Goal: Information Seeking & Learning: Learn about a topic

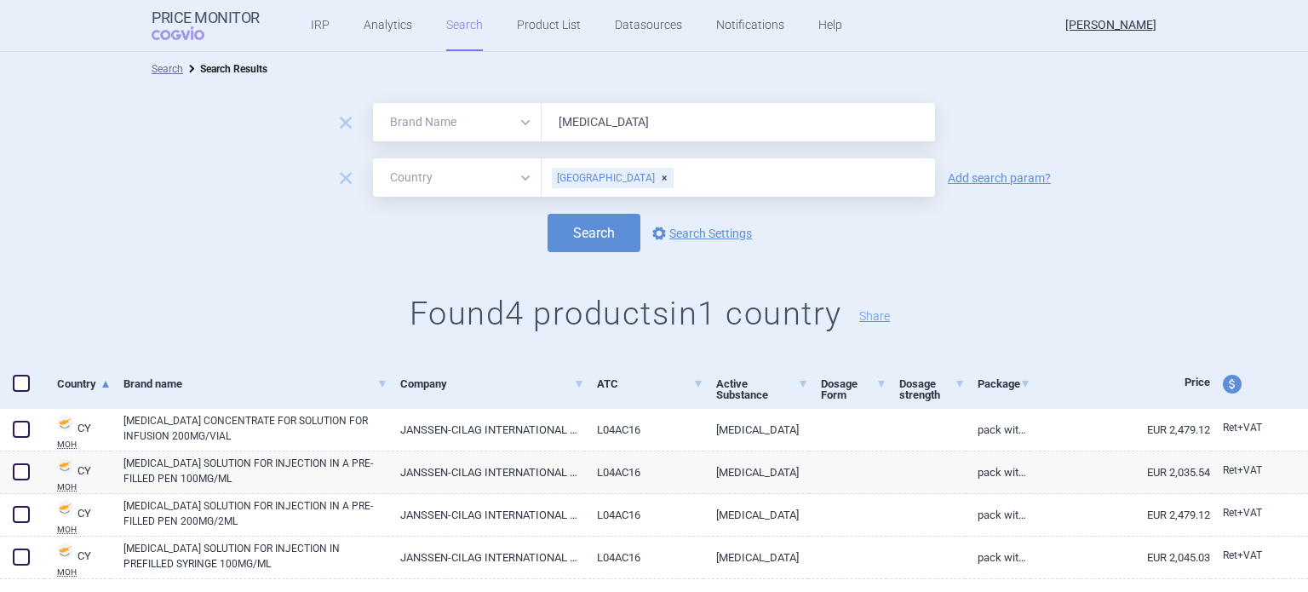
select select "brandName"
select select "country"
click at [542, 29] on link "Product List" at bounding box center [549, 25] width 64 height 51
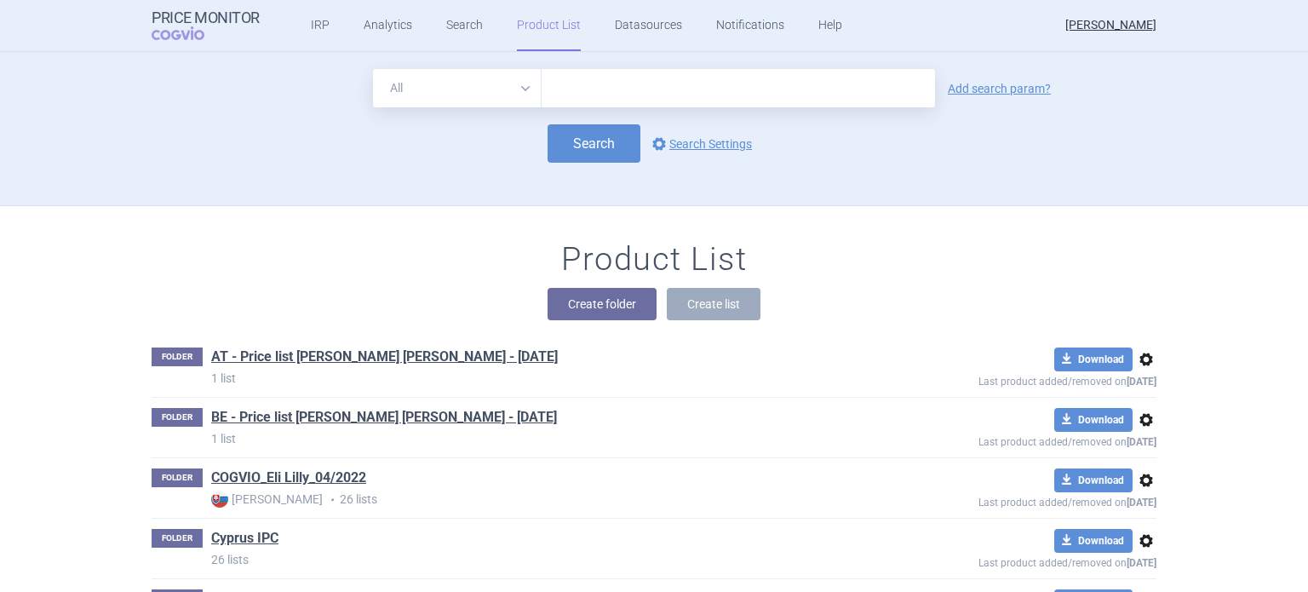
scroll to position [153, 0]
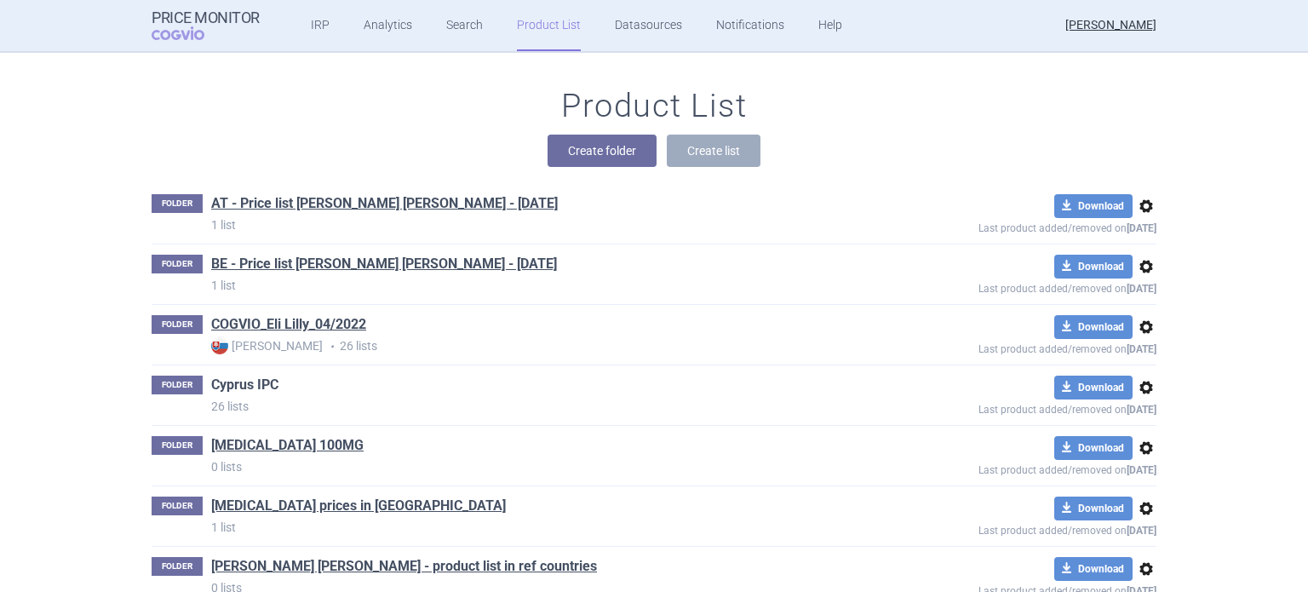
click at [245, 381] on link "Cyprus IPC" at bounding box center [244, 385] width 67 height 19
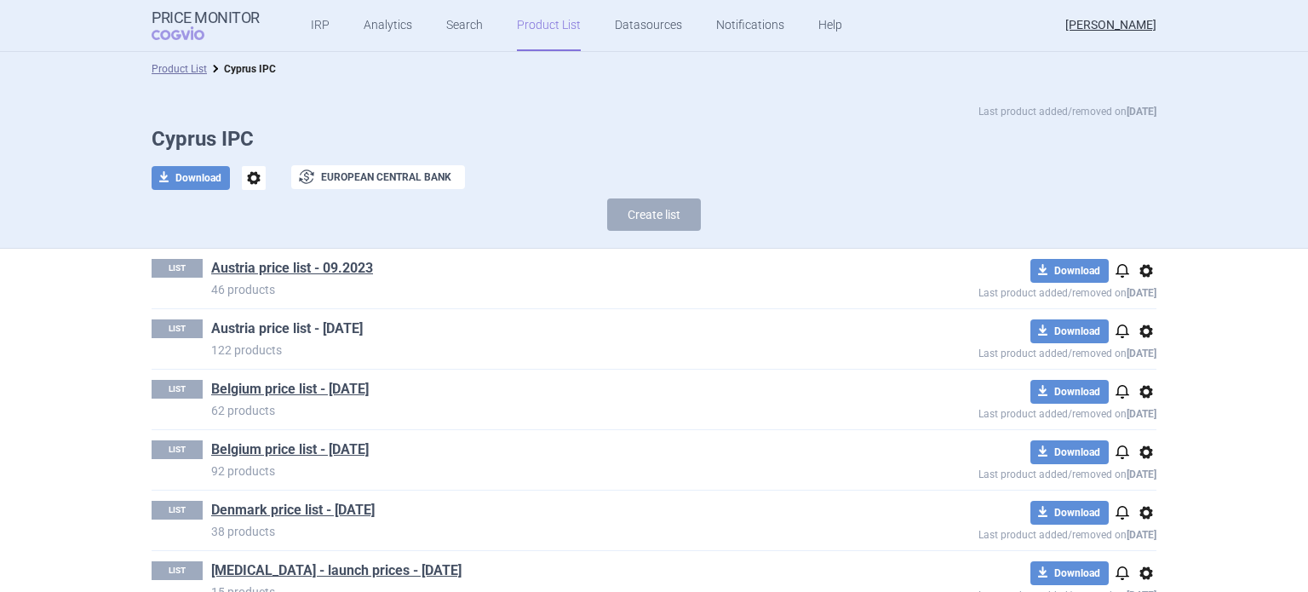
click at [335, 326] on link "Austria price list - [DATE]" at bounding box center [287, 328] width 152 height 19
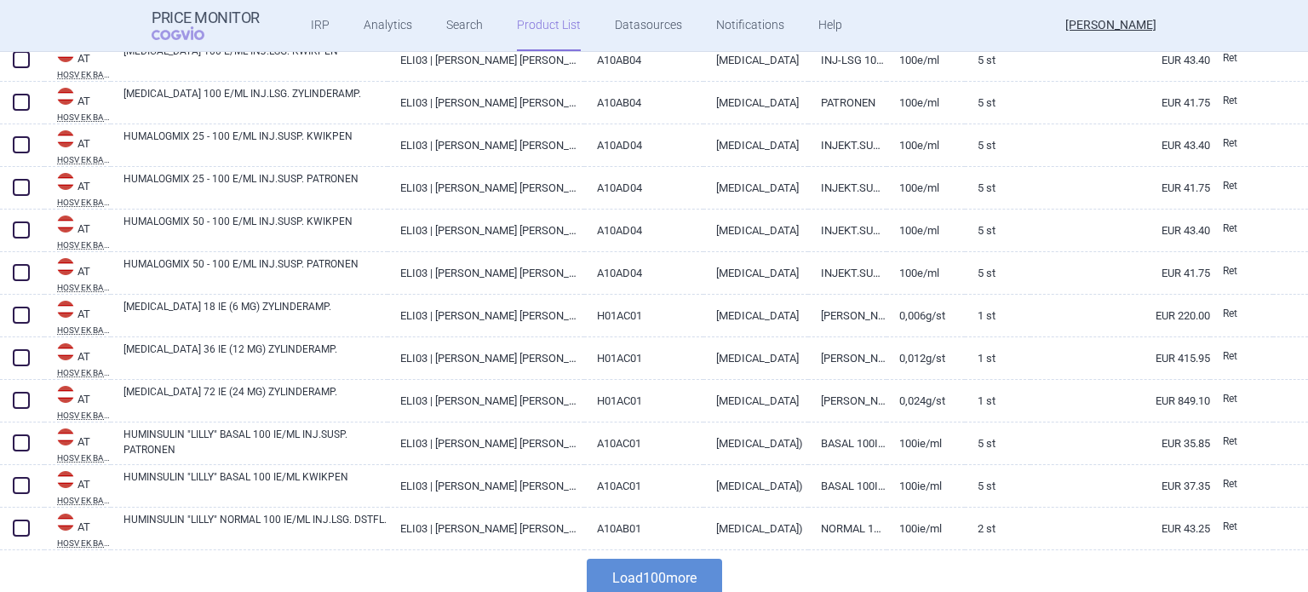
scroll to position [3987, 0]
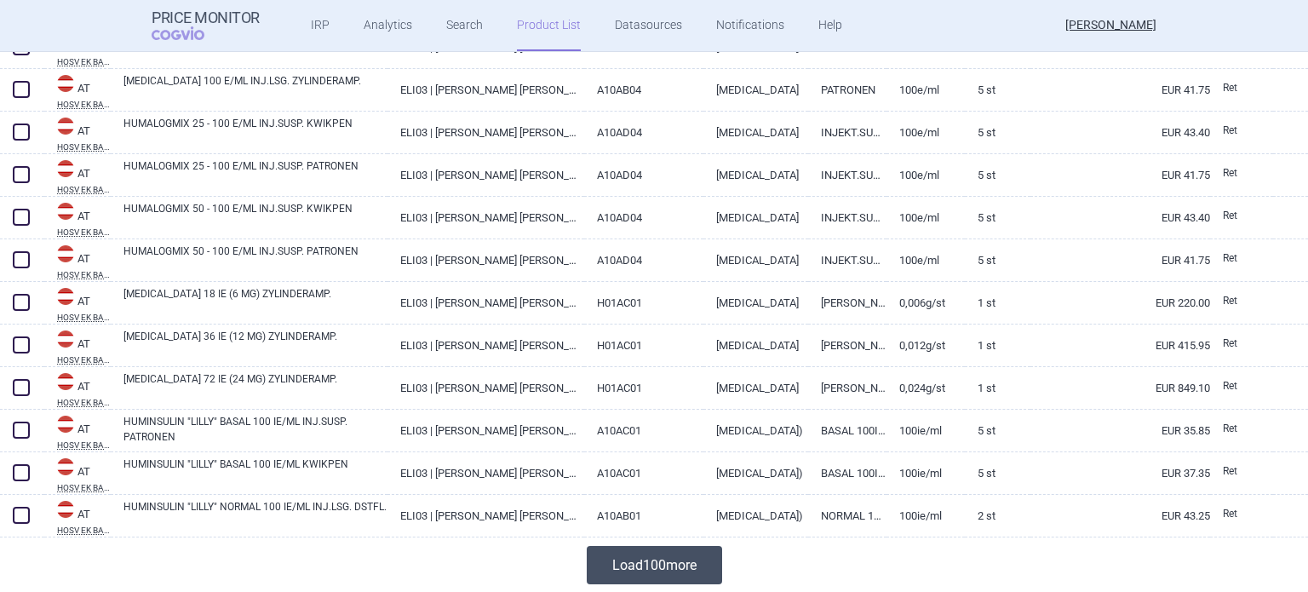
click at [657, 563] on button "Load 100 more" at bounding box center [654, 565] width 135 height 38
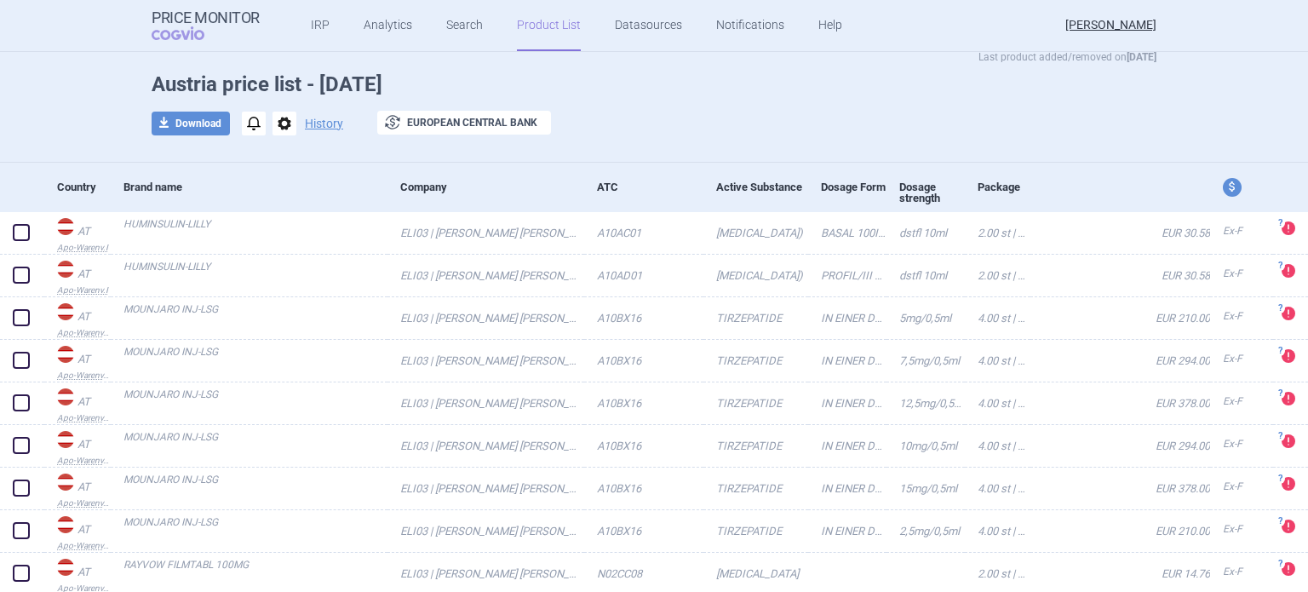
scroll to position [85, 0]
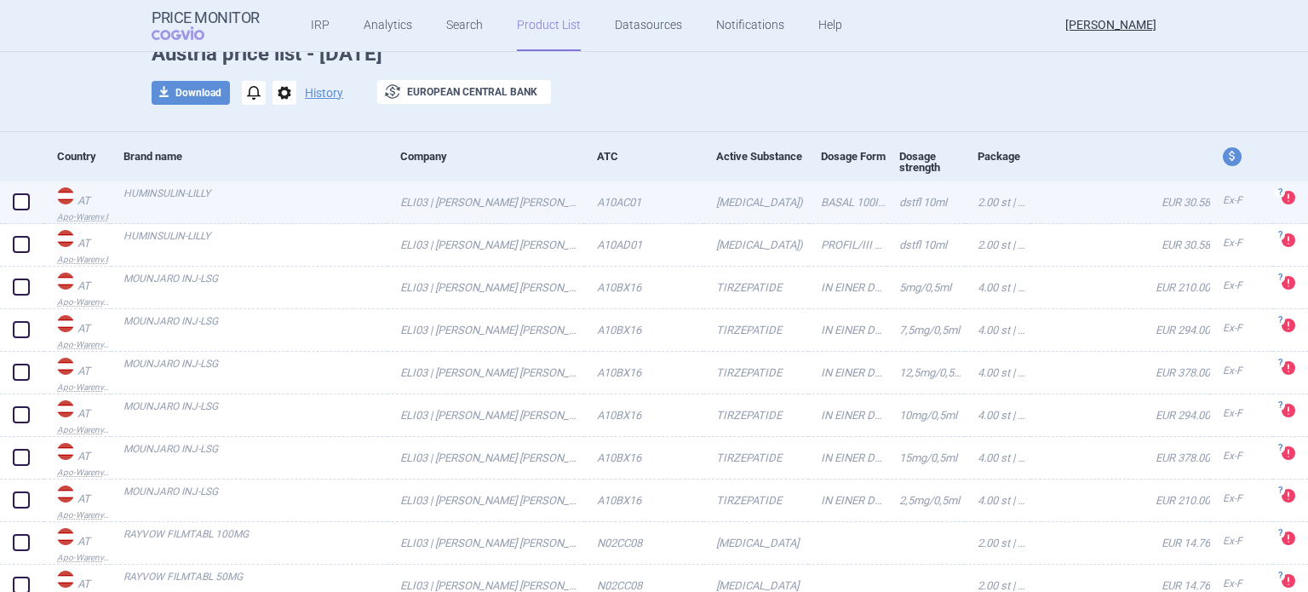
click at [755, 201] on link "[MEDICAL_DATA])" at bounding box center [755, 202] width 105 height 42
select select "EUR"
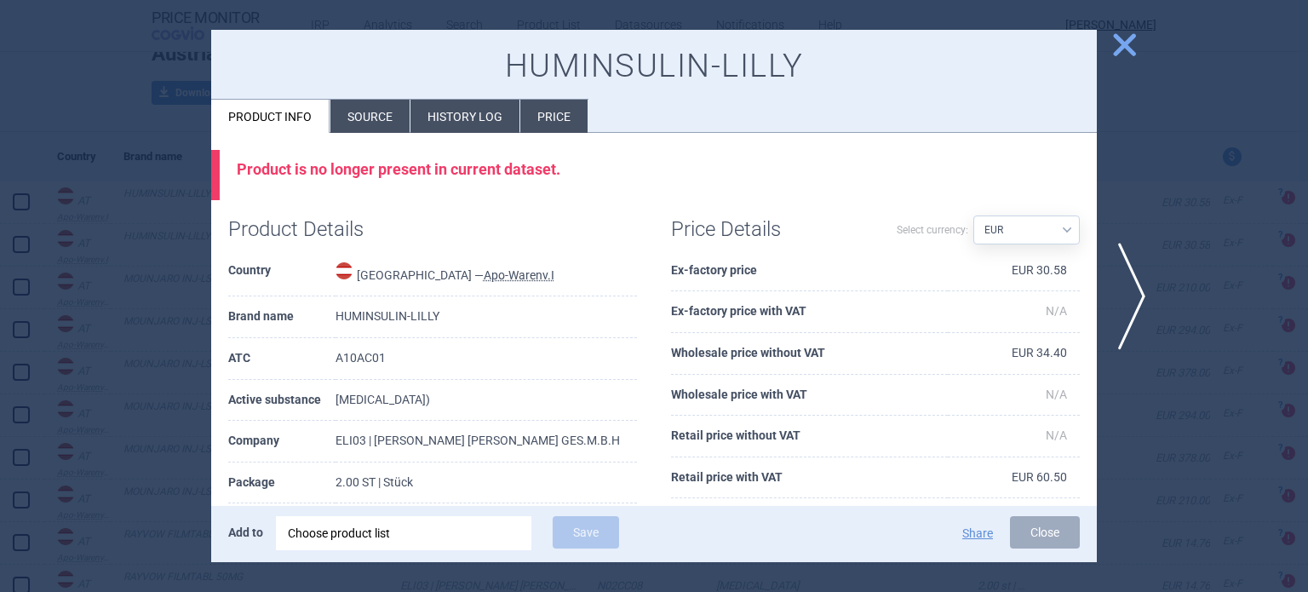
click at [480, 120] on li "History log" at bounding box center [464, 116] width 109 height 33
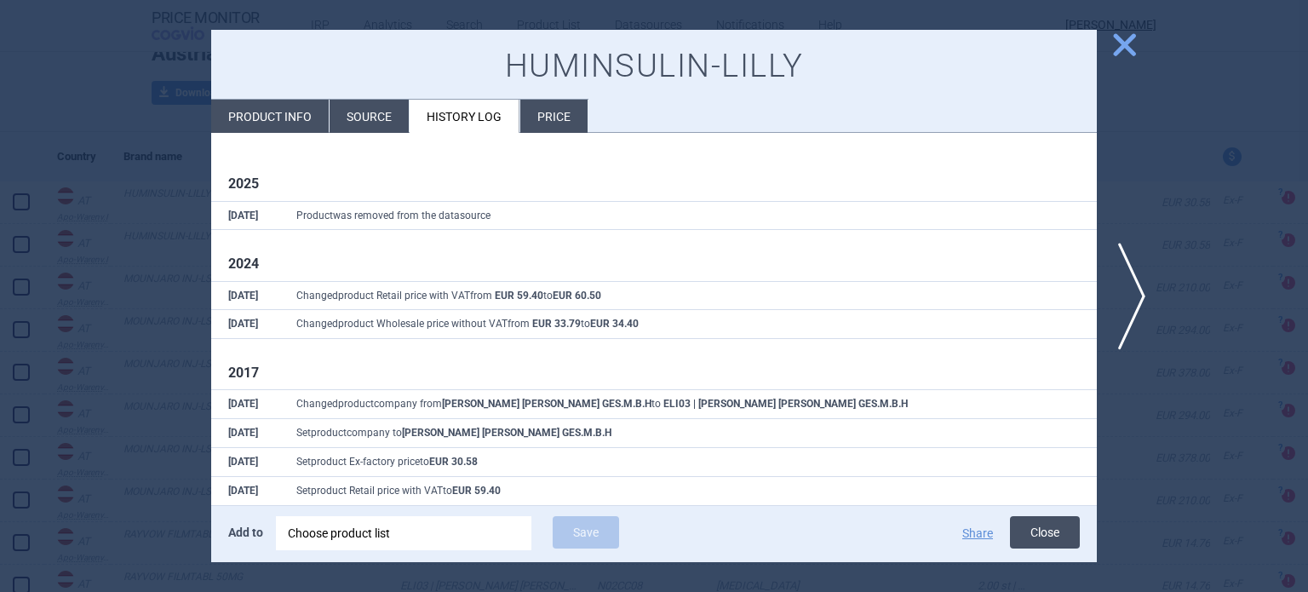
click at [1058, 544] on button "Close" at bounding box center [1045, 532] width 70 height 32
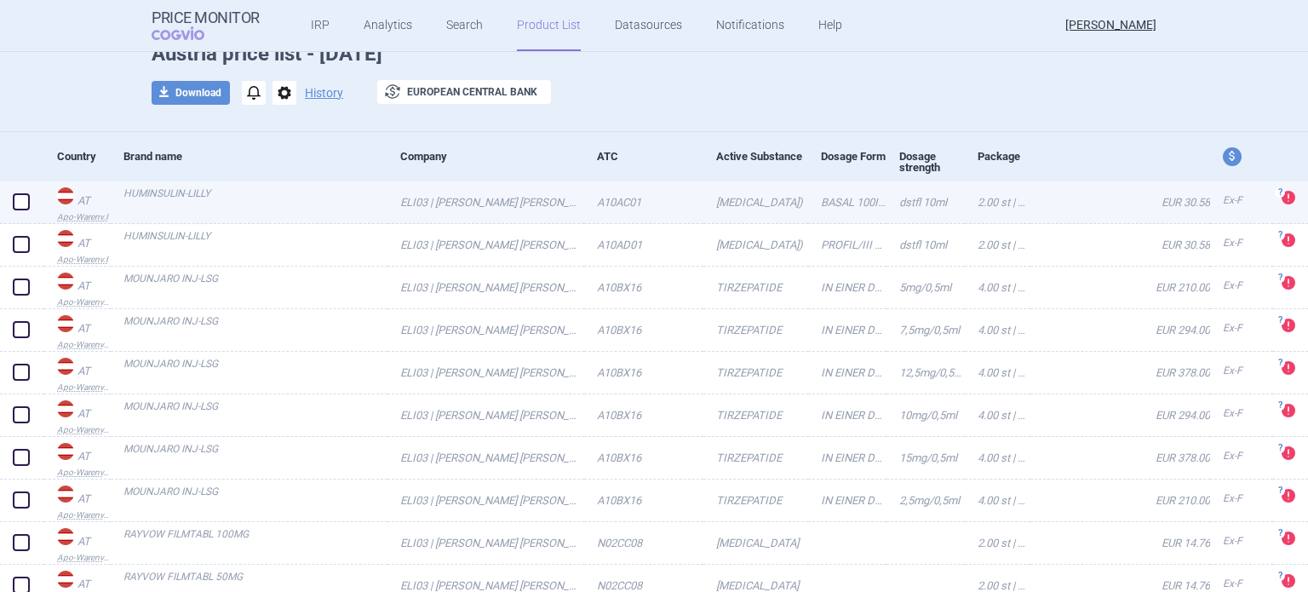
click at [20, 198] on span at bounding box center [21, 201] width 17 height 17
checkbox input "true"
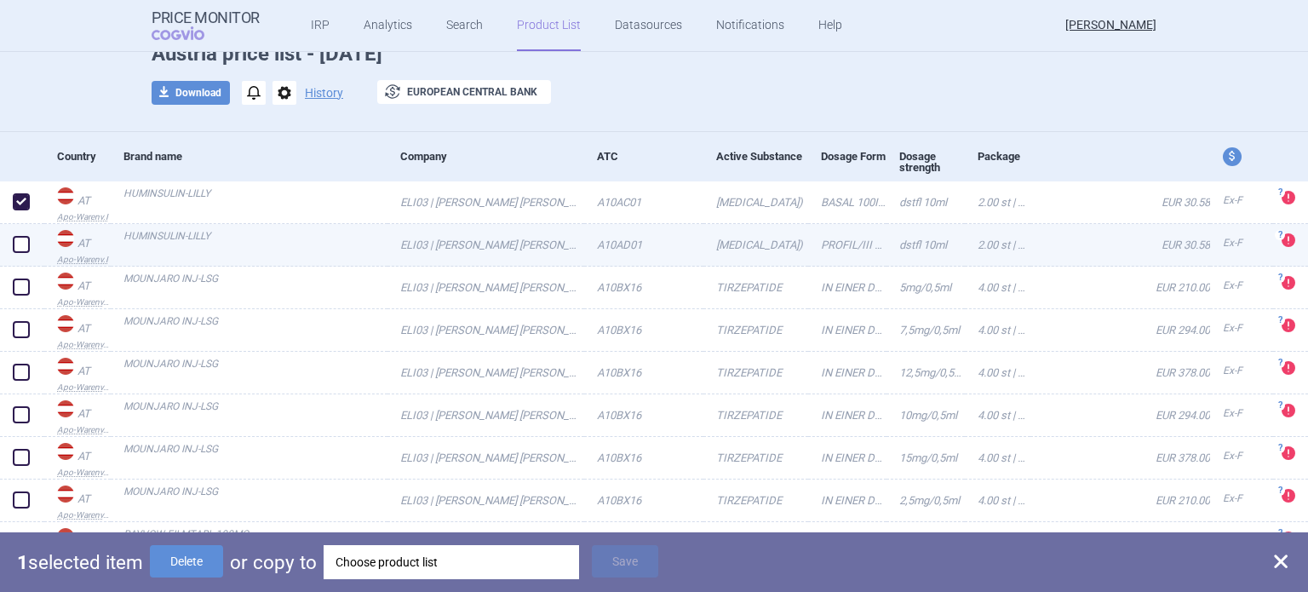
click at [21, 244] on span at bounding box center [21, 244] width 17 height 17
checkbox input "true"
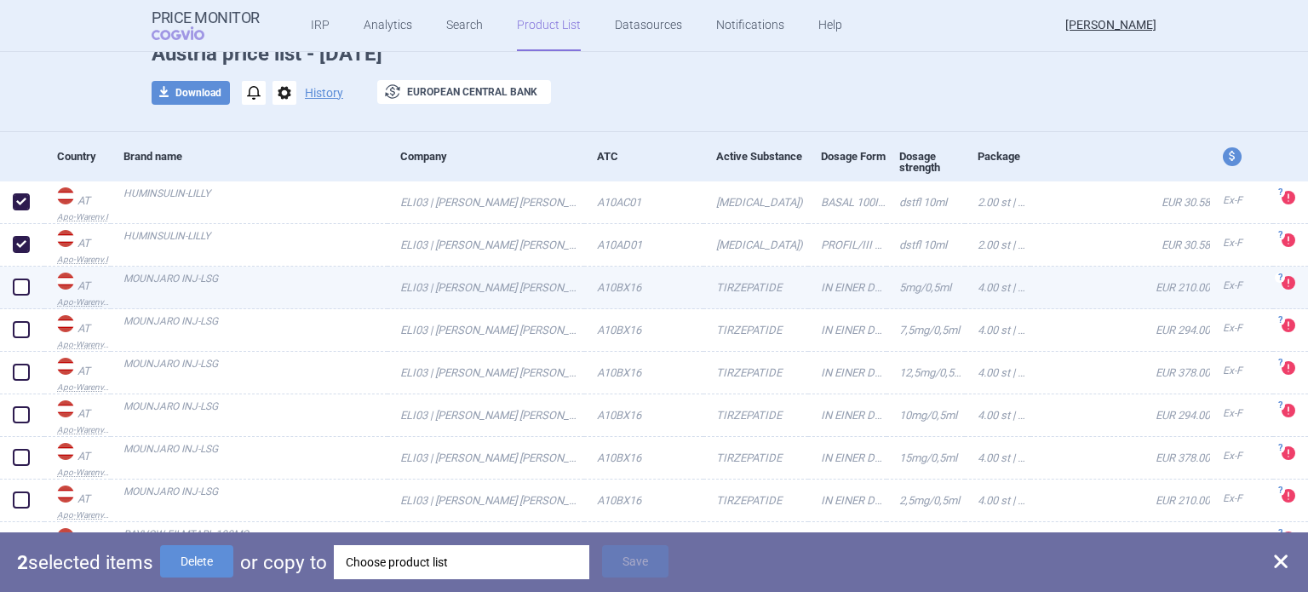
click at [24, 286] on span at bounding box center [21, 286] width 17 height 17
checkbox input "true"
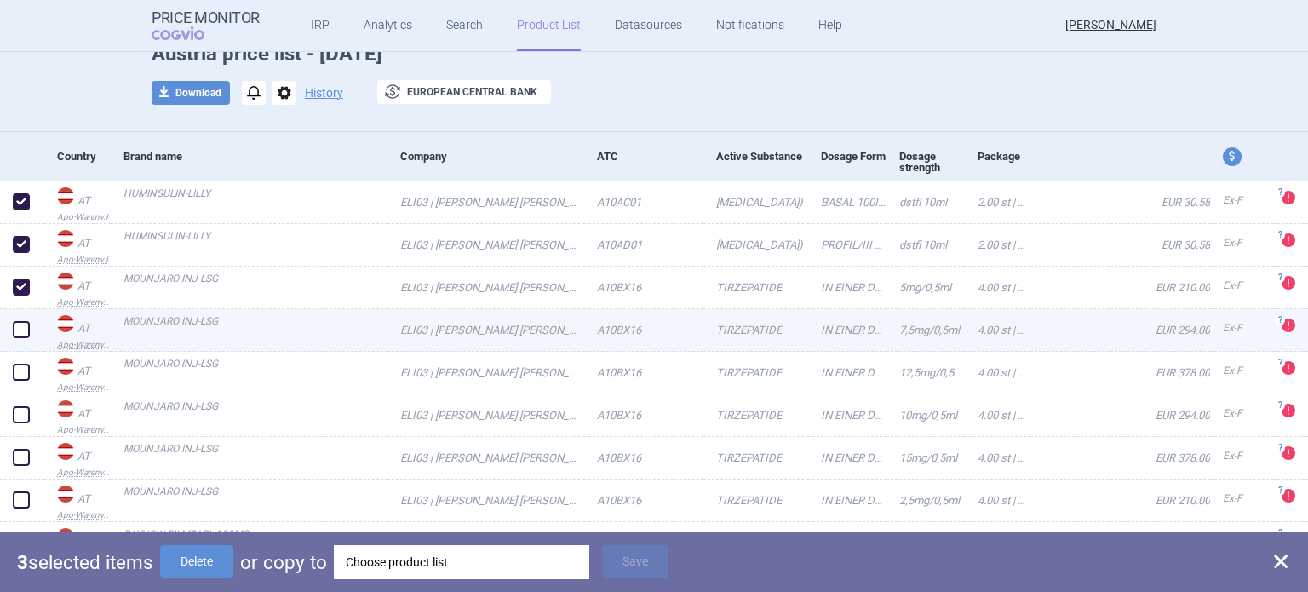
click at [22, 331] on span at bounding box center [21, 329] width 17 height 17
checkbox input "true"
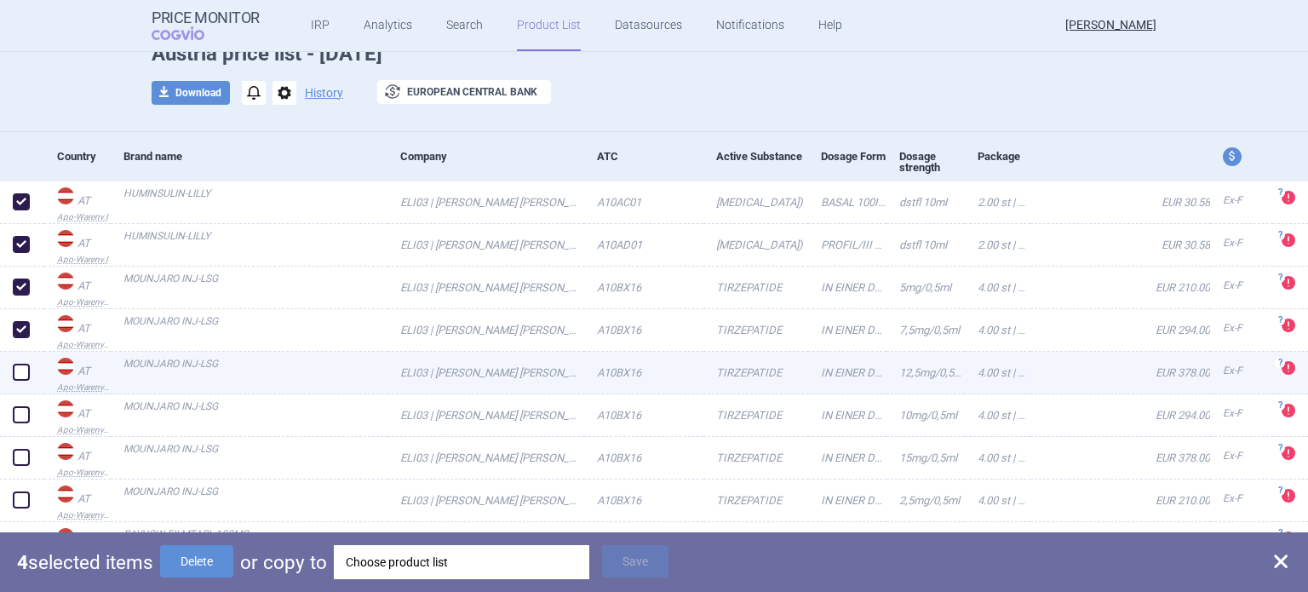
click at [20, 370] on span at bounding box center [21, 372] width 17 height 17
checkbox input "true"
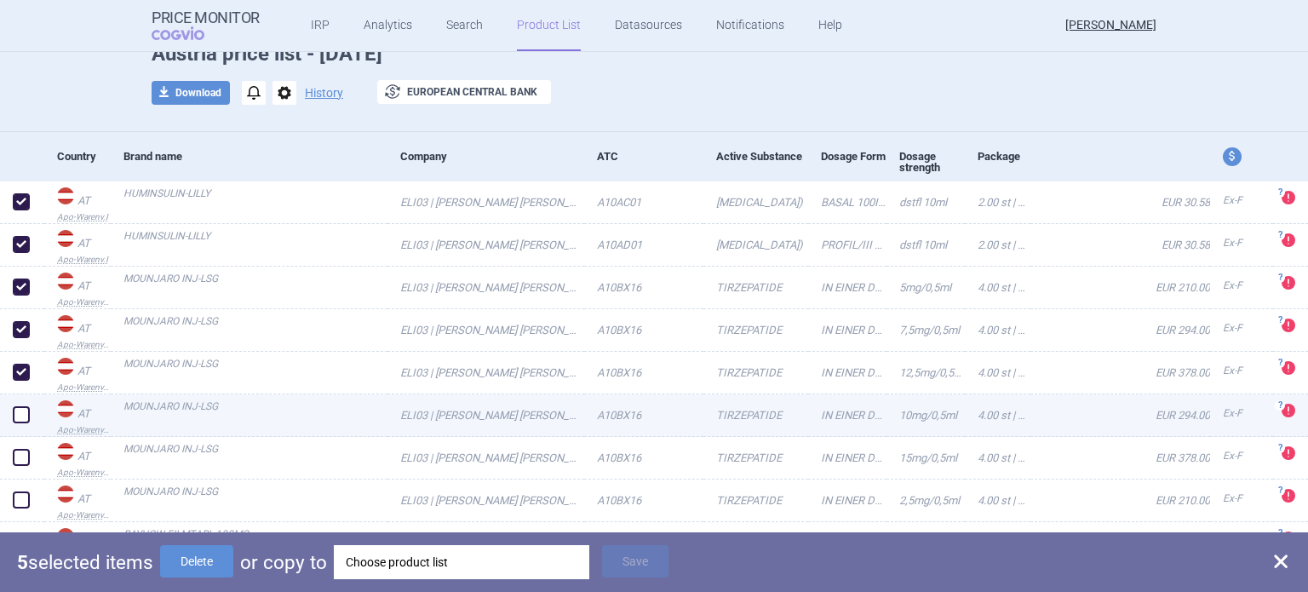
click at [22, 408] on span at bounding box center [21, 414] width 17 height 17
checkbox input "true"
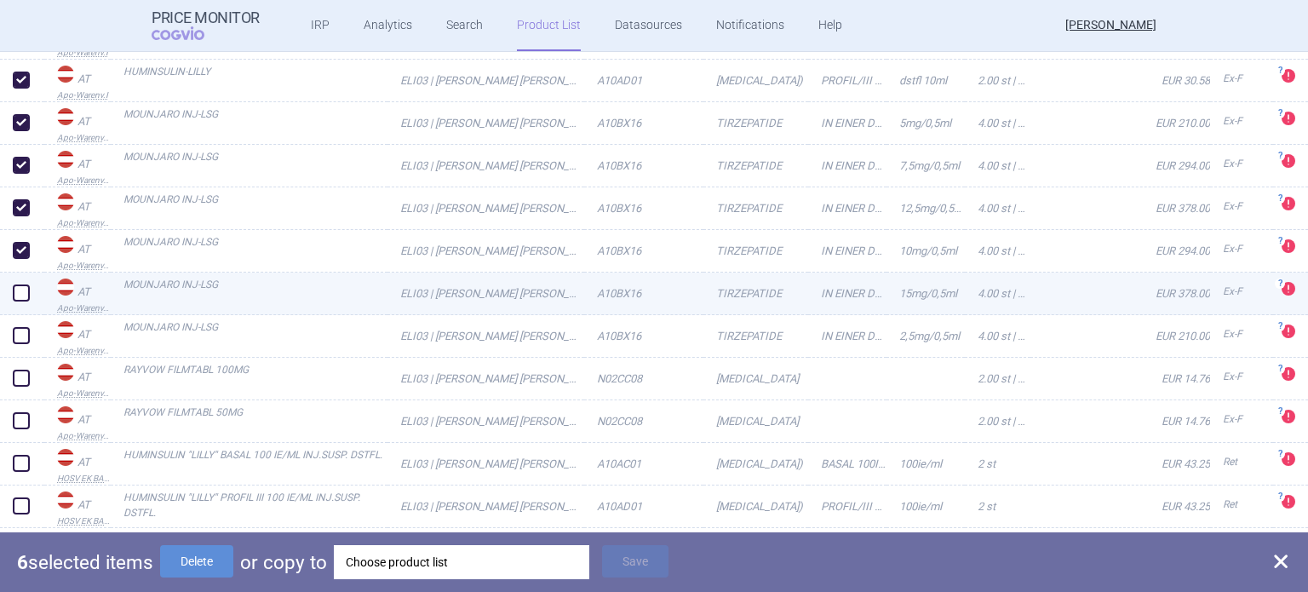
scroll to position [255, 0]
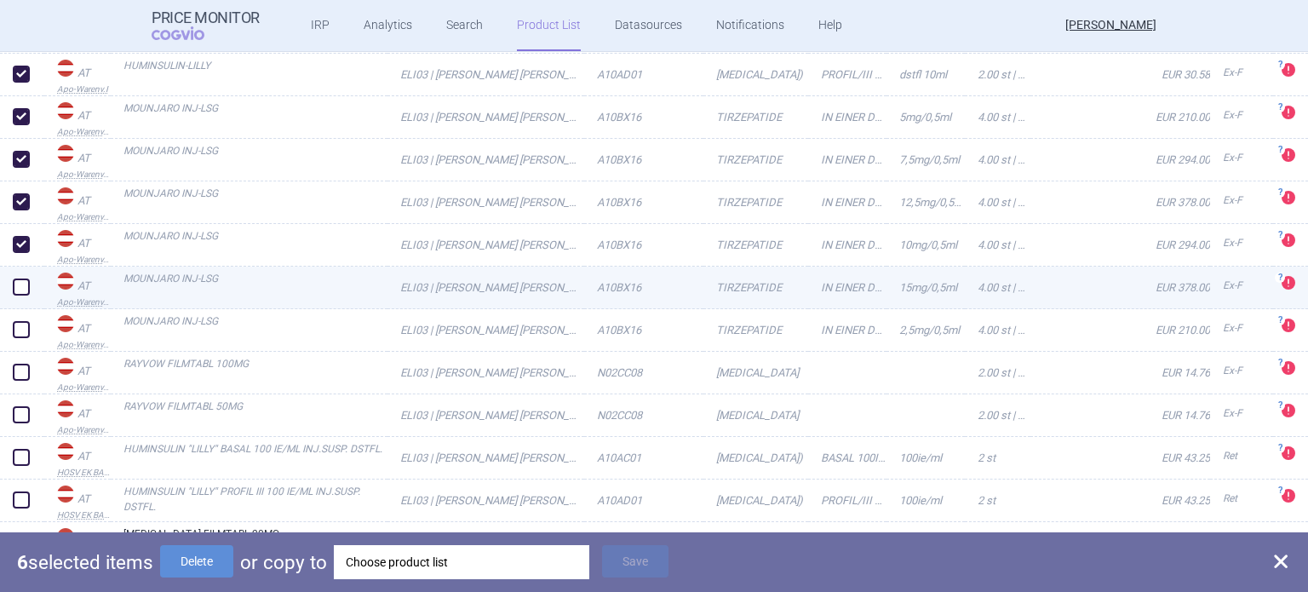
click at [22, 288] on span at bounding box center [21, 286] width 17 height 17
checkbox input "true"
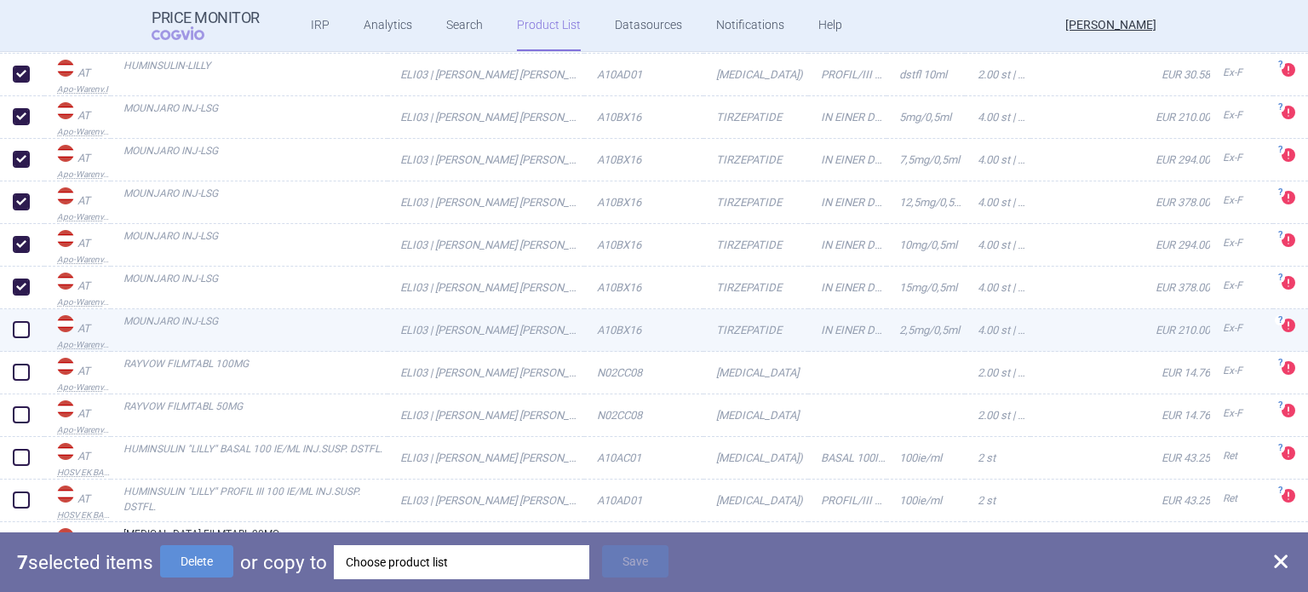
click at [20, 329] on span at bounding box center [21, 329] width 17 height 17
checkbox input "true"
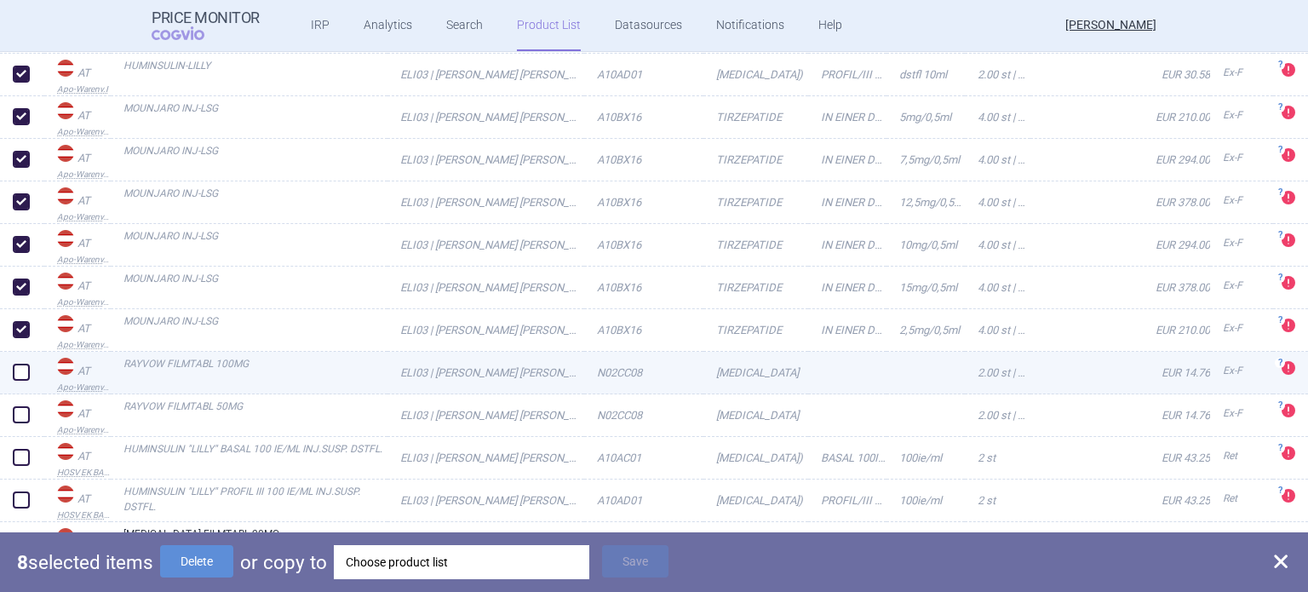
click at [26, 364] on span at bounding box center [21, 372] width 17 height 17
checkbox input "true"
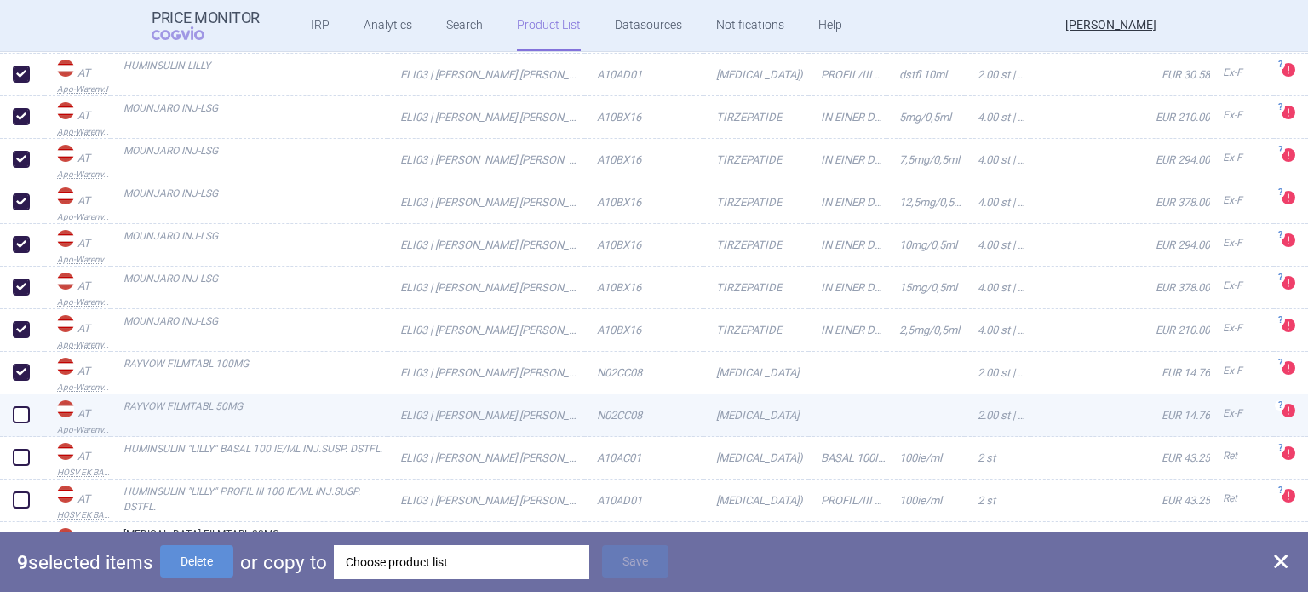
click at [20, 411] on span at bounding box center [21, 414] width 17 height 17
checkbox input "true"
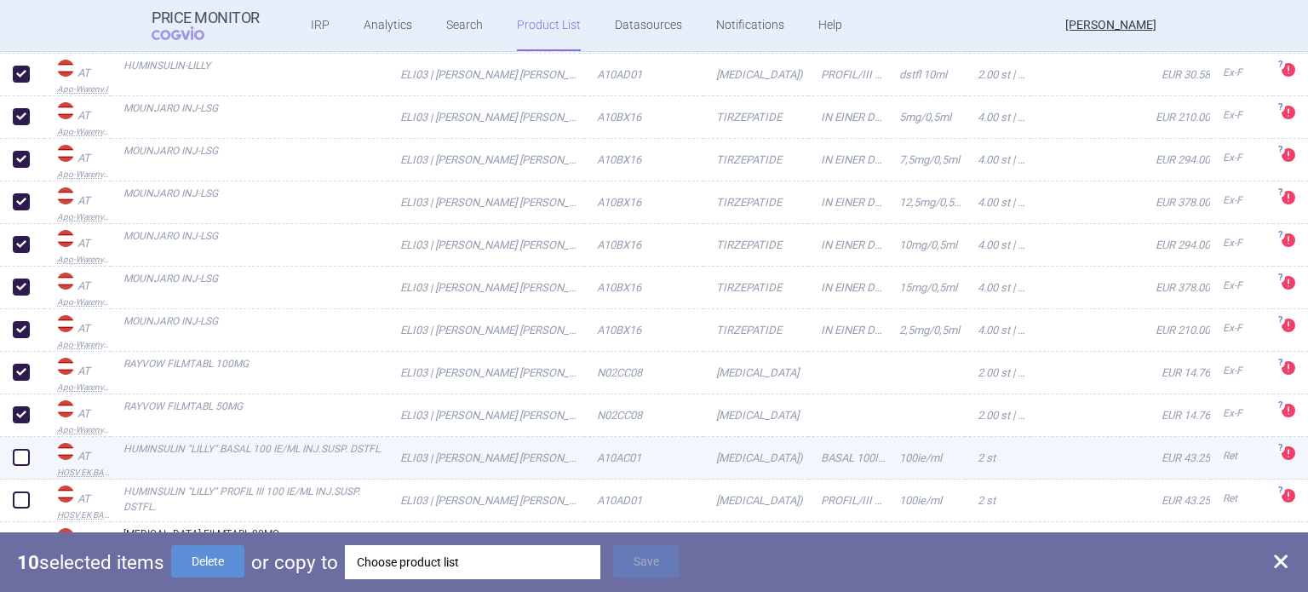
click at [20, 452] on span at bounding box center [21, 457] width 17 height 17
checkbox input "true"
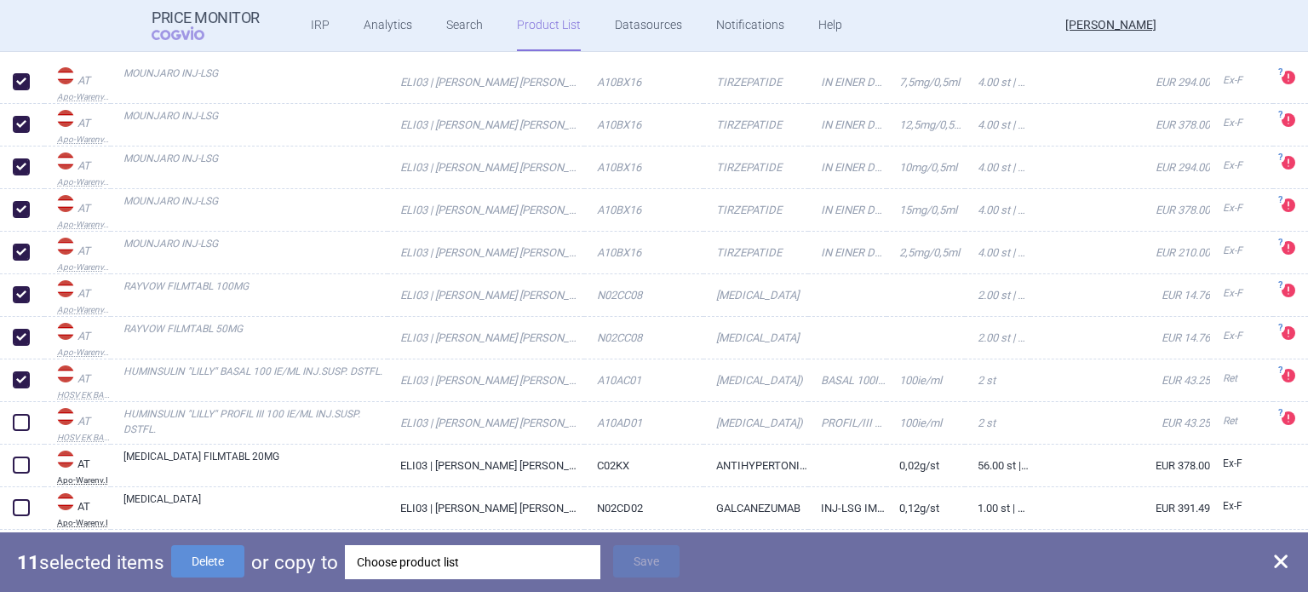
scroll to position [426, 0]
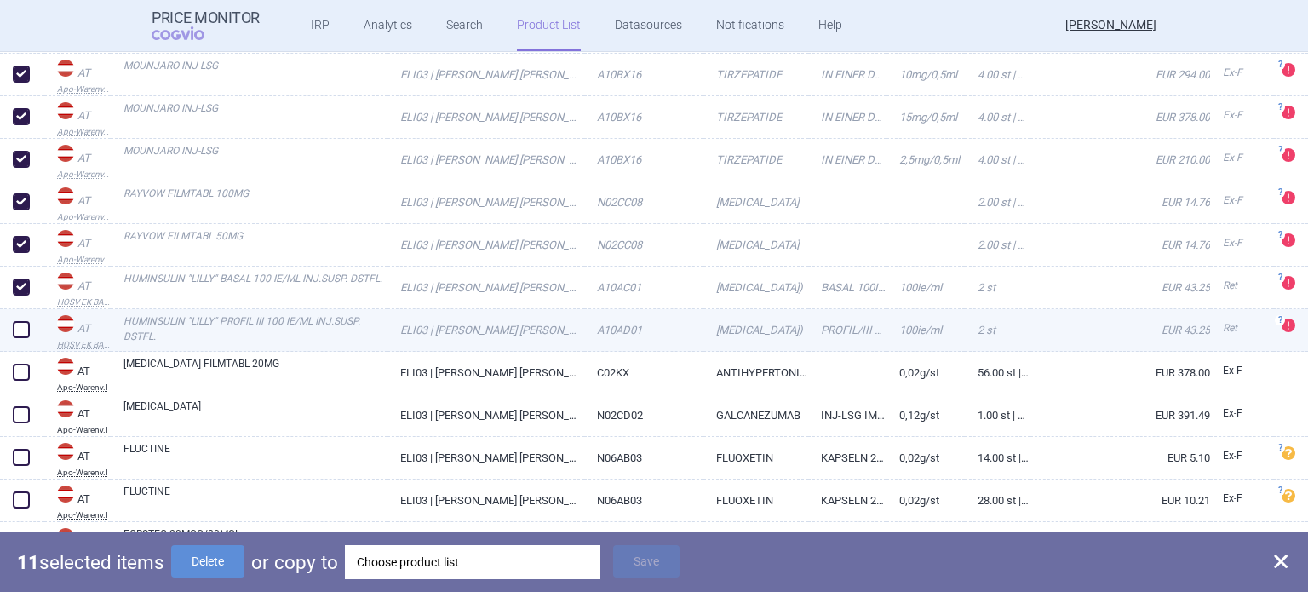
click at [20, 323] on span at bounding box center [21, 329] width 17 height 17
checkbox input "true"
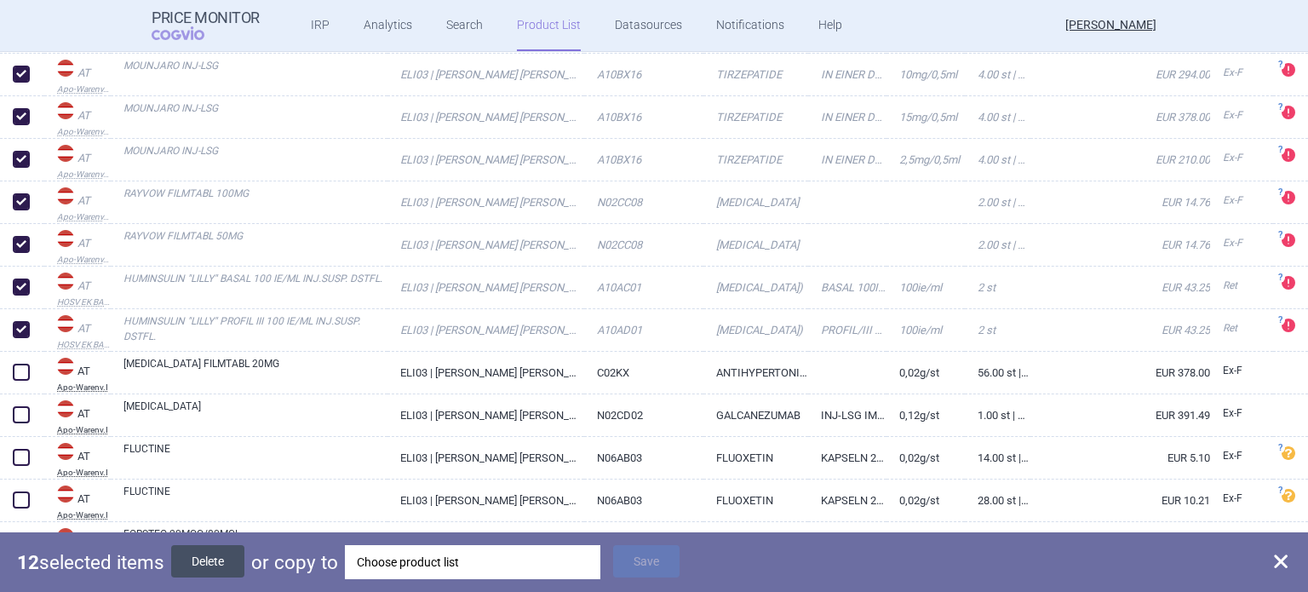
click at [198, 555] on button "Delete" at bounding box center [207, 561] width 73 height 32
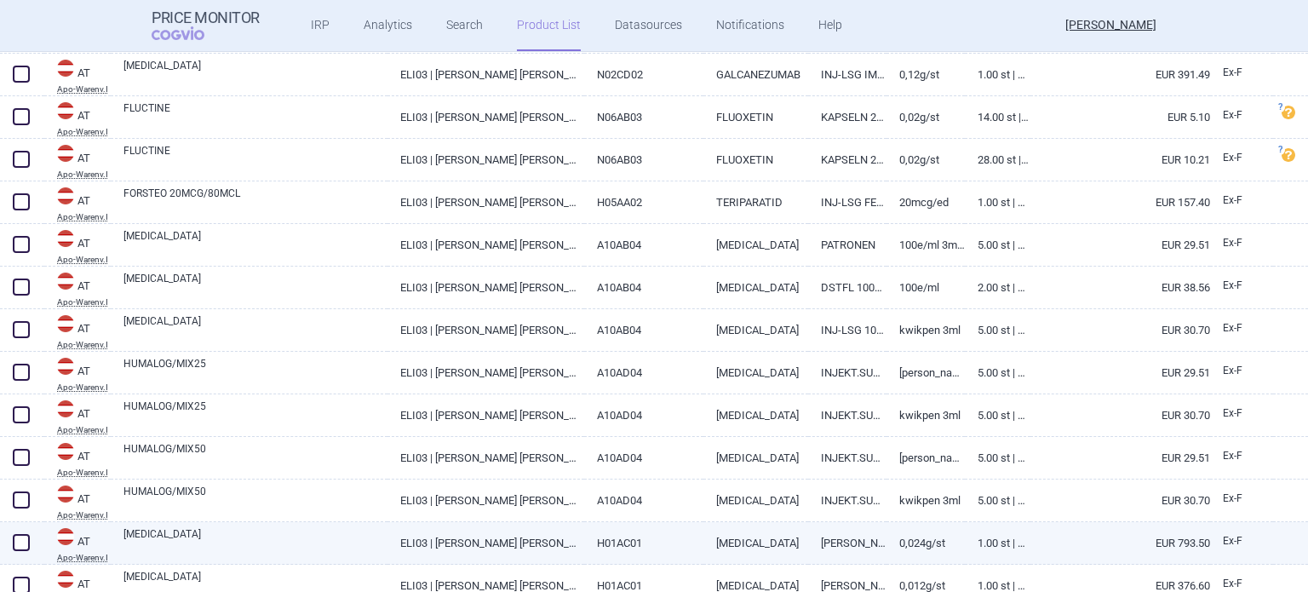
scroll to position [0, 0]
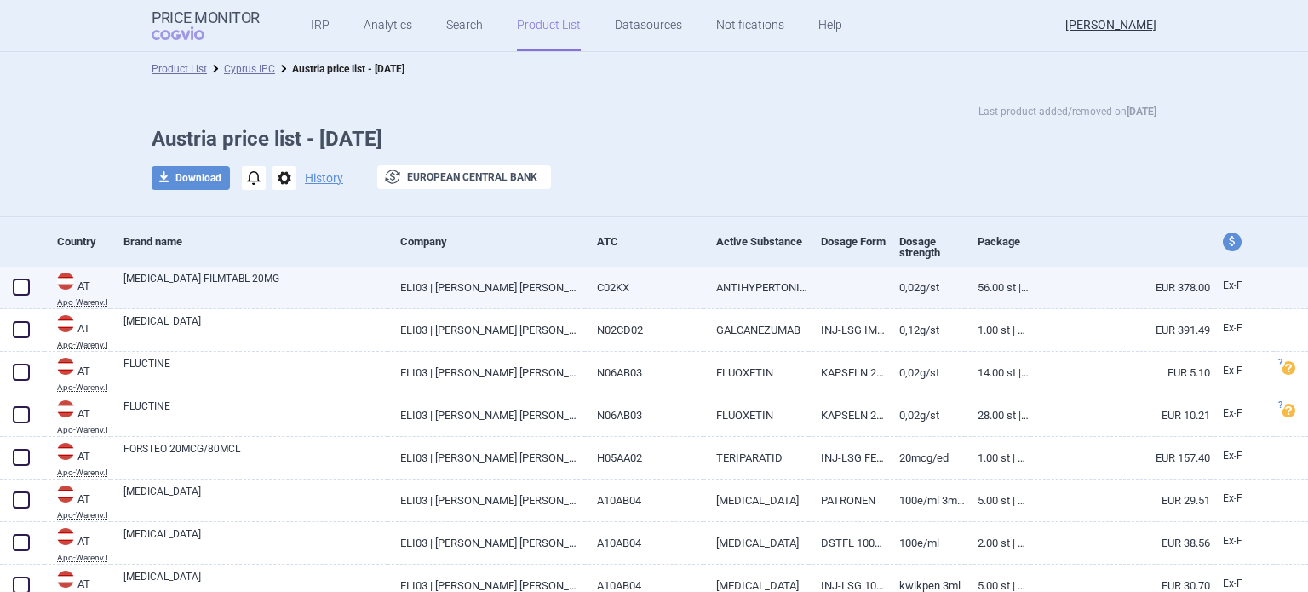
click at [18, 287] on span at bounding box center [21, 286] width 17 height 17
checkbox input "true"
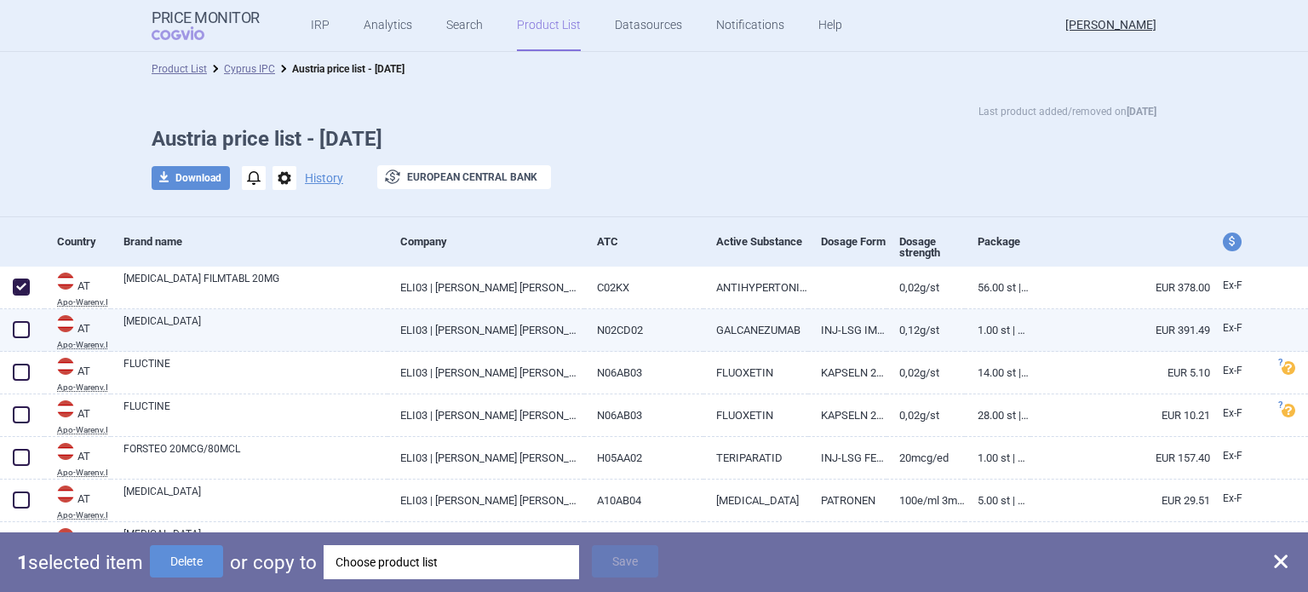
click at [22, 333] on span at bounding box center [21, 329] width 17 height 17
checkbox input "true"
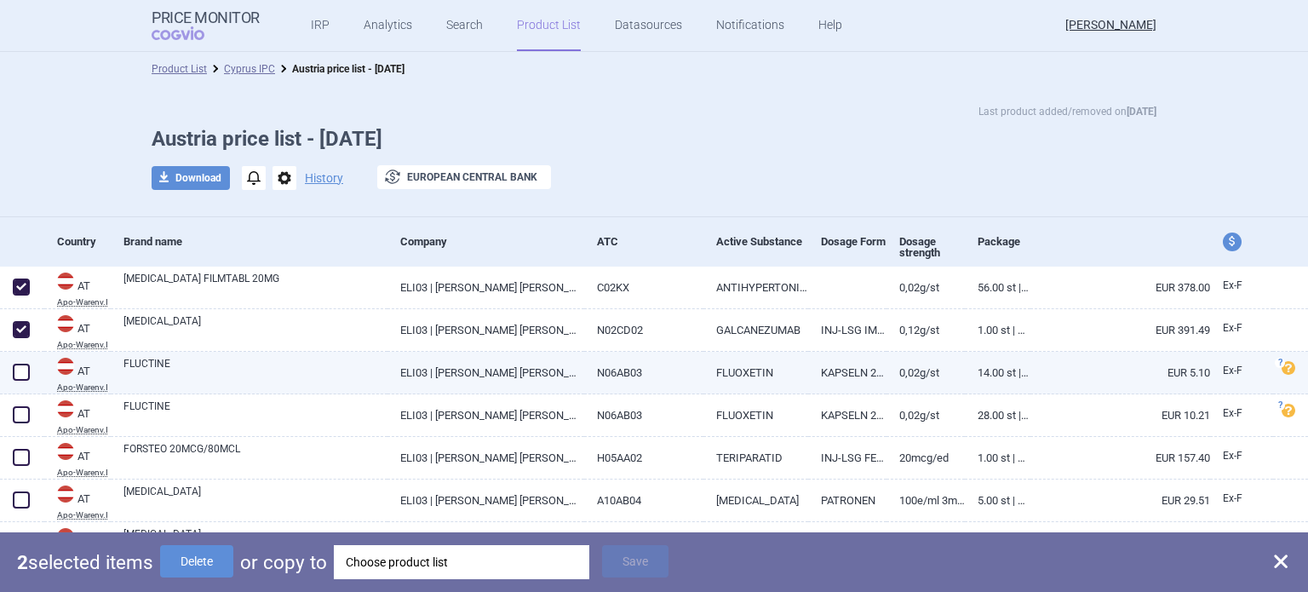
click at [23, 371] on span at bounding box center [21, 372] width 17 height 17
checkbox input "true"
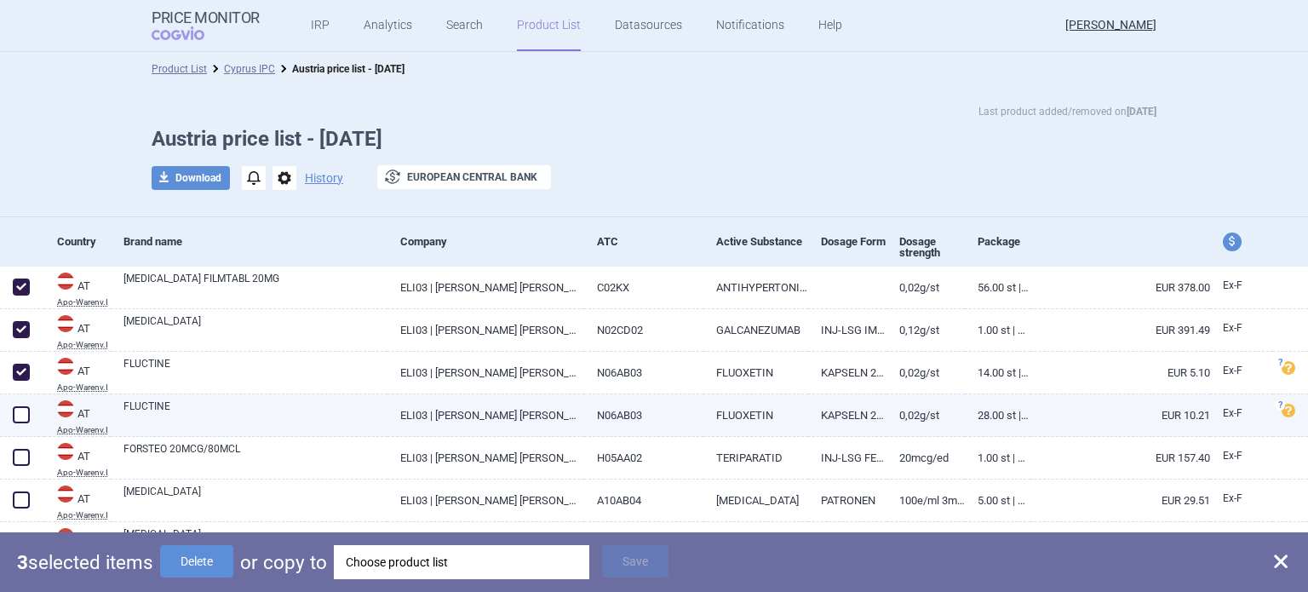
click at [24, 412] on span at bounding box center [21, 414] width 17 height 17
checkbox input "true"
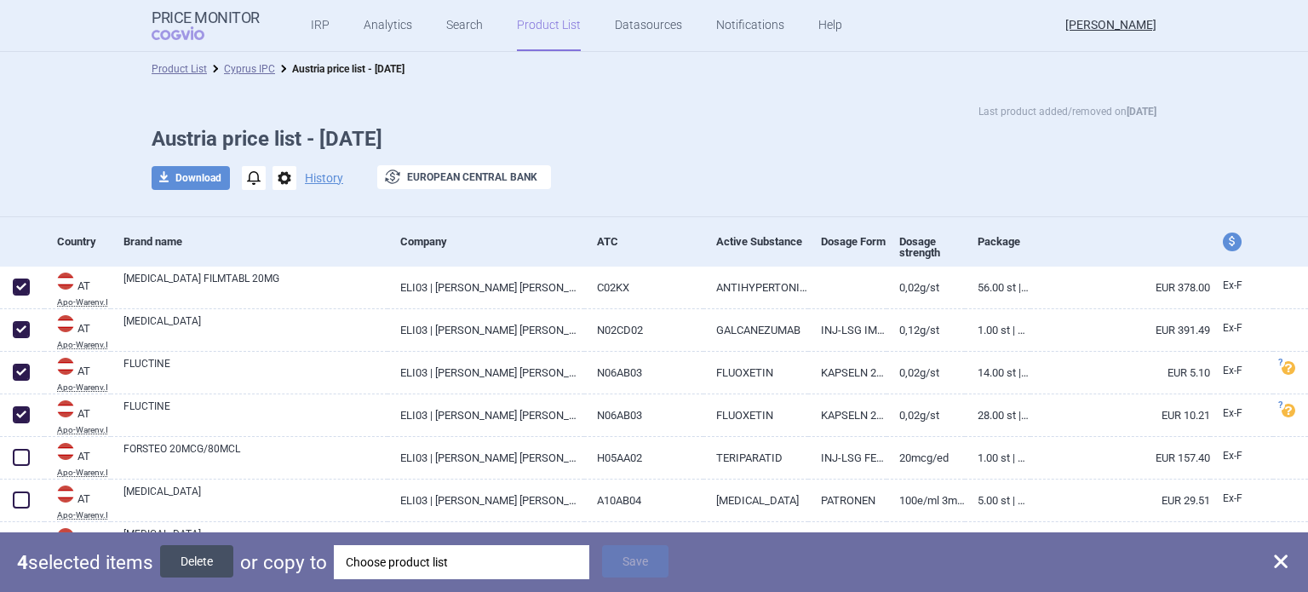
click at [198, 559] on button "Delete" at bounding box center [196, 561] width 73 height 32
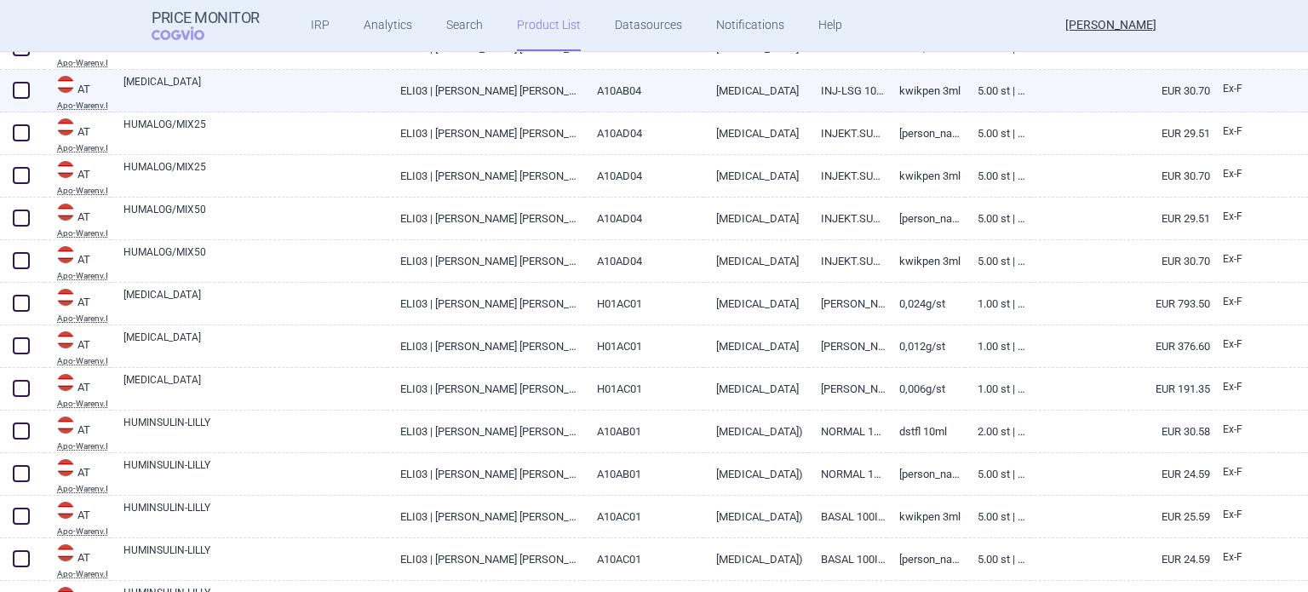
scroll to position [341, 0]
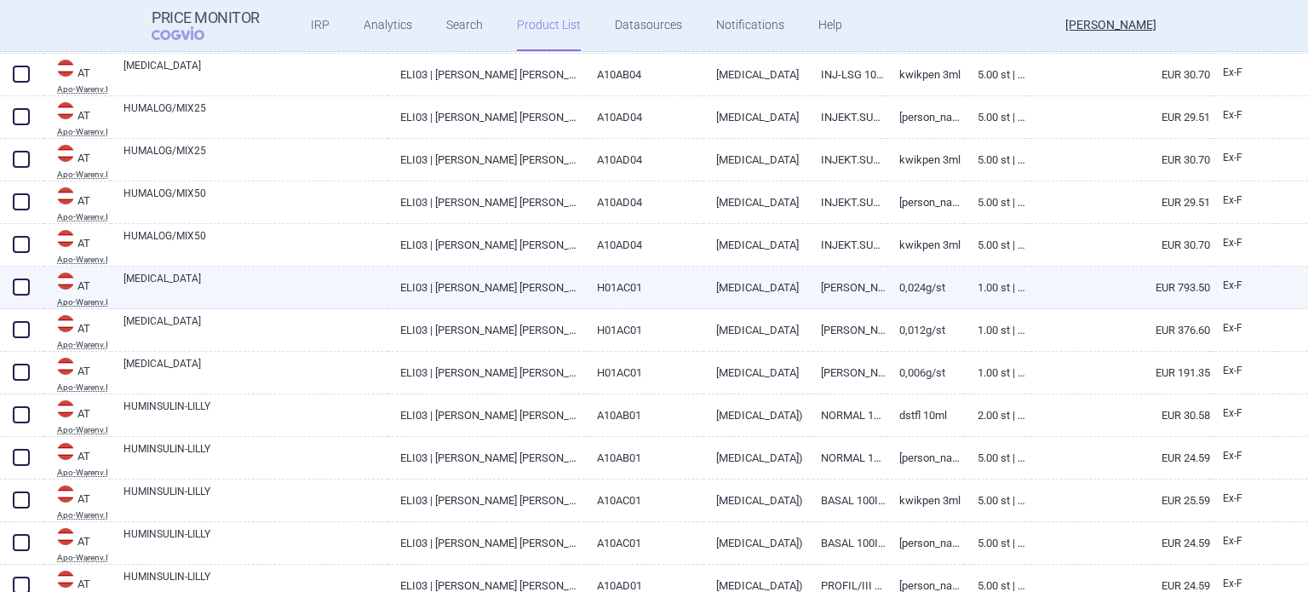
click at [18, 290] on span at bounding box center [21, 286] width 17 height 17
checkbox input "true"
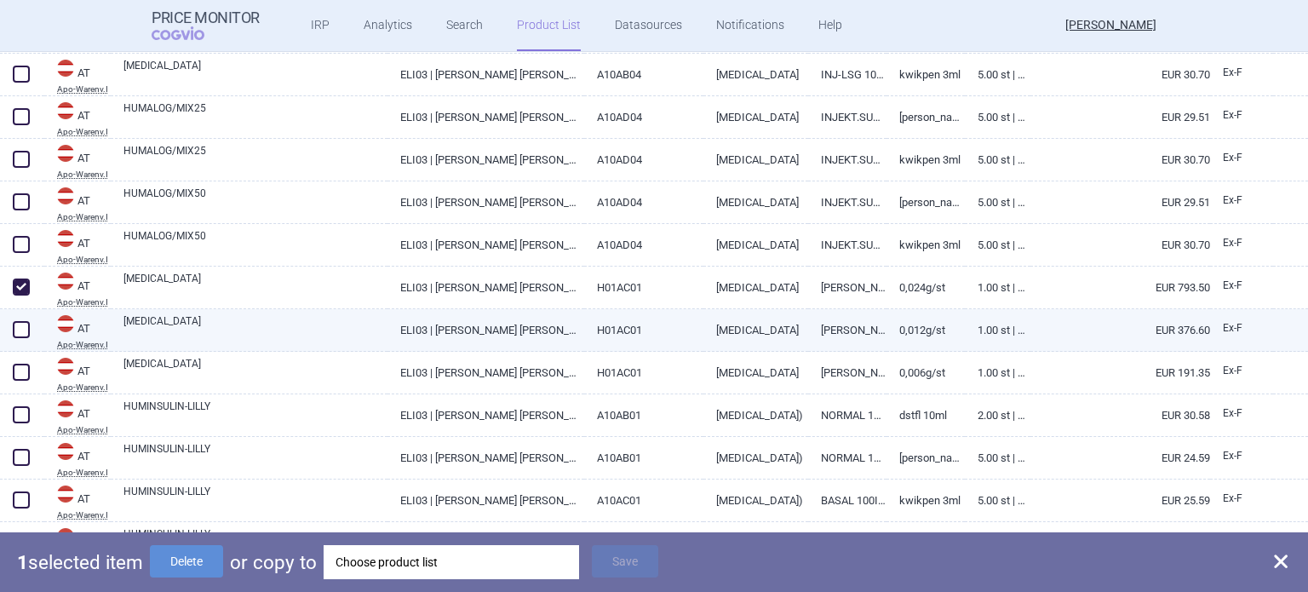
click at [20, 329] on span at bounding box center [21, 329] width 17 height 17
checkbox input "true"
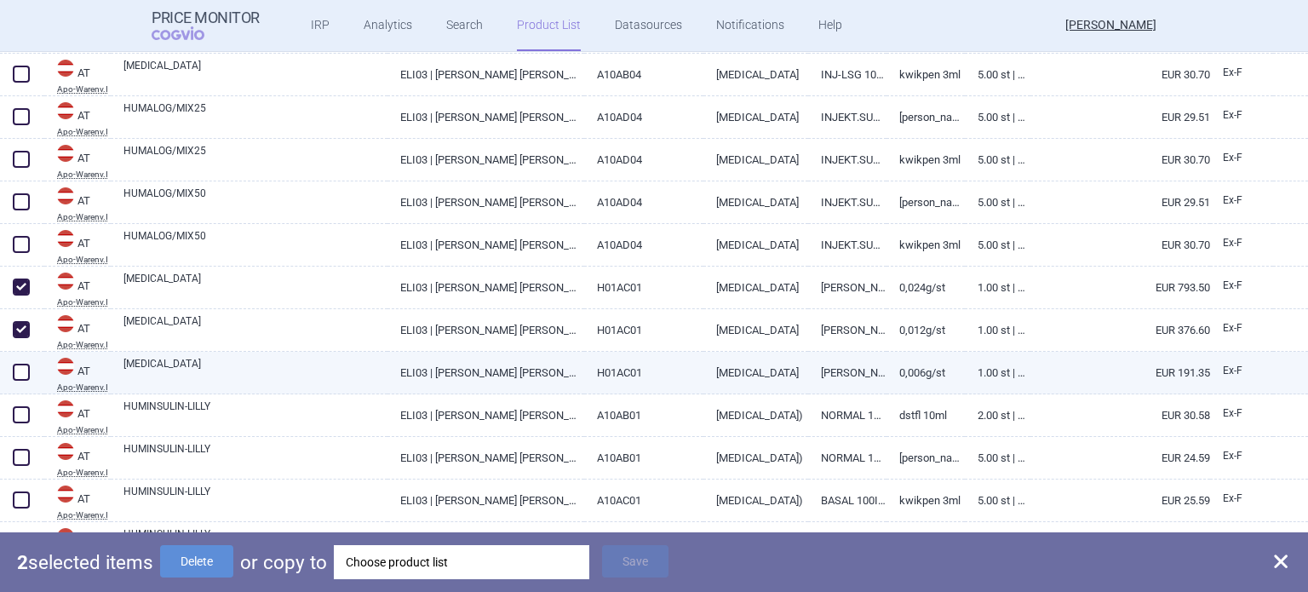
click at [20, 370] on span at bounding box center [21, 372] width 17 height 17
checkbox input "true"
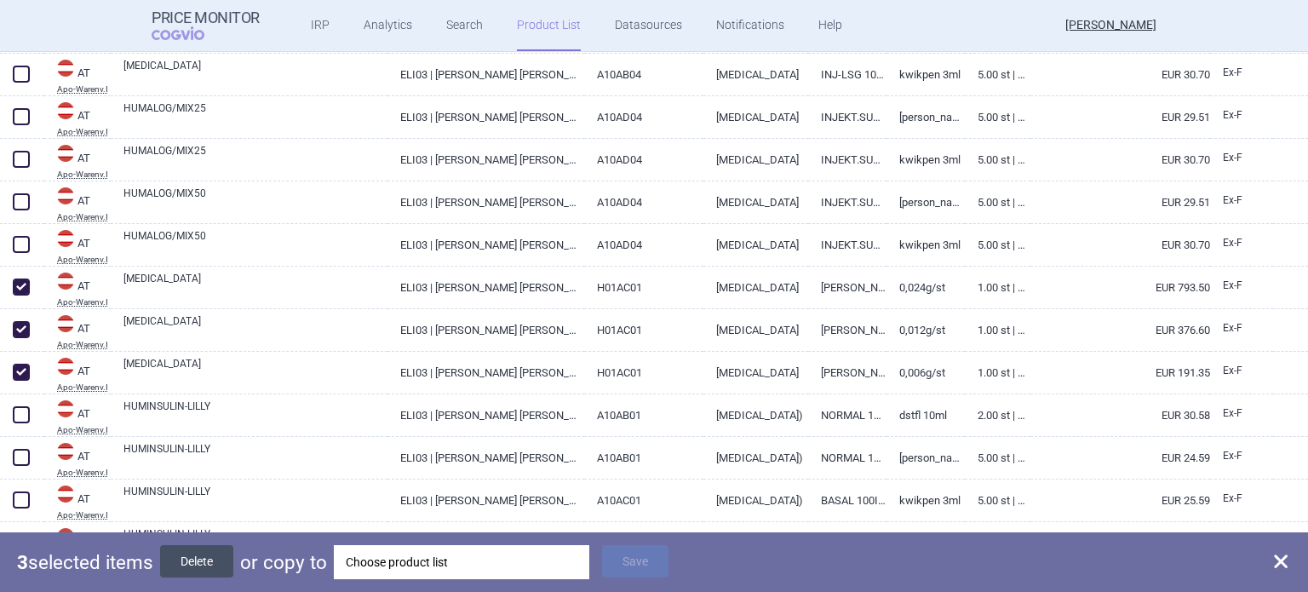
click at [201, 560] on button "Delete" at bounding box center [196, 561] width 73 height 32
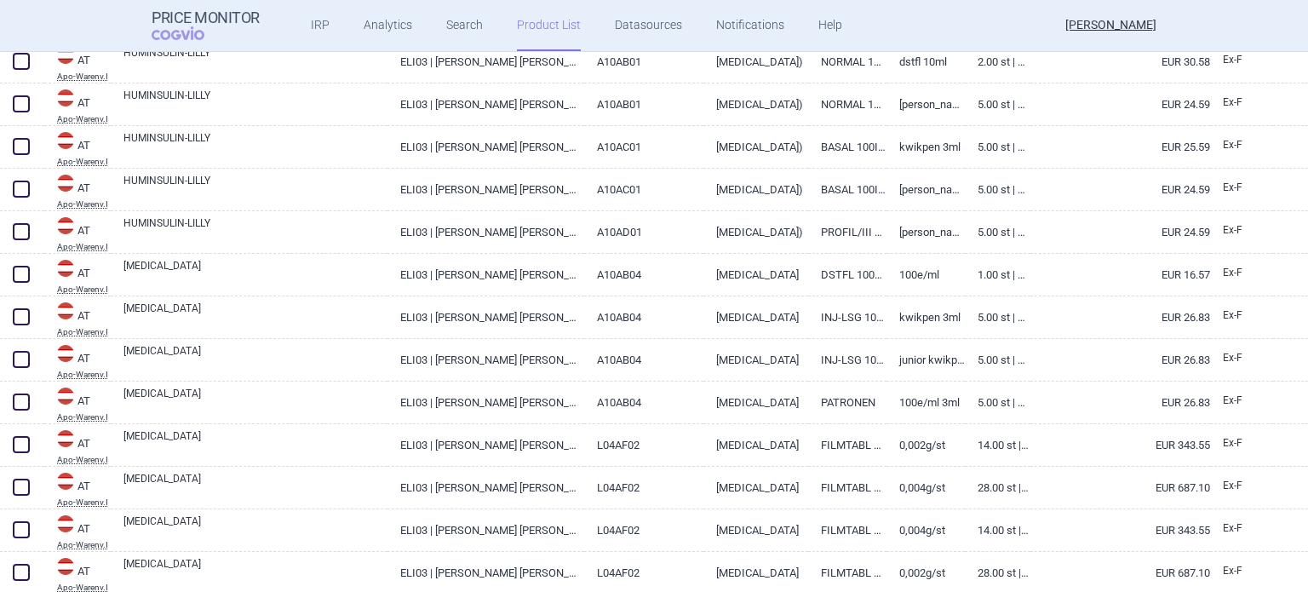
scroll to position [596, 0]
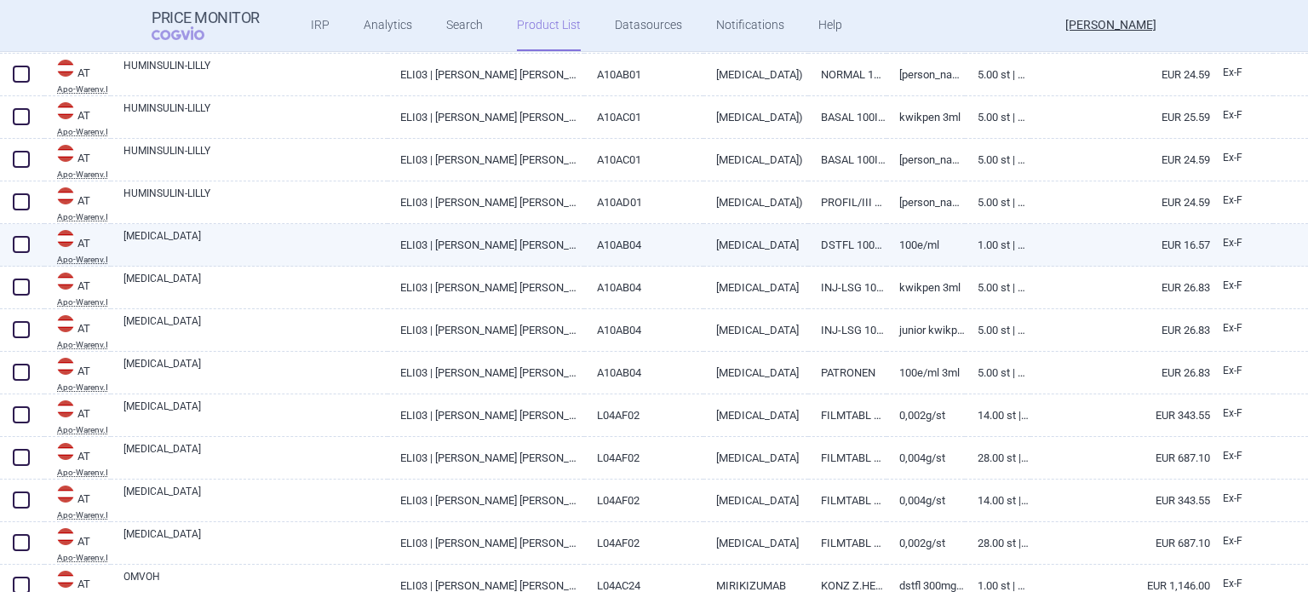
click at [17, 242] on span at bounding box center [21, 244] width 17 height 17
checkbox input "true"
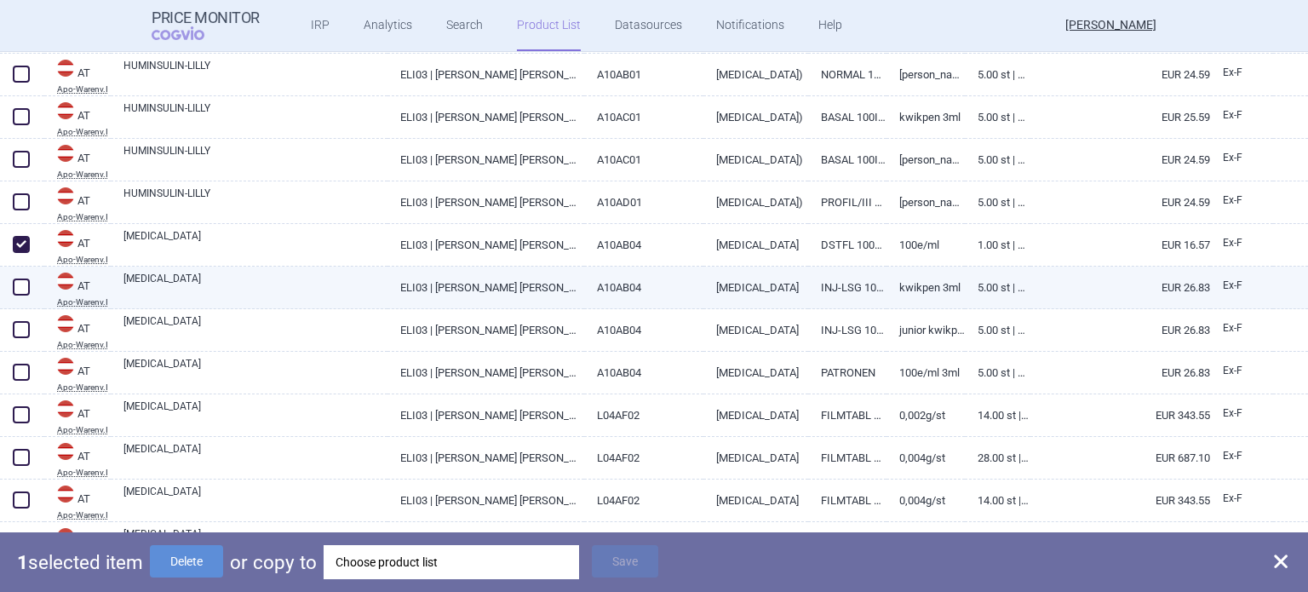
click at [18, 289] on span at bounding box center [21, 286] width 17 height 17
checkbox input "true"
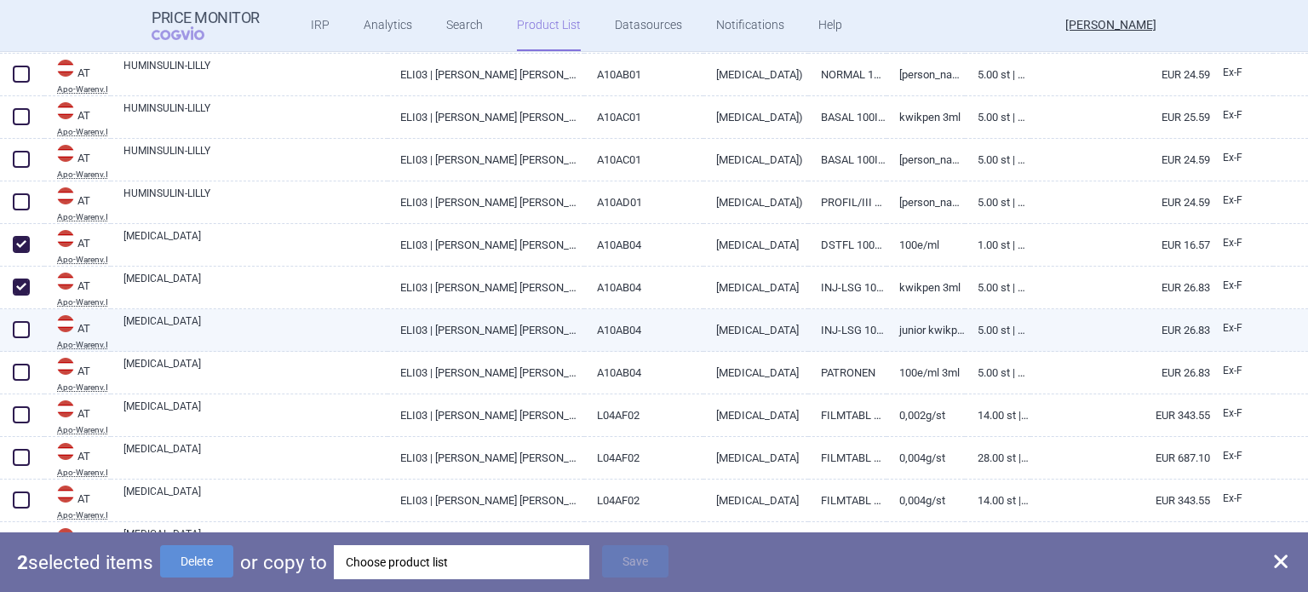
click at [17, 326] on span at bounding box center [21, 329] width 17 height 17
checkbox input "true"
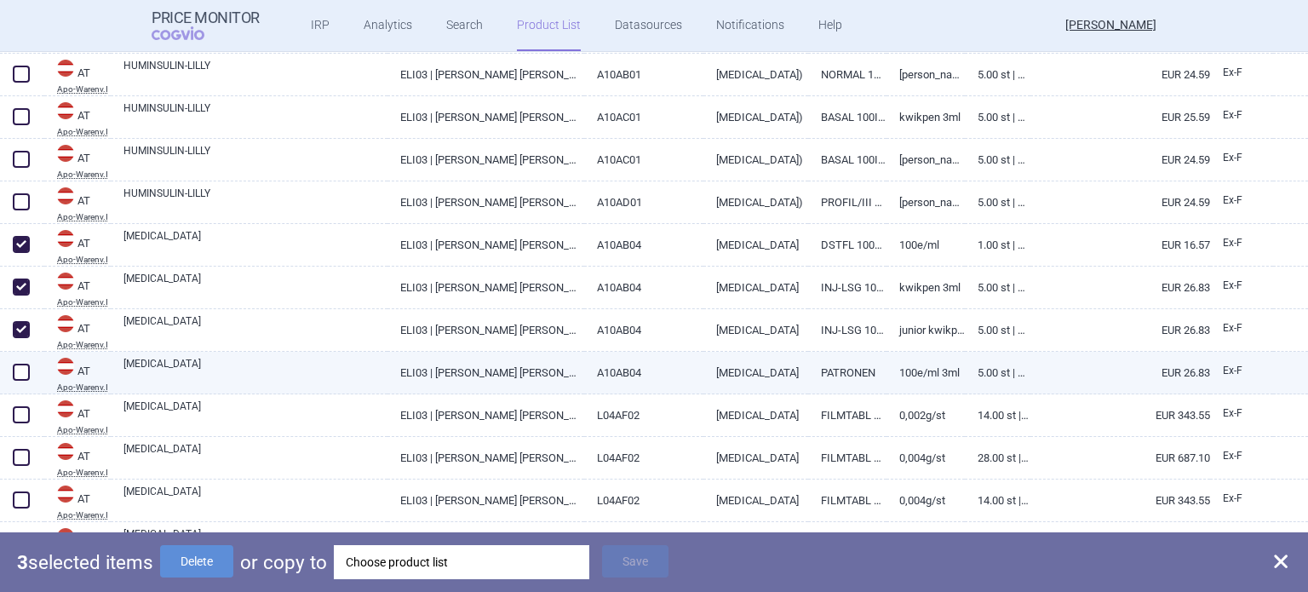
click at [25, 370] on span at bounding box center [21, 372] width 17 height 17
checkbox input "true"
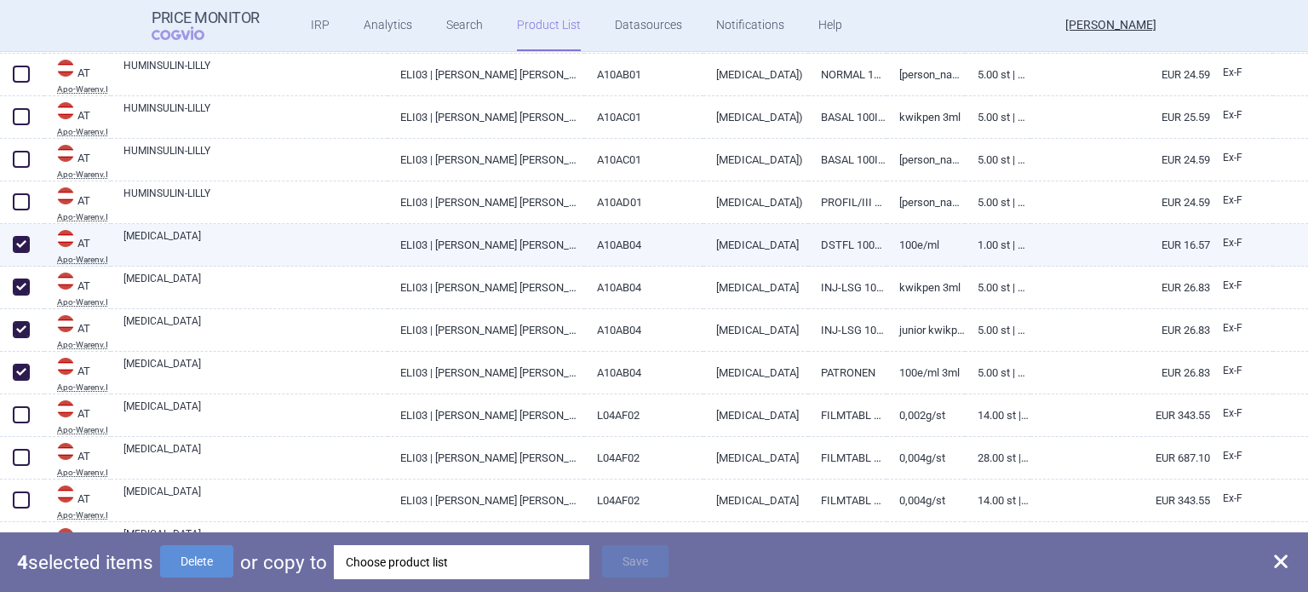
click at [26, 244] on span at bounding box center [21, 244] width 17 height 17
checkbox input "false"
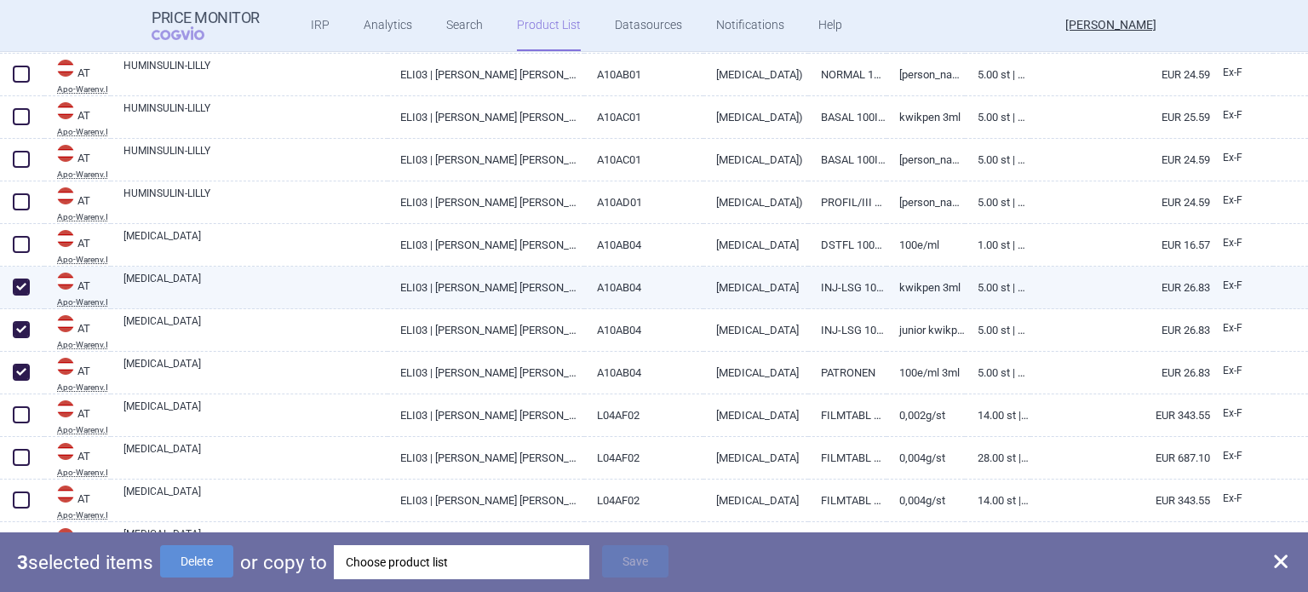
click at [24, 281] on span at bounding box center [21, 286] width 17 height 17
checkbox input "false"
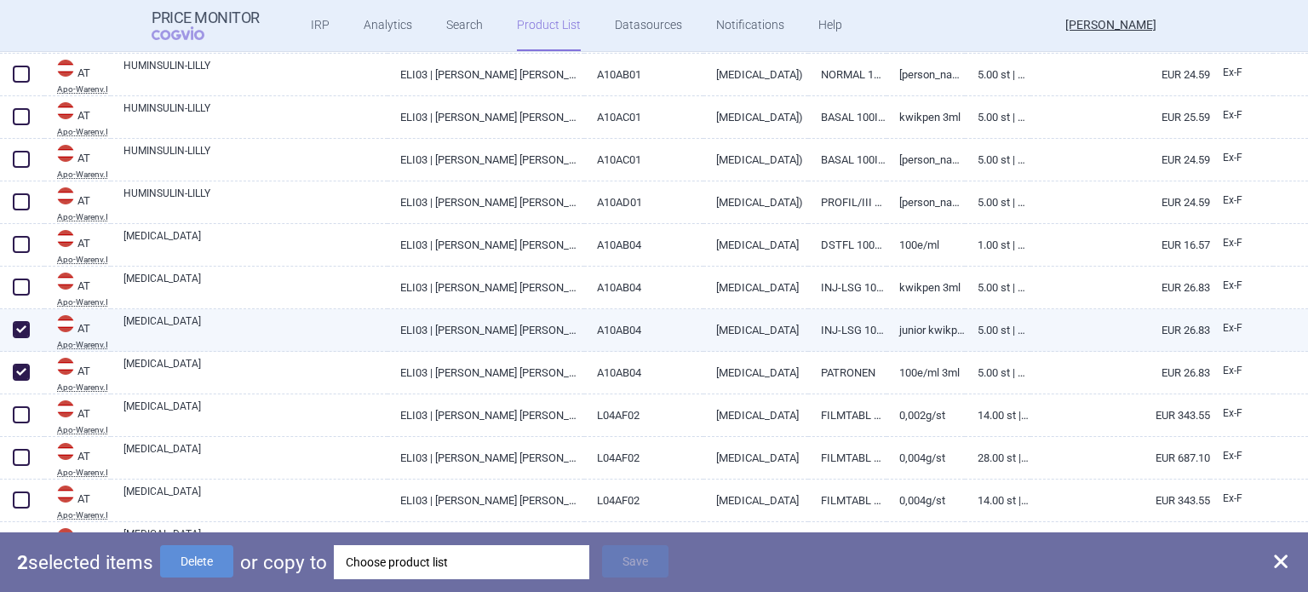
click at [21, 325] on span at bounding box center [21, 329] width 17 height 17
checkbox input "false"
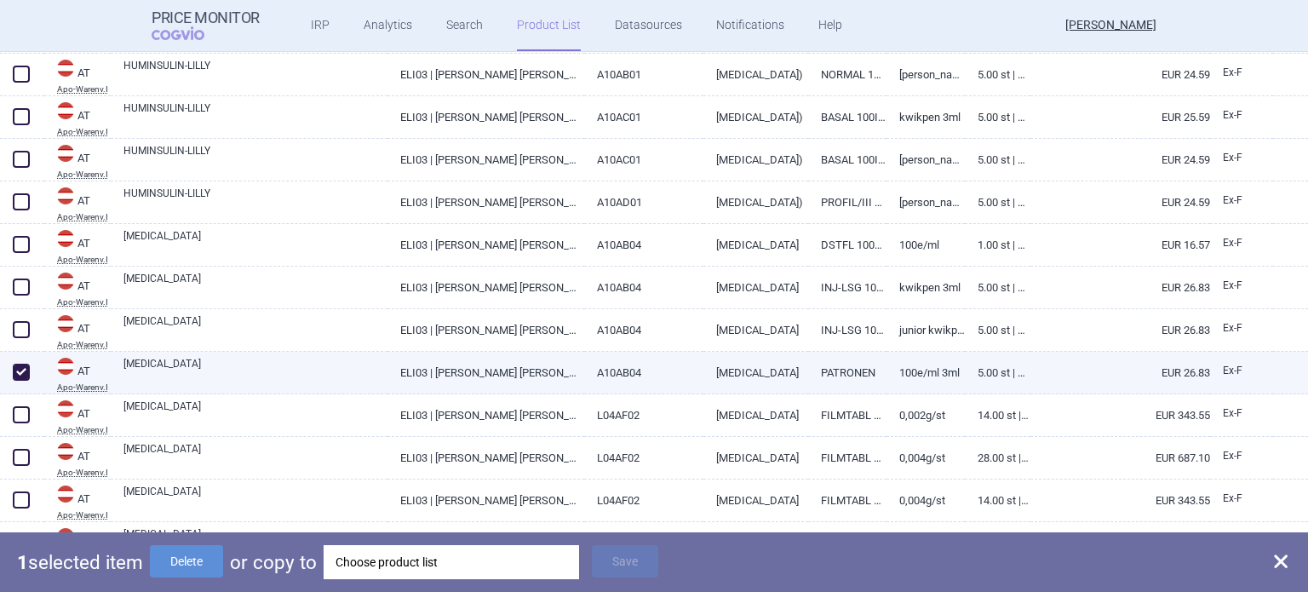
click at [20, 366] on span at bounding box center [21, 372] width 17 height 17
checkbox input "false"
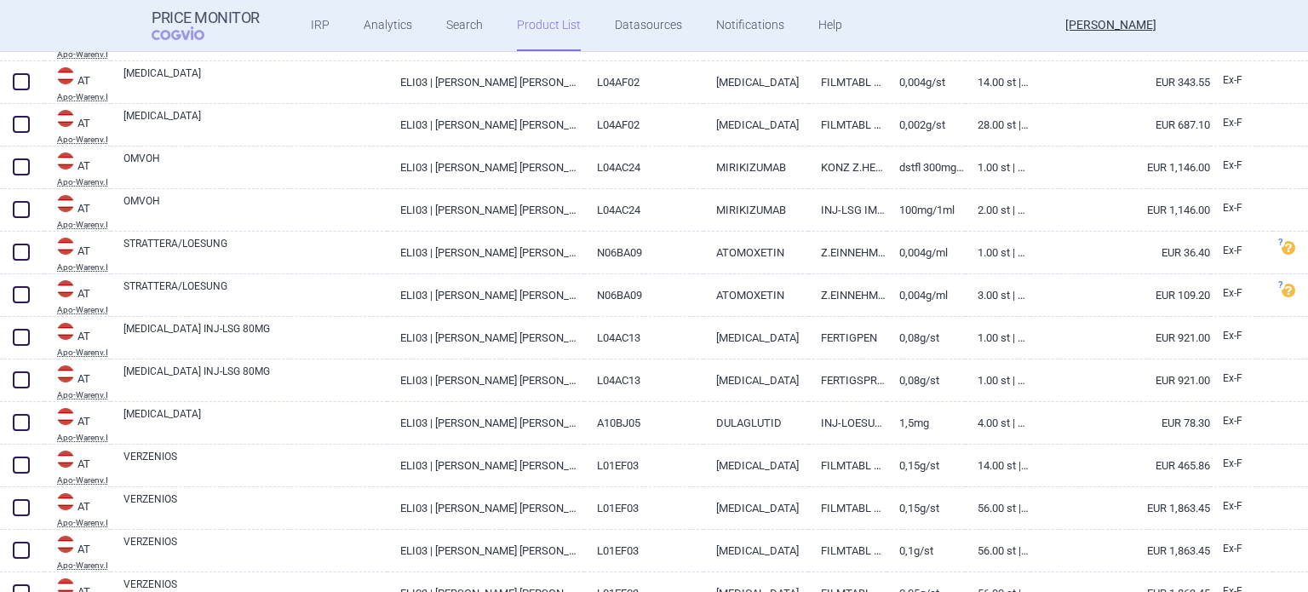
scroll to position [1022, 0]
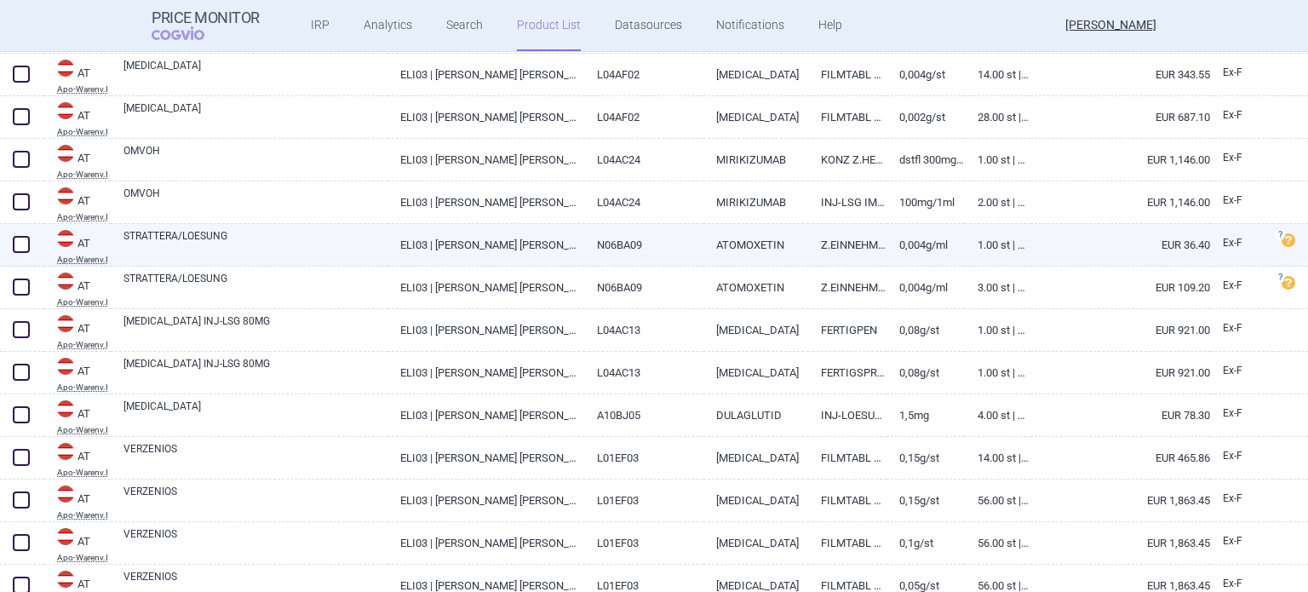
click at [19, 244] on span at bounding box center [21, 244] width 17 height 17
checkbox input "true"
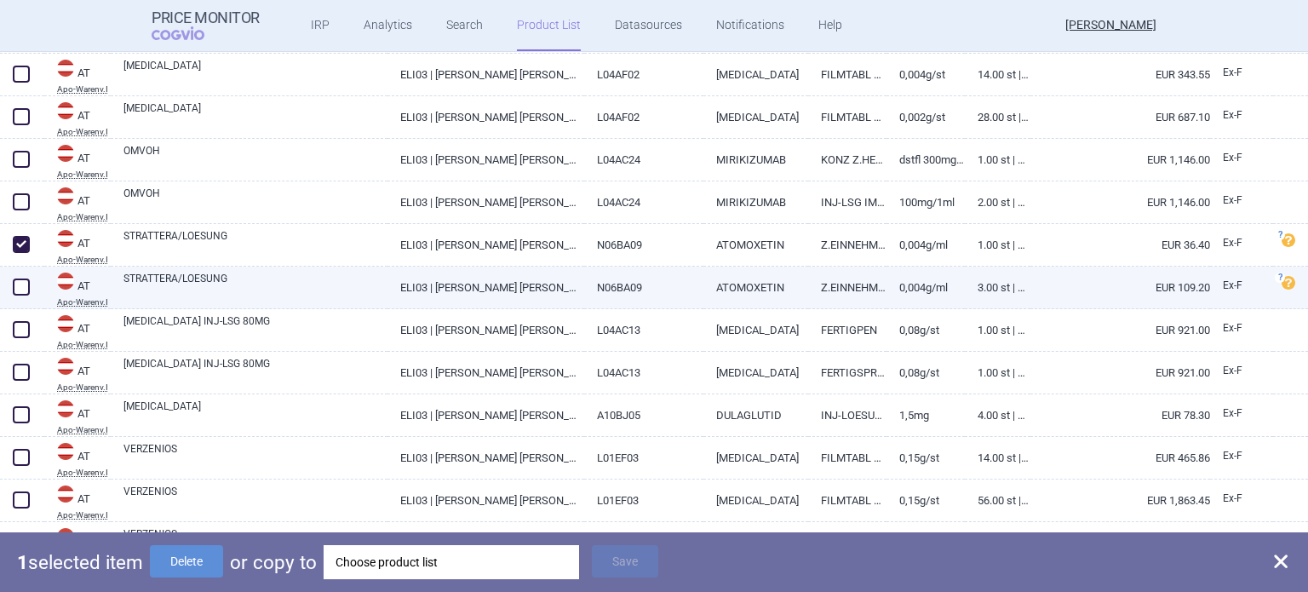
click at [25, 286] on span at bounding box center [21, 286] width 17 height 17
checkbox input "true"
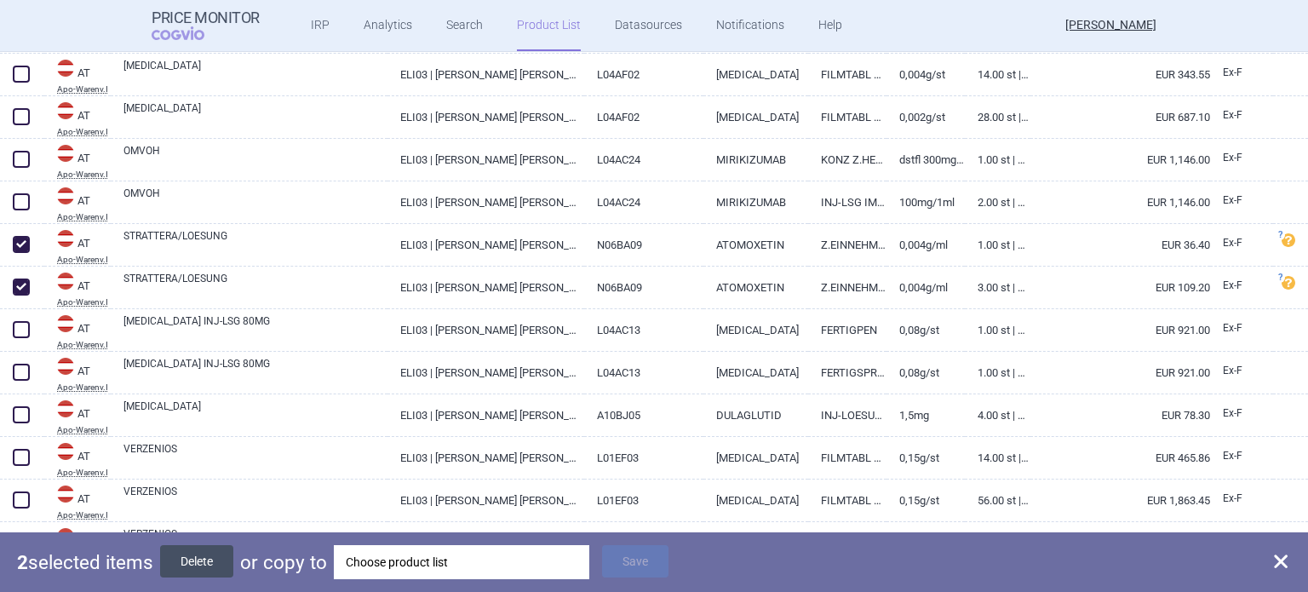
click at [194, 553] on button "Delete" at bounding box center [196, 561] width 73 height 32
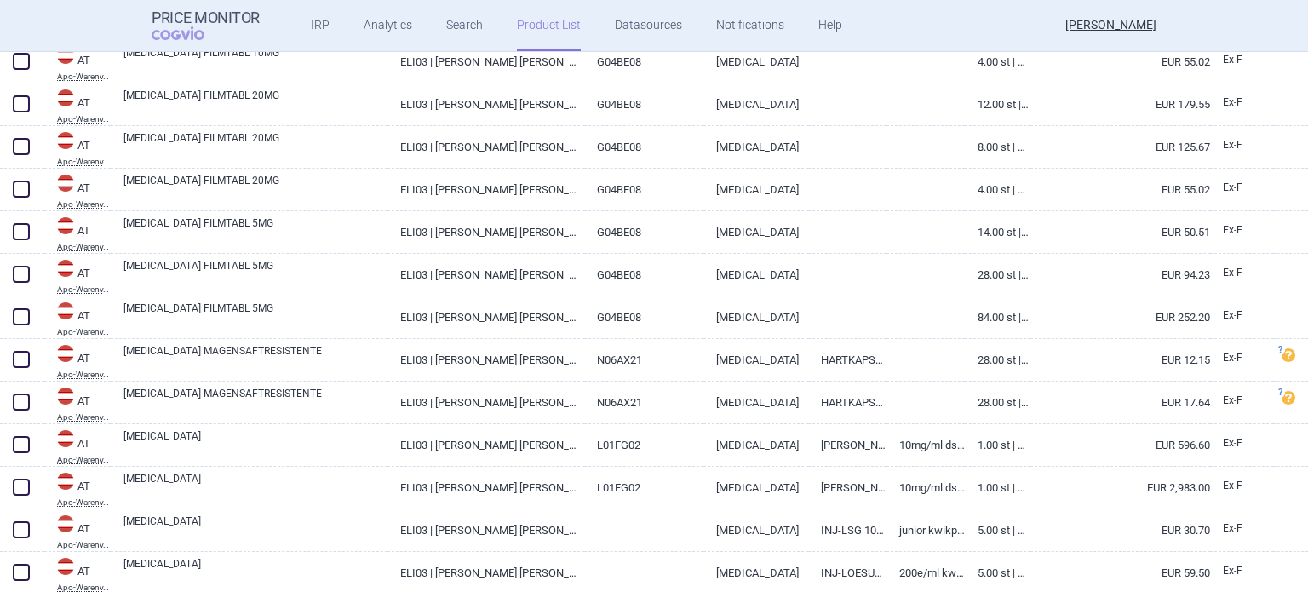
scroll to position [1618, 0]
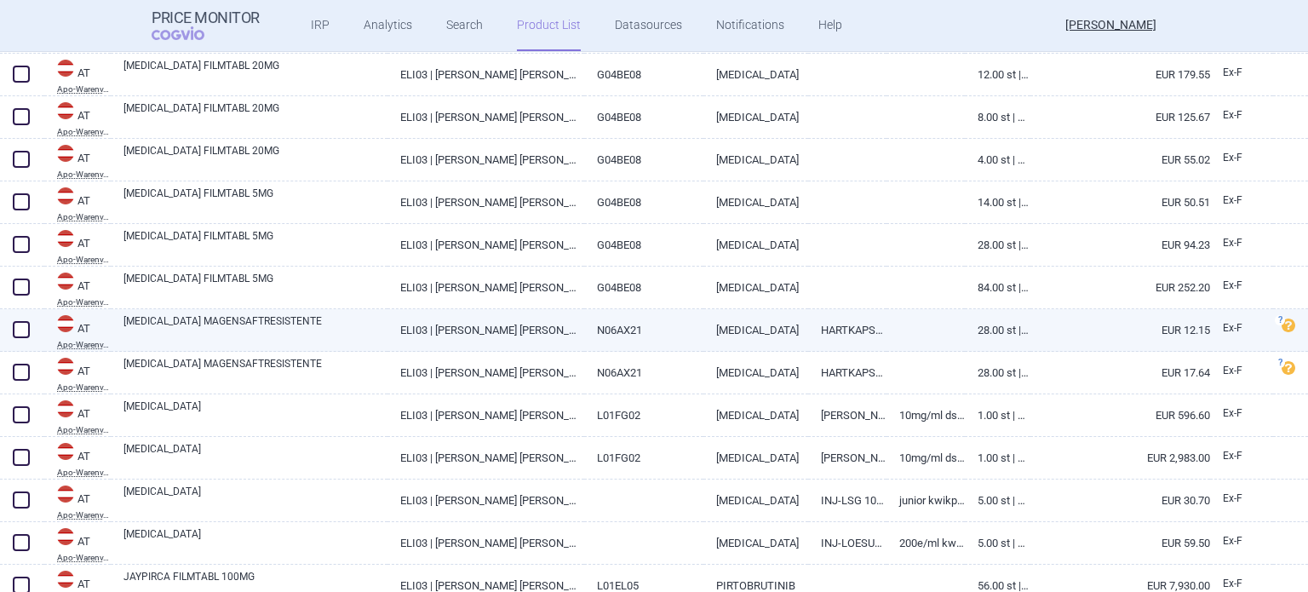
click at [21, 327] on span at bounding box center [21, 329] width 17 height 17
checkbox input "true"
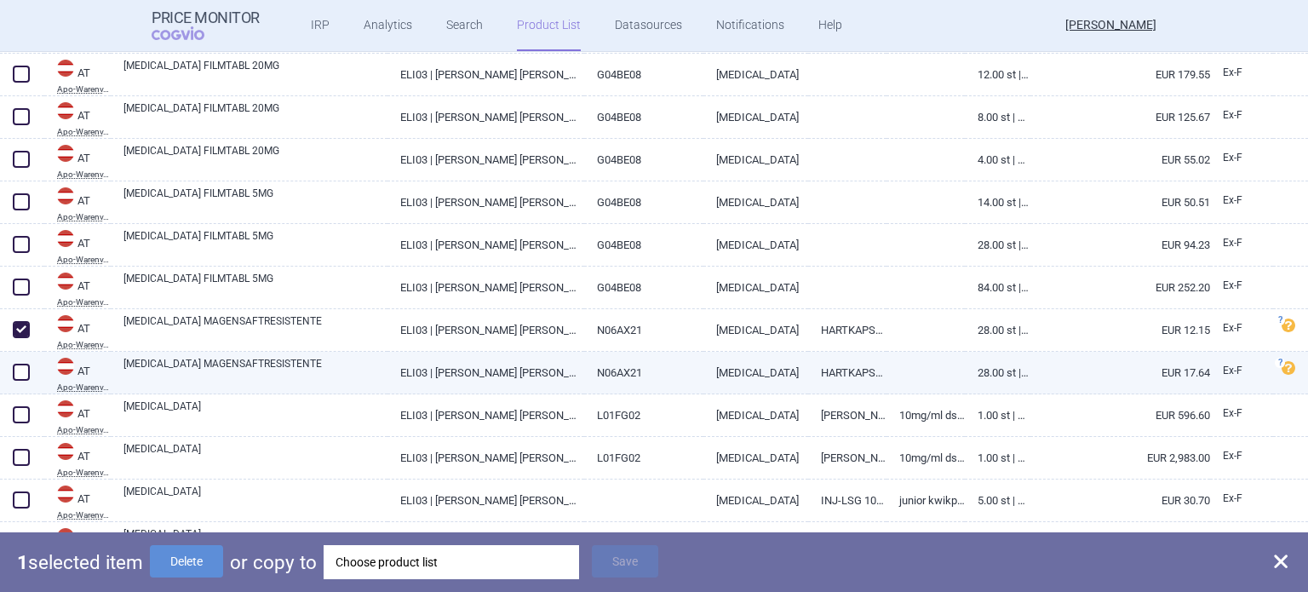
click at [20, 367] on span at bounding box center [21, 372] width 17 height 17
checkbox input "true"
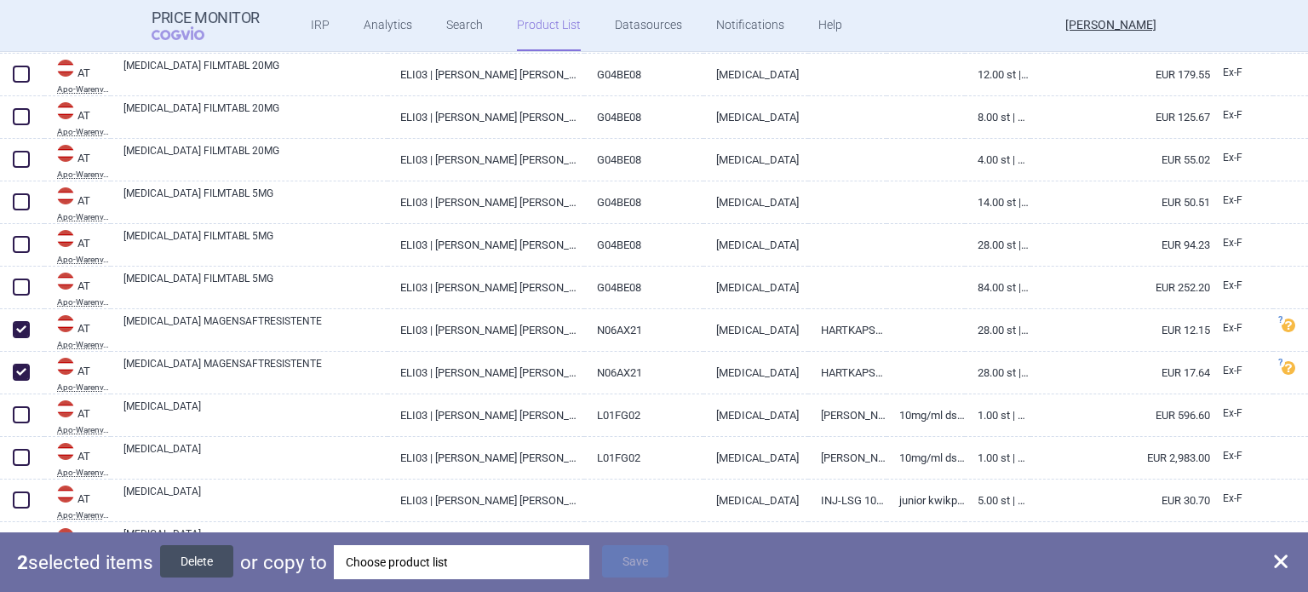
click at [182, 558] on button "Delete" at bounding box center [196, 561] width 73 height 32
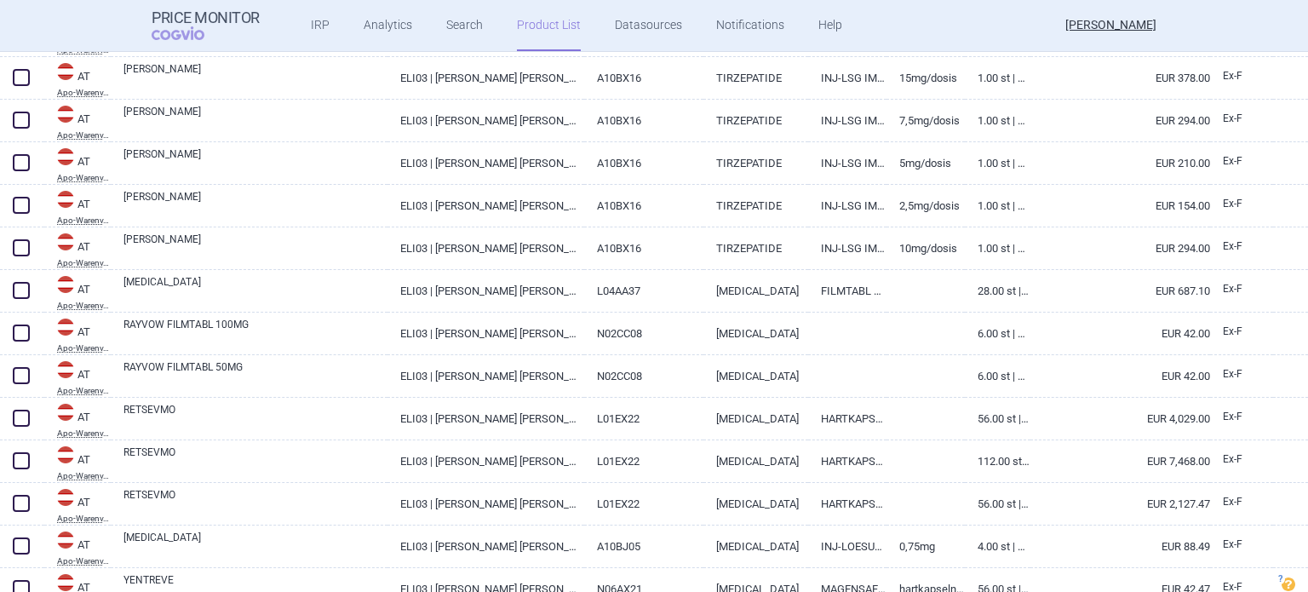
scroll to position [2129, 0]
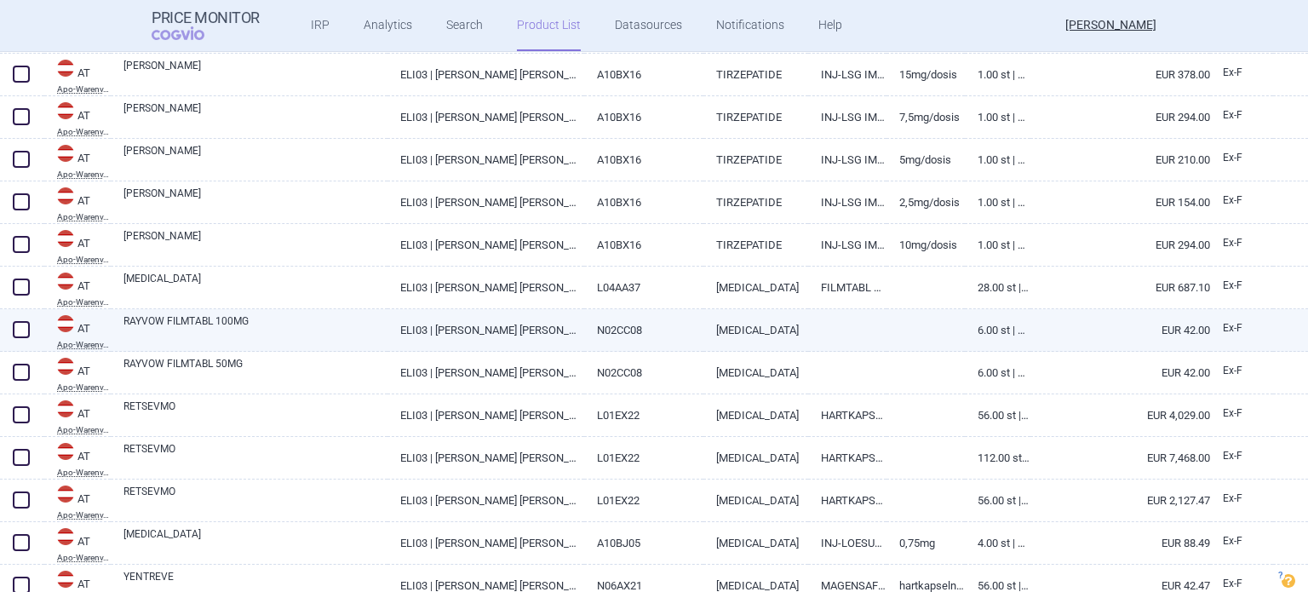
click at [24, 330] on span at bounding box center [21, 329] width 17 height 17
checkbox input "true"
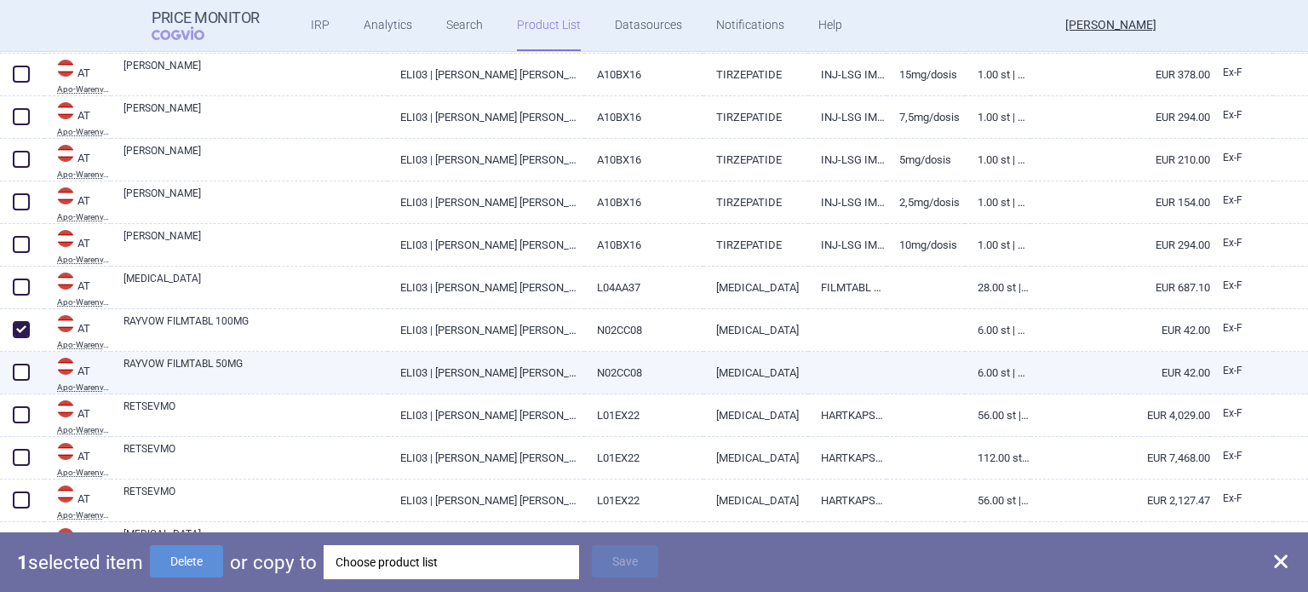
click at [22, 370] on span at bounding box center [21, 372] width 17 height 17
checkbox input "true"
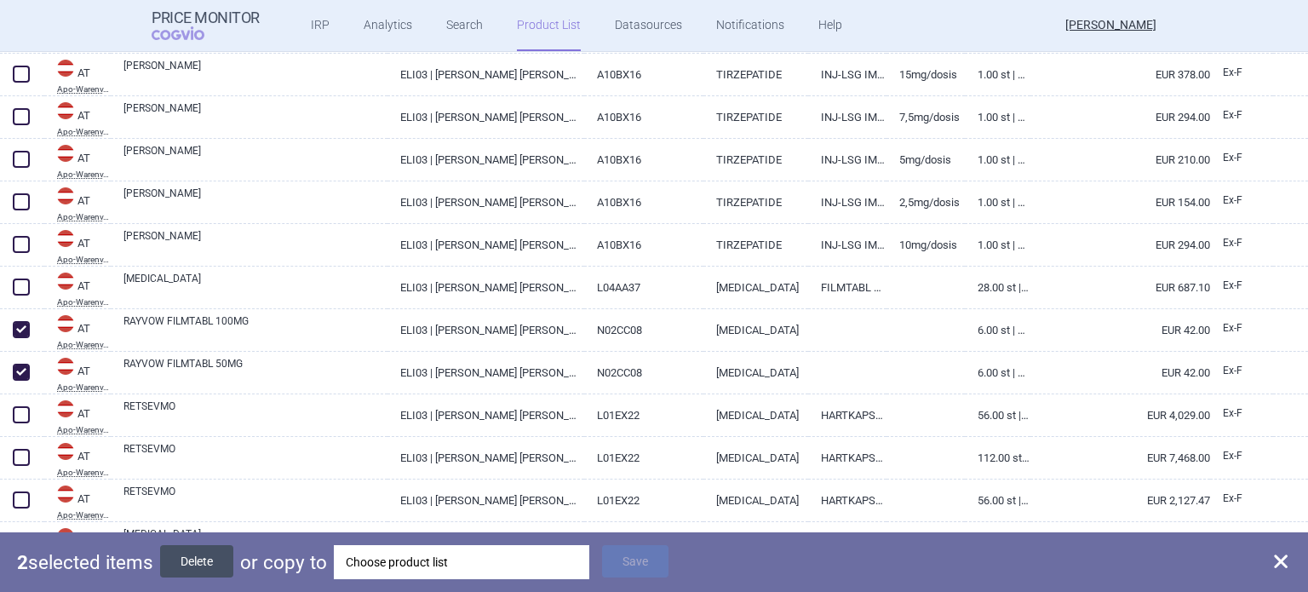
click at [203, 558] on button "Delete" at bounding box center [196, 561] width 73 height 32
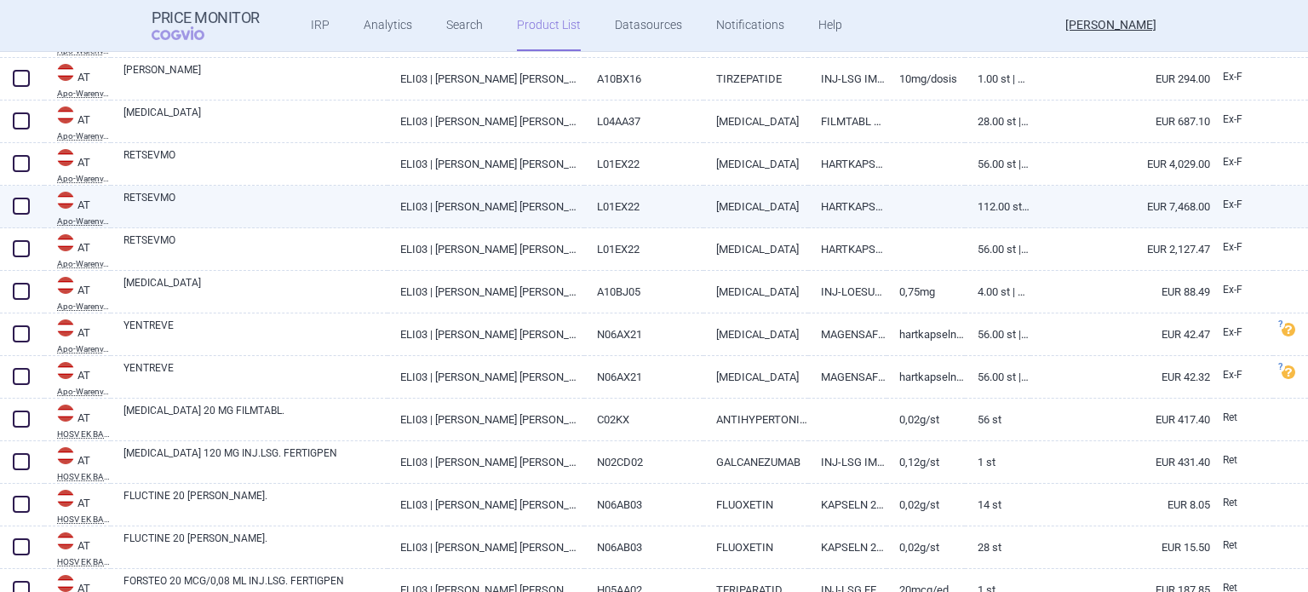
scroll to position [2299, 0]
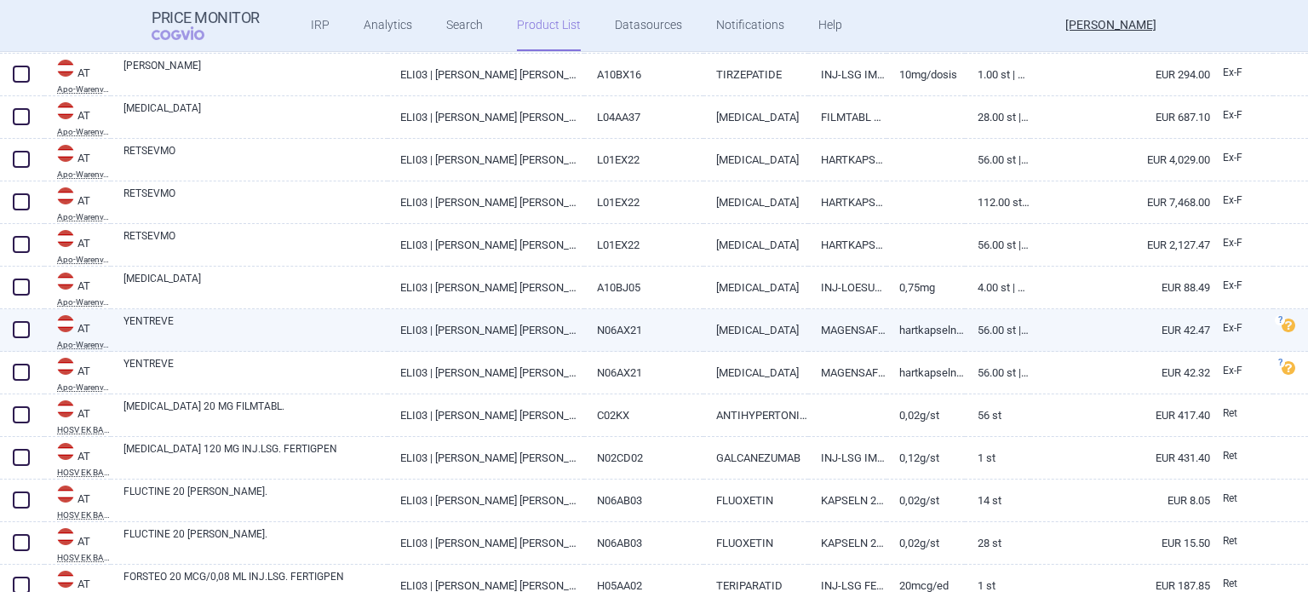
click at [19, 324] on span at bounding box center [21, 329] width 17 height 17
checkbox input "true"
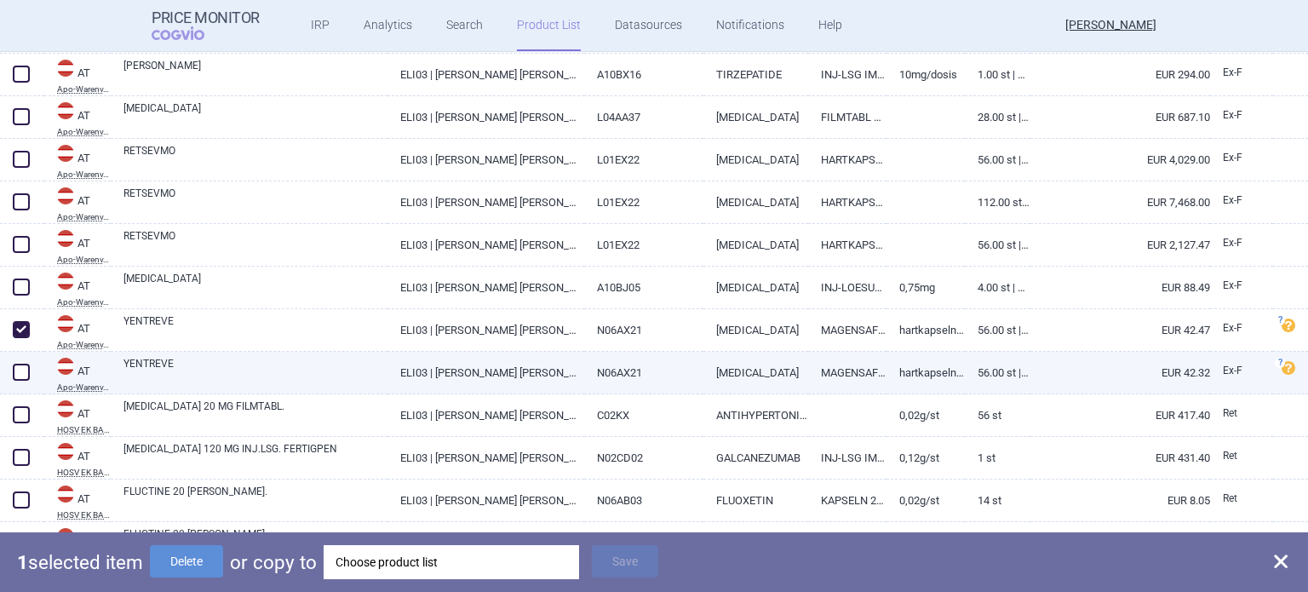
click at [20, 364] on span at bounding box center [21, 372] width 17 height 17
checkbox input "true"
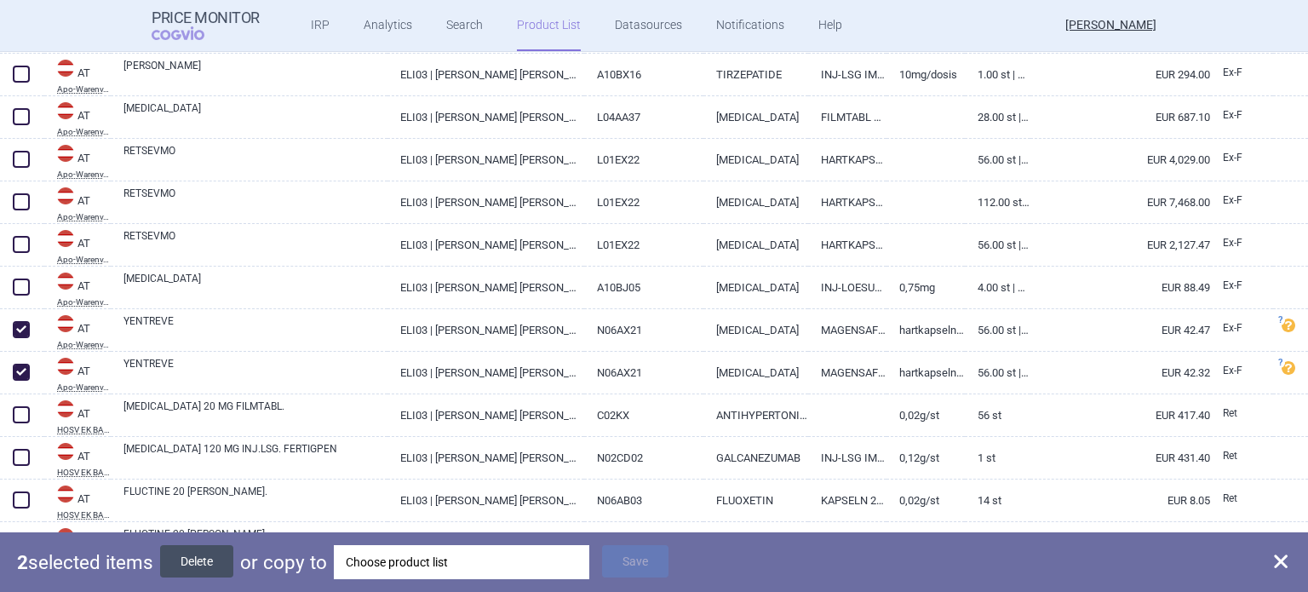
click at [201, 562] on button "Delete" at bounding box center [196, 561] width 73 height 32
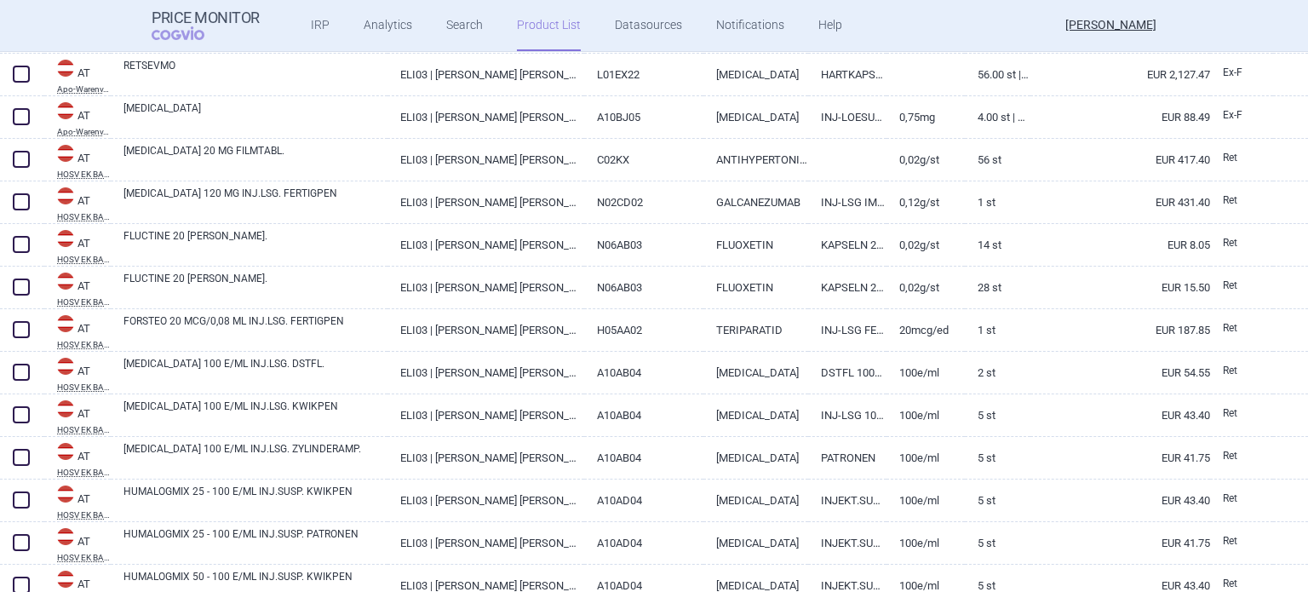
scroll to position [2384, 0]
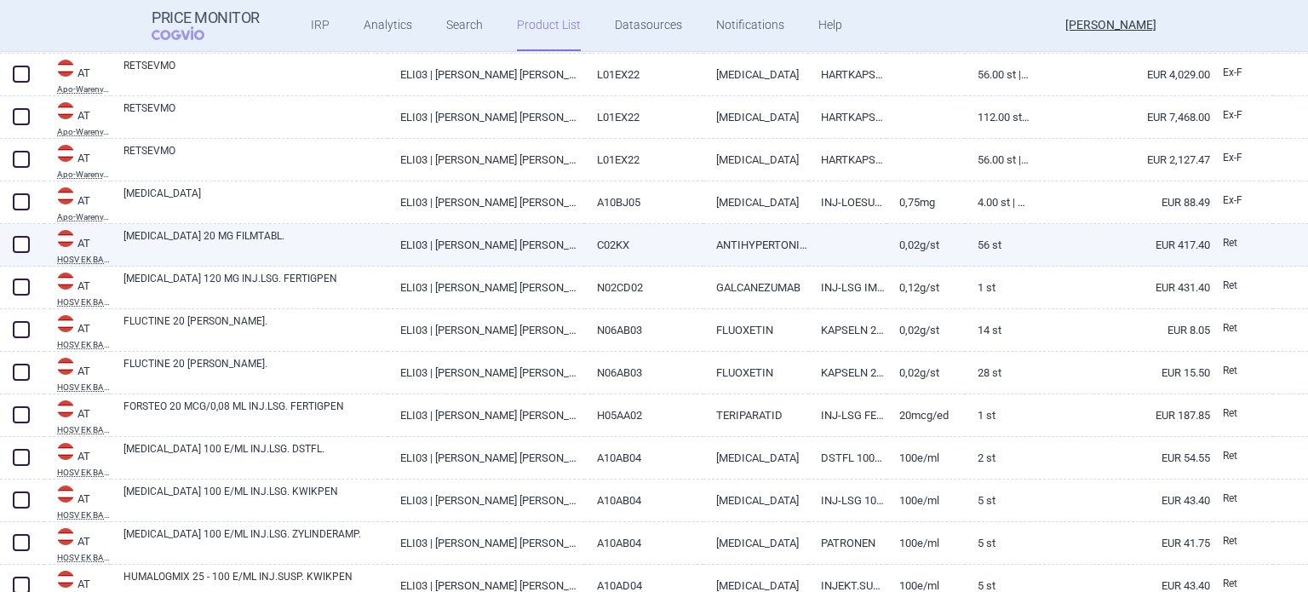
click at [22, 244] on span at bounding box center [21, 244] width 17 height 17
checkbox input "true"
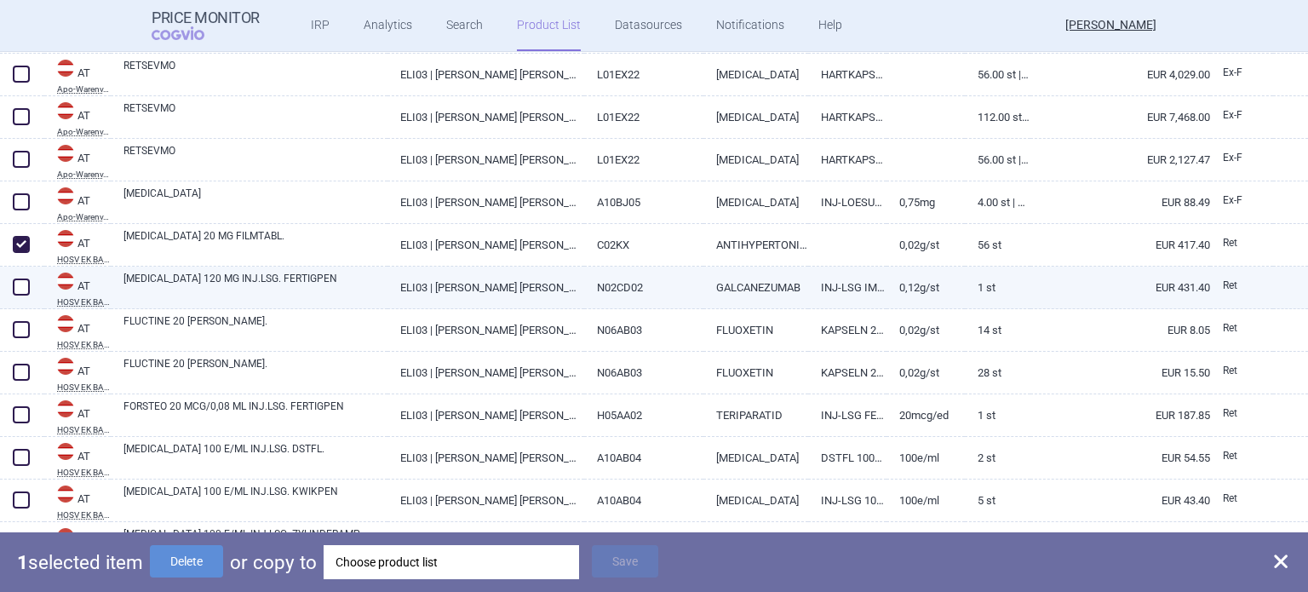
click at [19, 285] on span at bounding box center [21, 286] width 17 height 17
checkbox input "true"
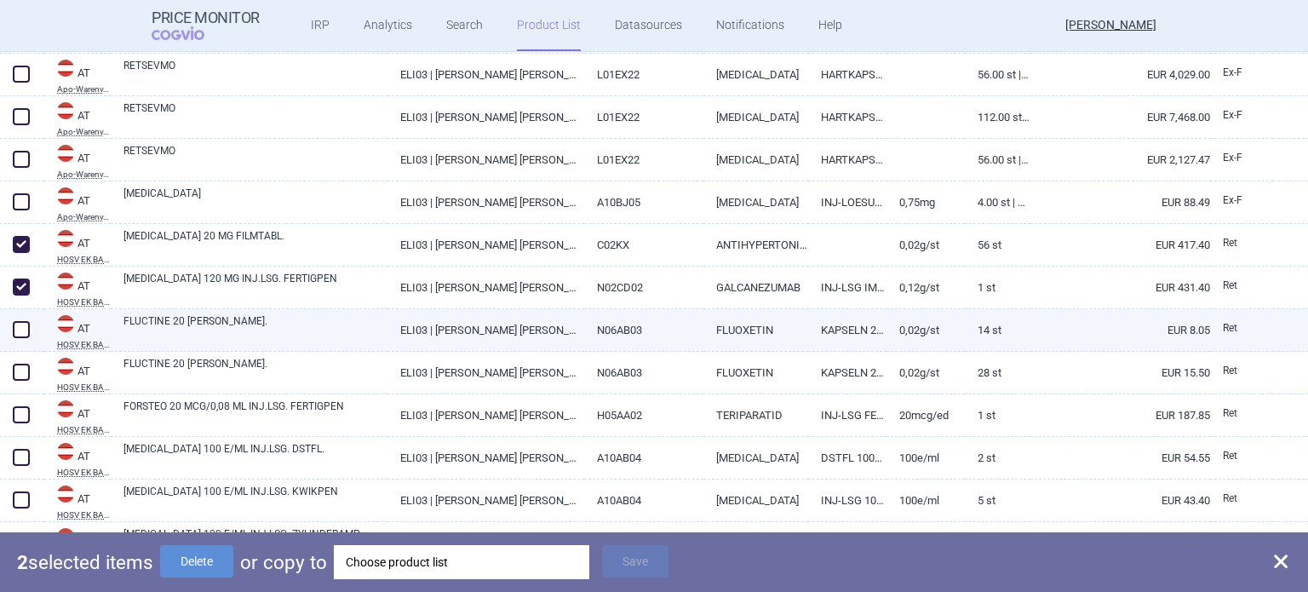
click at [21, 324] on span at bounding box center [21, 329] width 17 height 17
checkbox input "true"
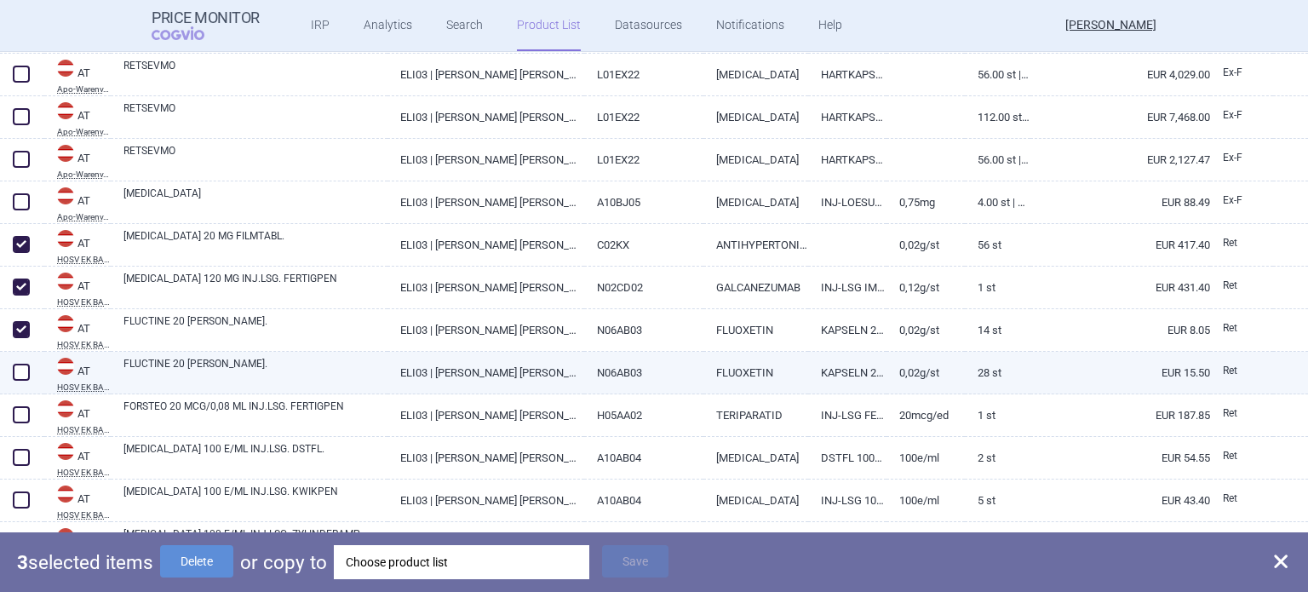
click at [20, 371] on span at bounding box center [21, 372] width 17 height 17
checkbox input "true"
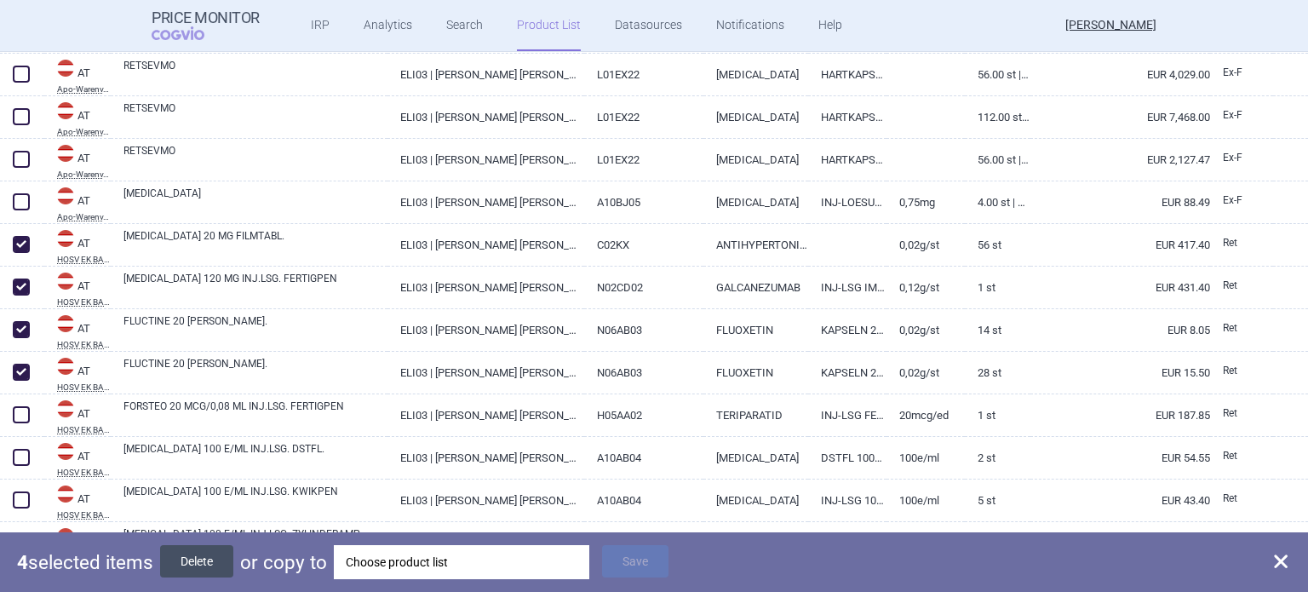
click at [217, 558] on button "Delete" at bounding box center [196, 561] width 73 height 32
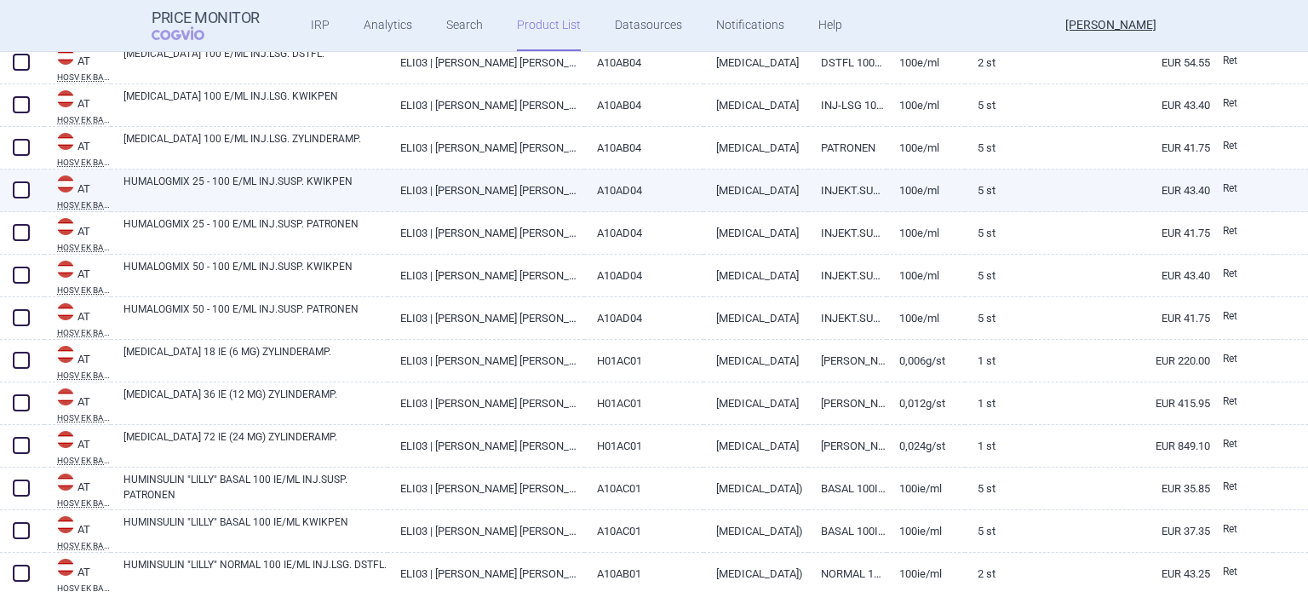
scroll to position [2640, 0]
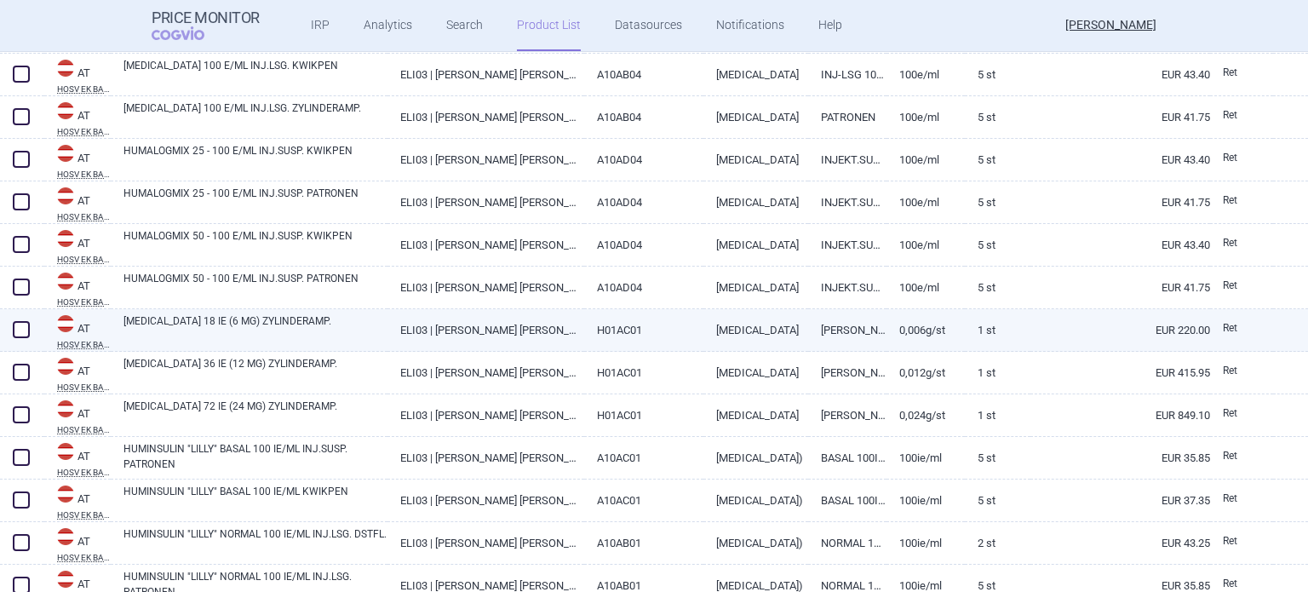
click at [24, 326] on span at bounding box center [21, 329] width 17 height 17
checkbox input "true"
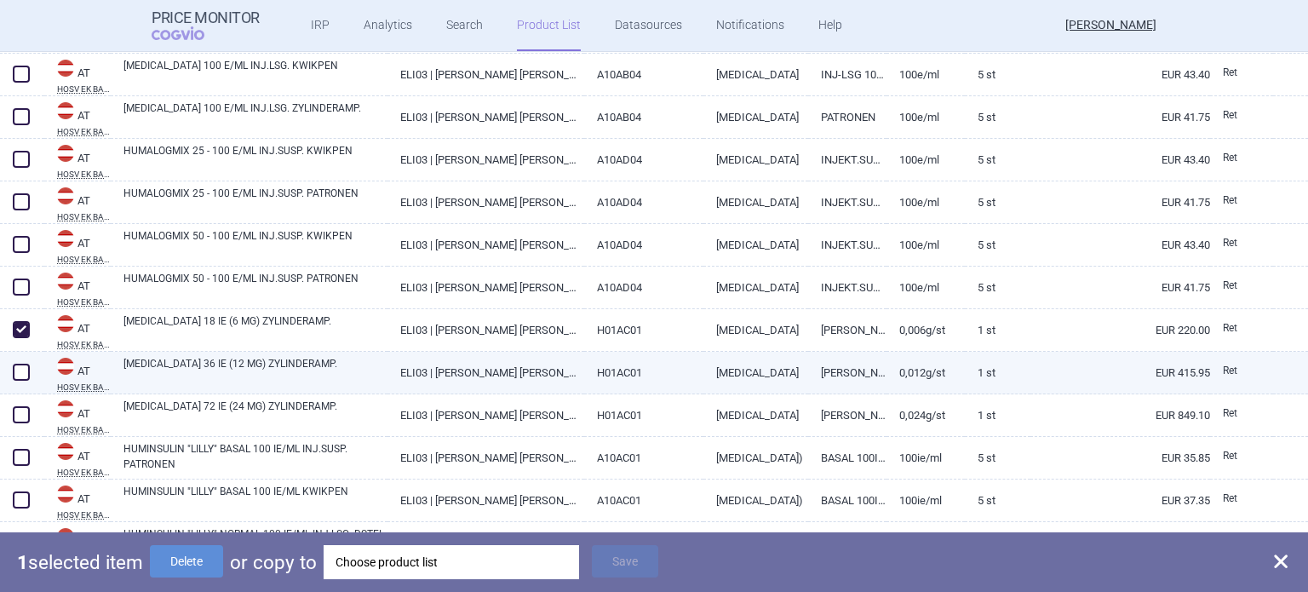
click at [19, 371] on span at bounding box center [21, 372] width 17 height 17
checkbox input "true"
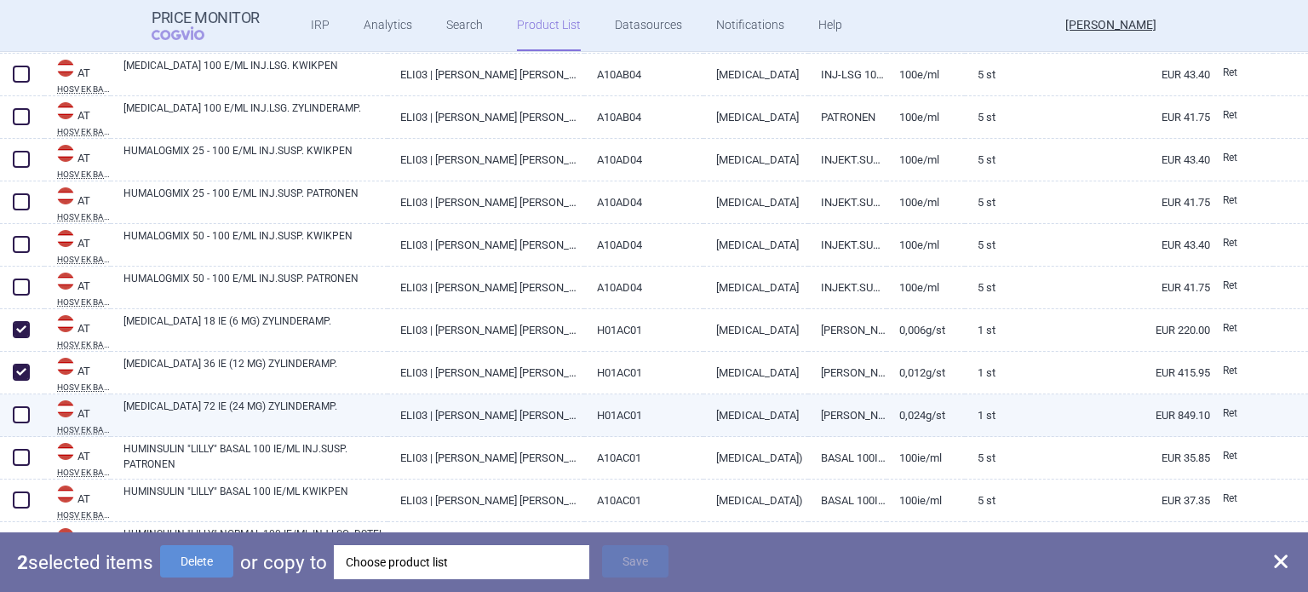
click at [17, 411] on span at bounding box center [21, 414] width 17 height 17
checkbox input "true"
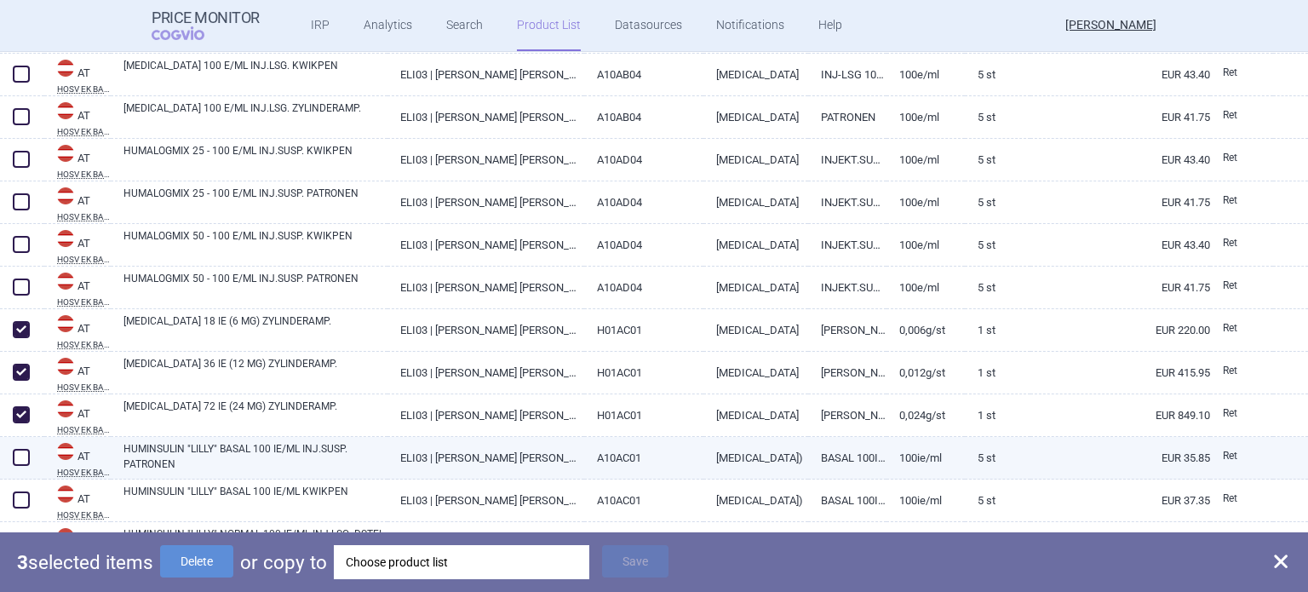
scroll to position [2725, 0]
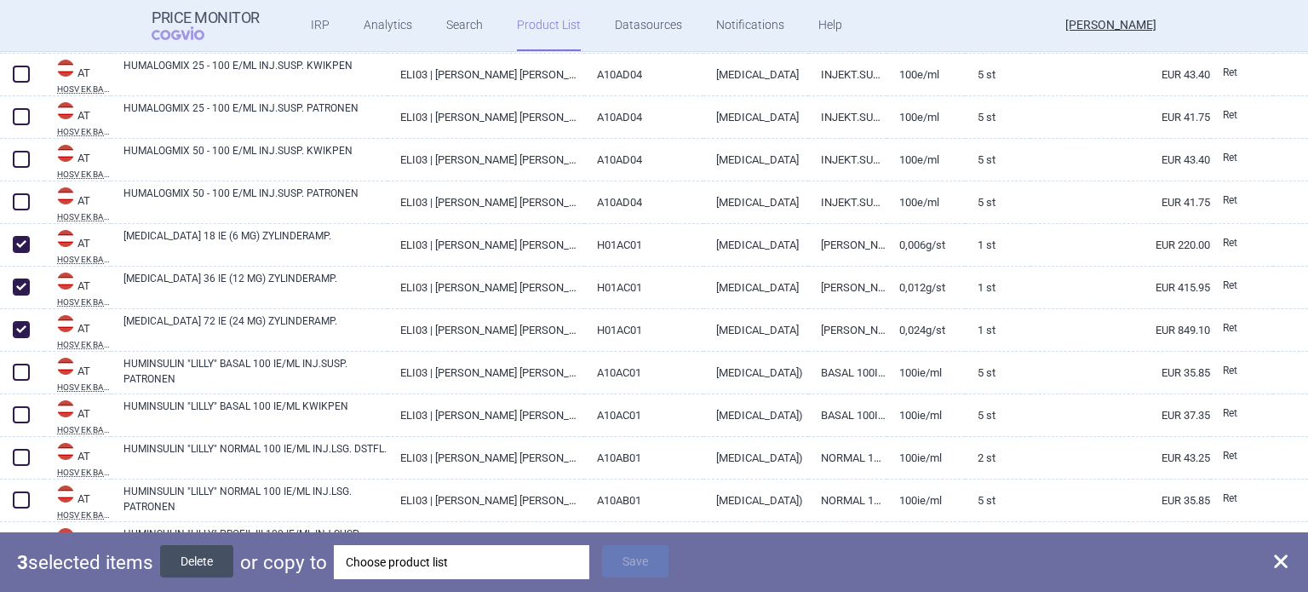
click at [202, 560] on button "Delete" at bounding box center [196, 561] width 73 height 32
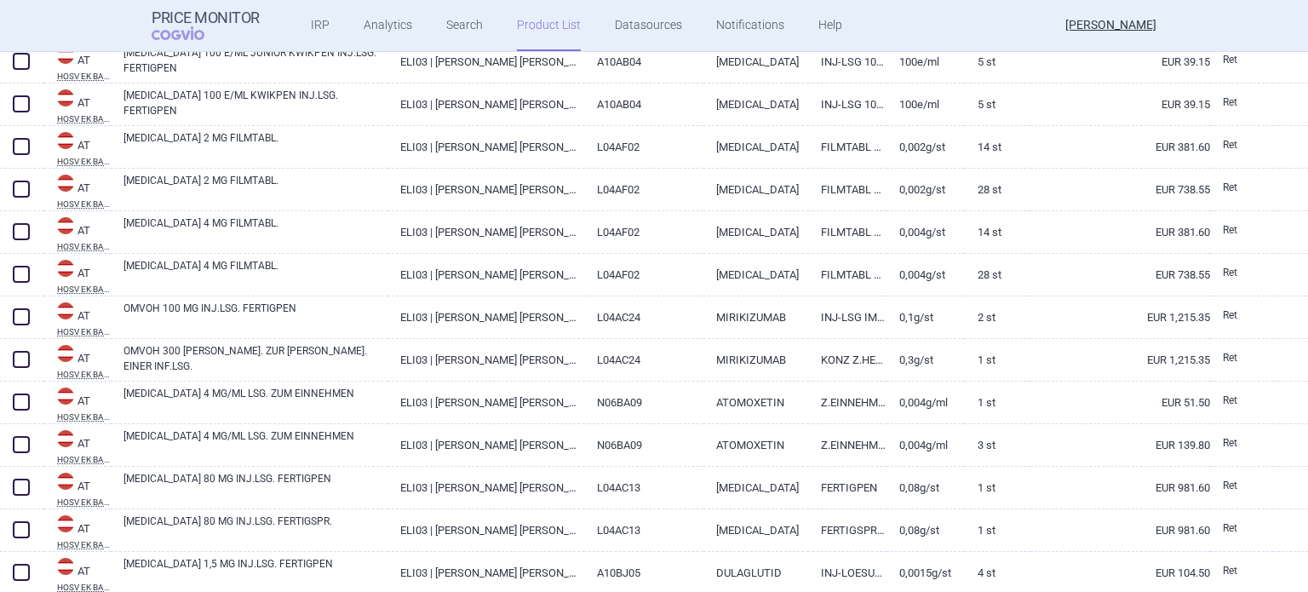
scroll to position [3236, 0]
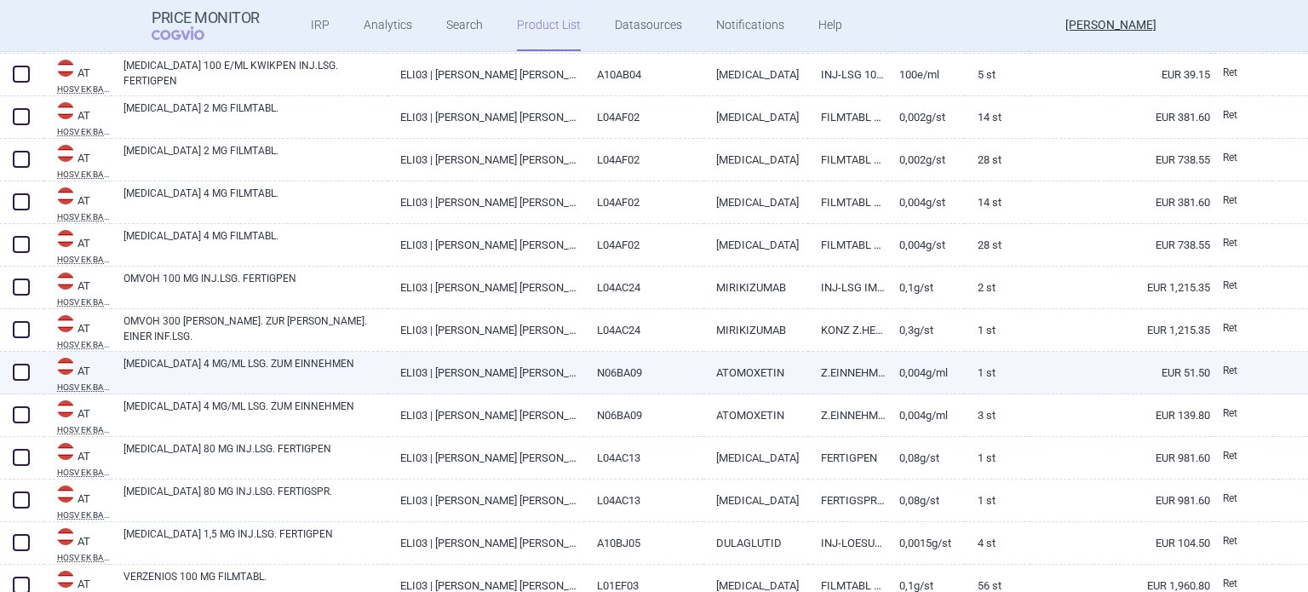
click at [19, 370] on span at bounding box center [21, 372] width 17 height 17
checkbox input "true"
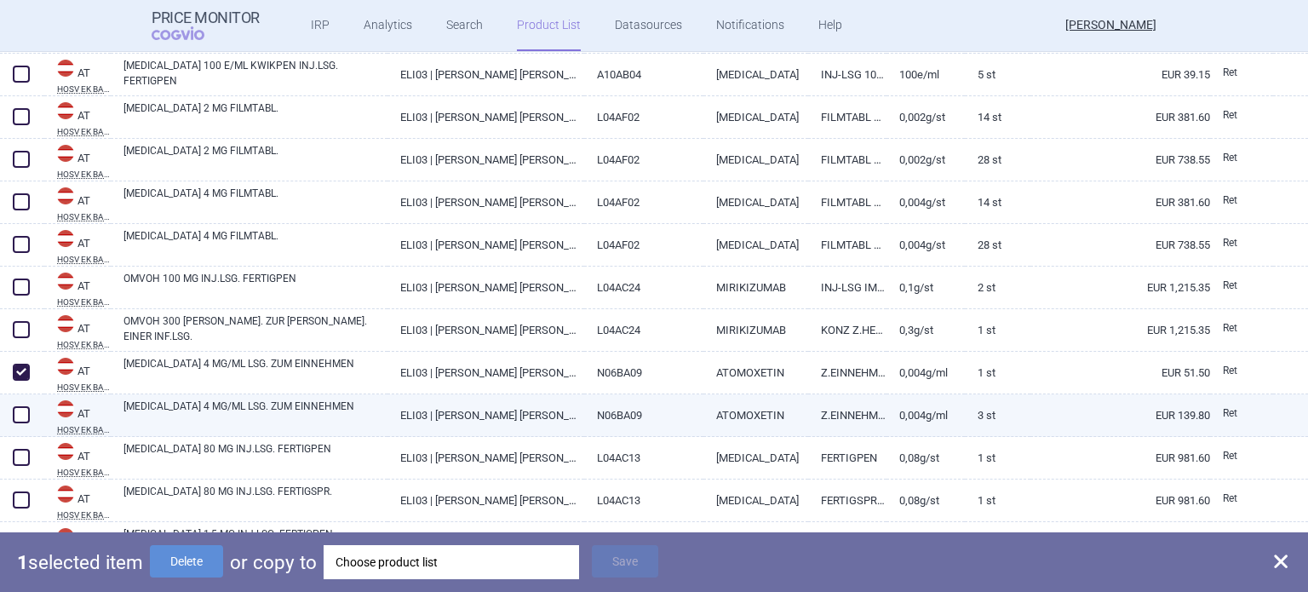
click at [18, 416] on span at bounding box center [21, 414] width 17 height 17
checkbox input "true"
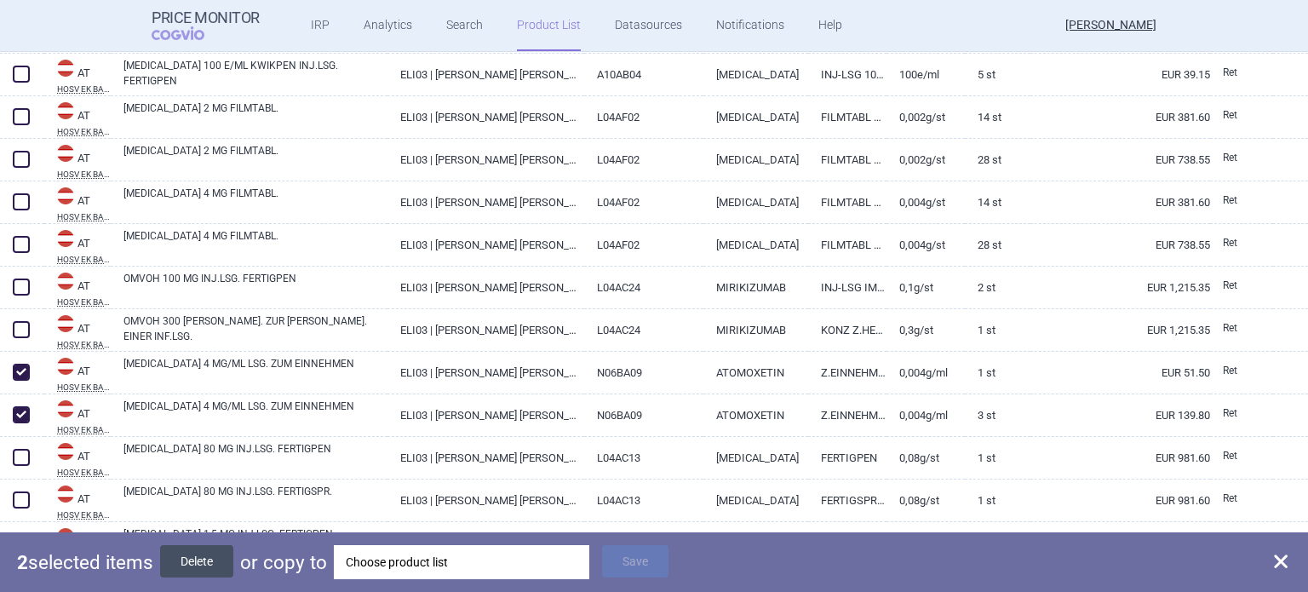
click at [208, 565] on button "Delete" at bounding box center [196, 561] width 73 height 32
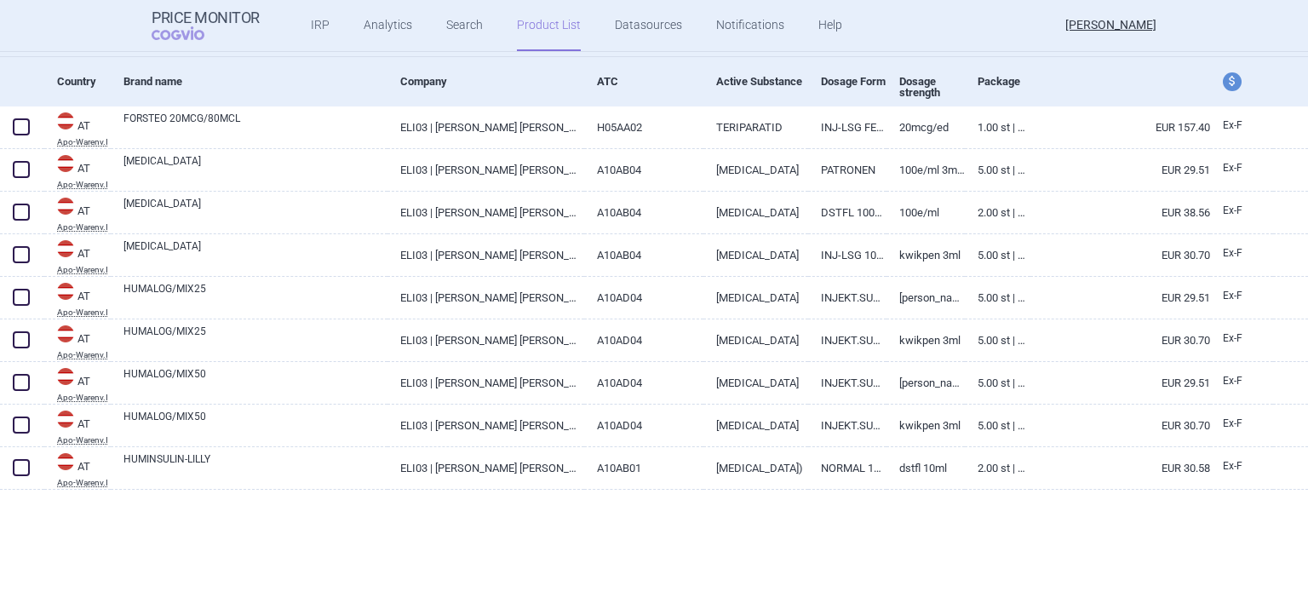
scroll to position [0, 0]
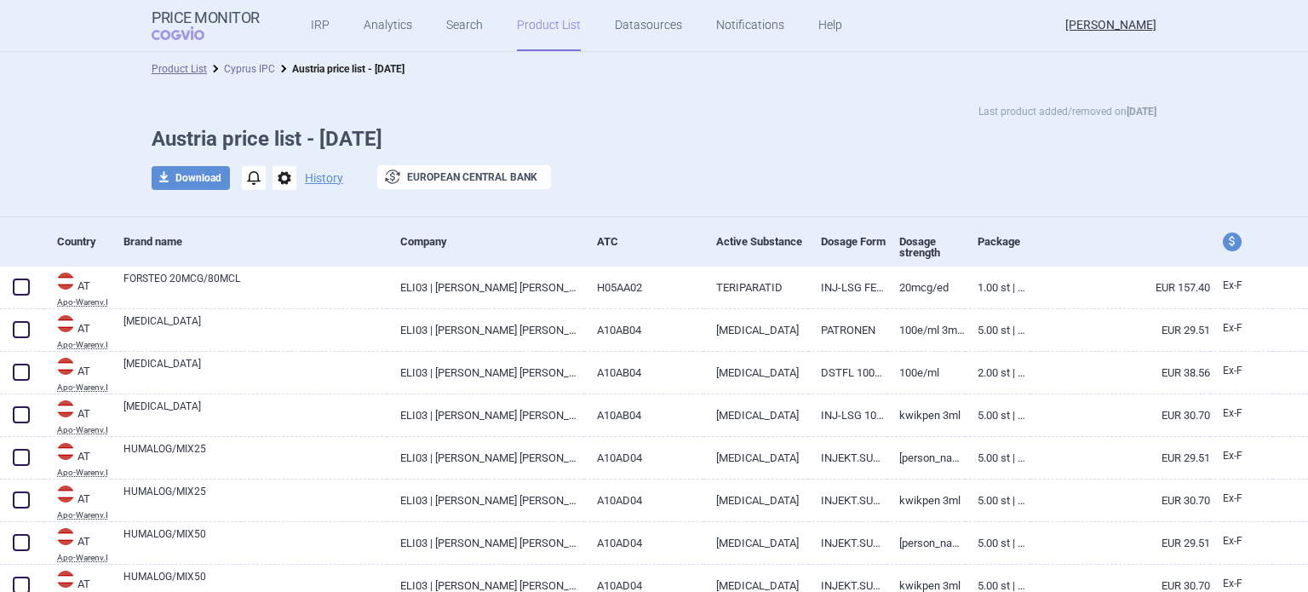
click at [252, 70] on link "Cyprus IPC" at bounding box center [249, 69] width 51 height 12
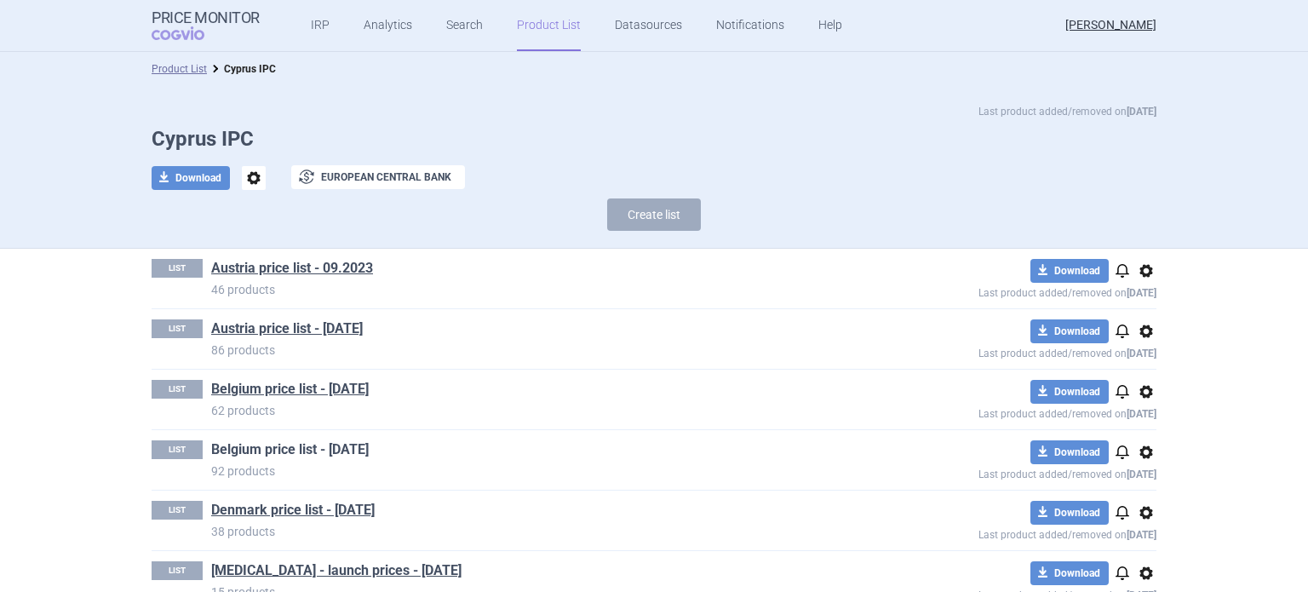
click at [366, 450] on link "Belgium price list - [DATE]" at bounding box center [290, 449] width 158 height 19
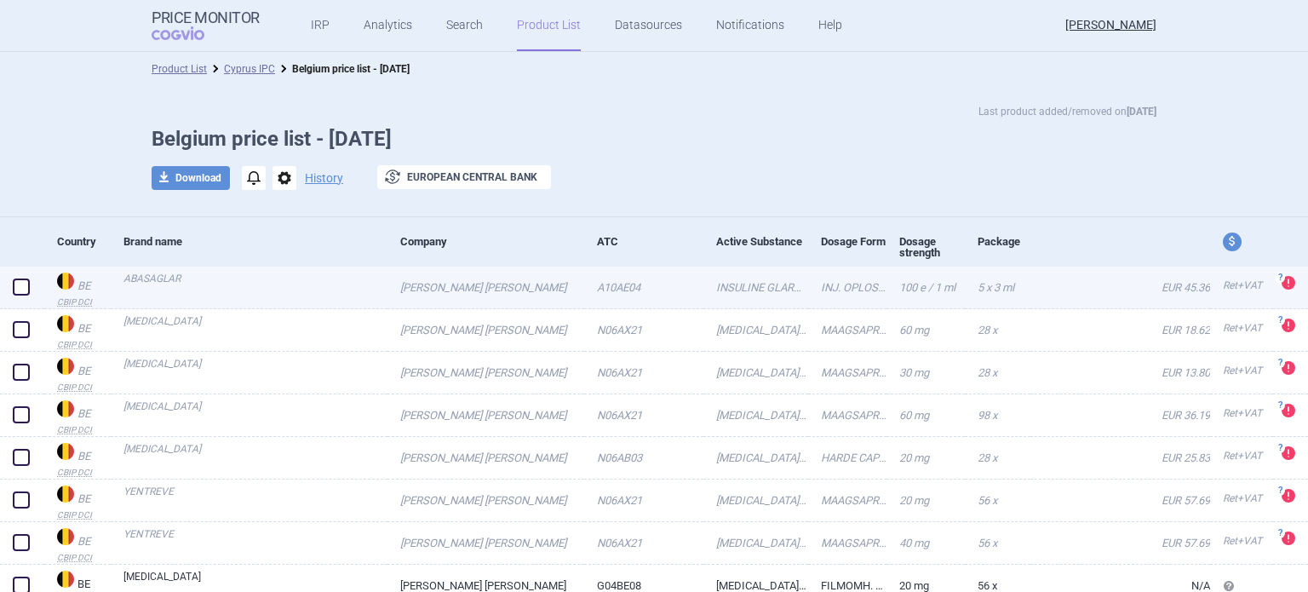
click at [26, 288] on span at bounding box center [21, 286] width 17 height 17
checkbox input "true"
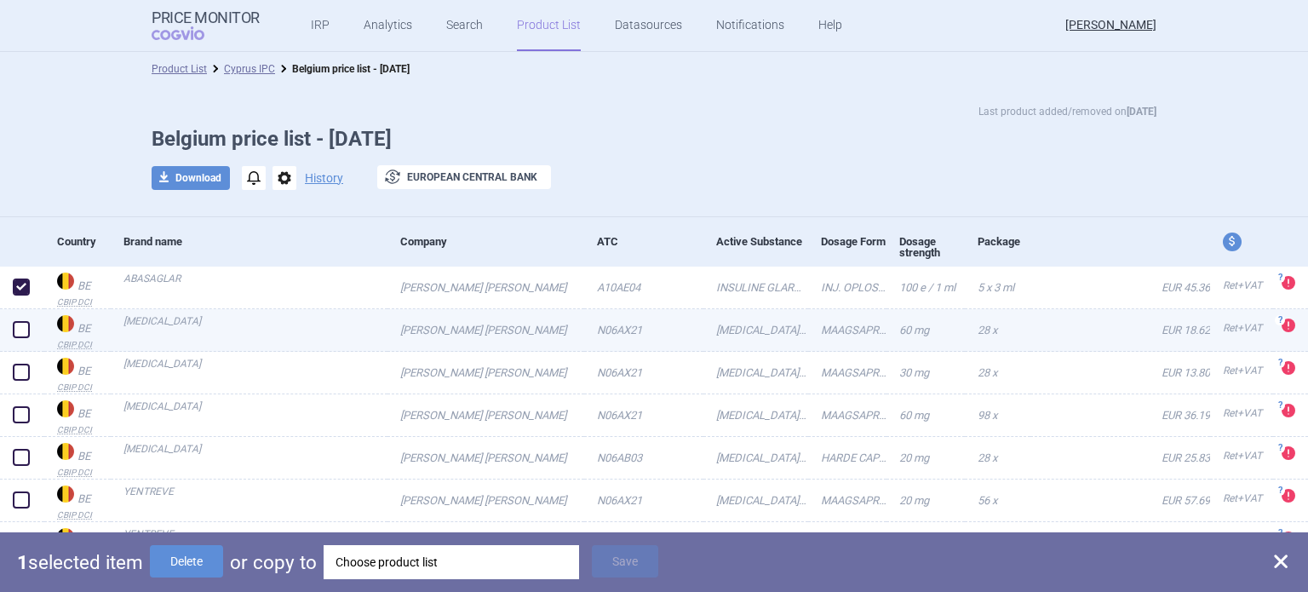
click at [20, 333] on span at bounding box center [21, 329] width 17 height 17
checkbox input "true"
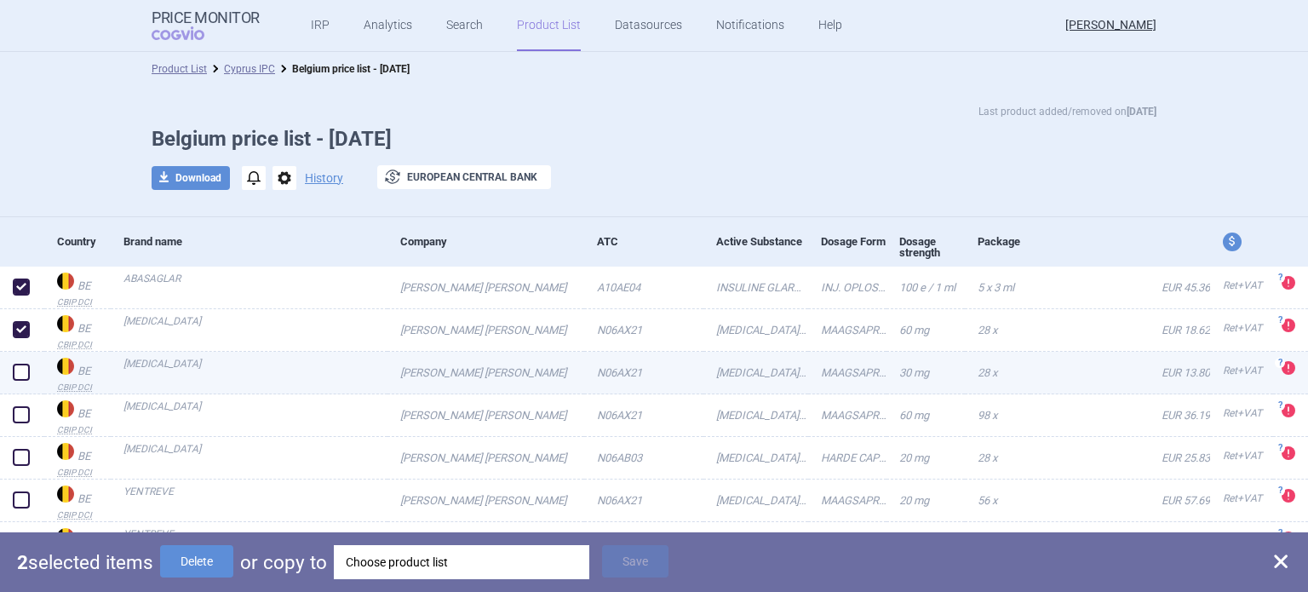
click at [20, 370] on span at bounding box center [21, 372] width 17 height 17
checkbox input "true"
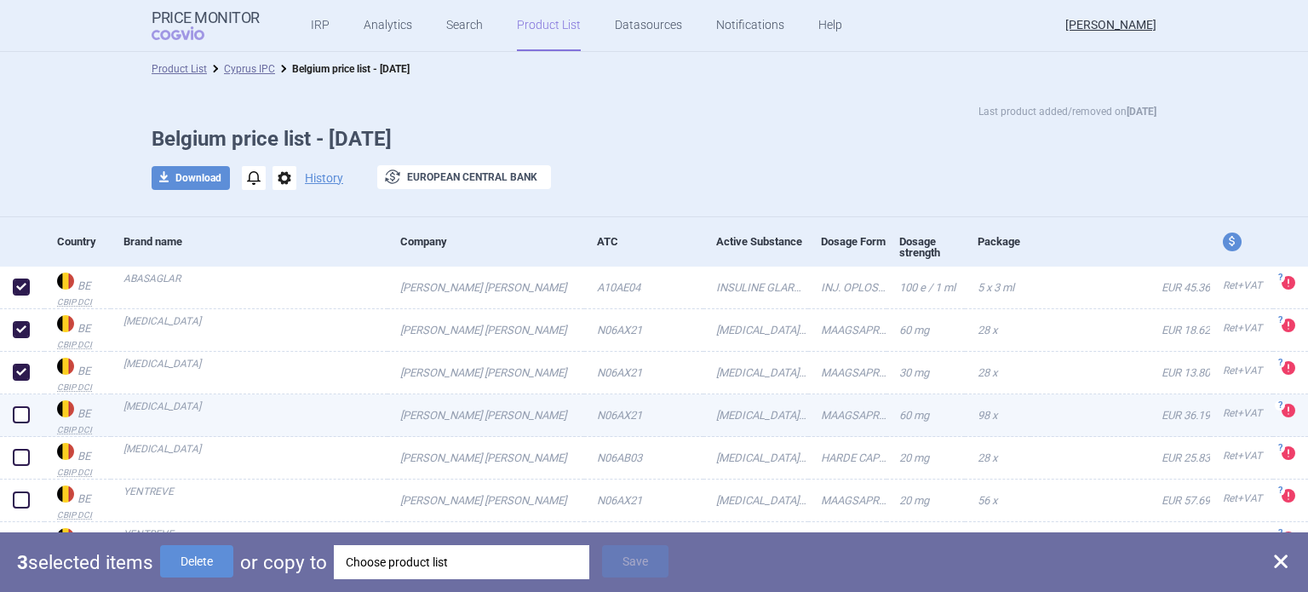
click at [24, 417] on span at bounding box center [21, 414] width 17 height 17
checkbox input "true"
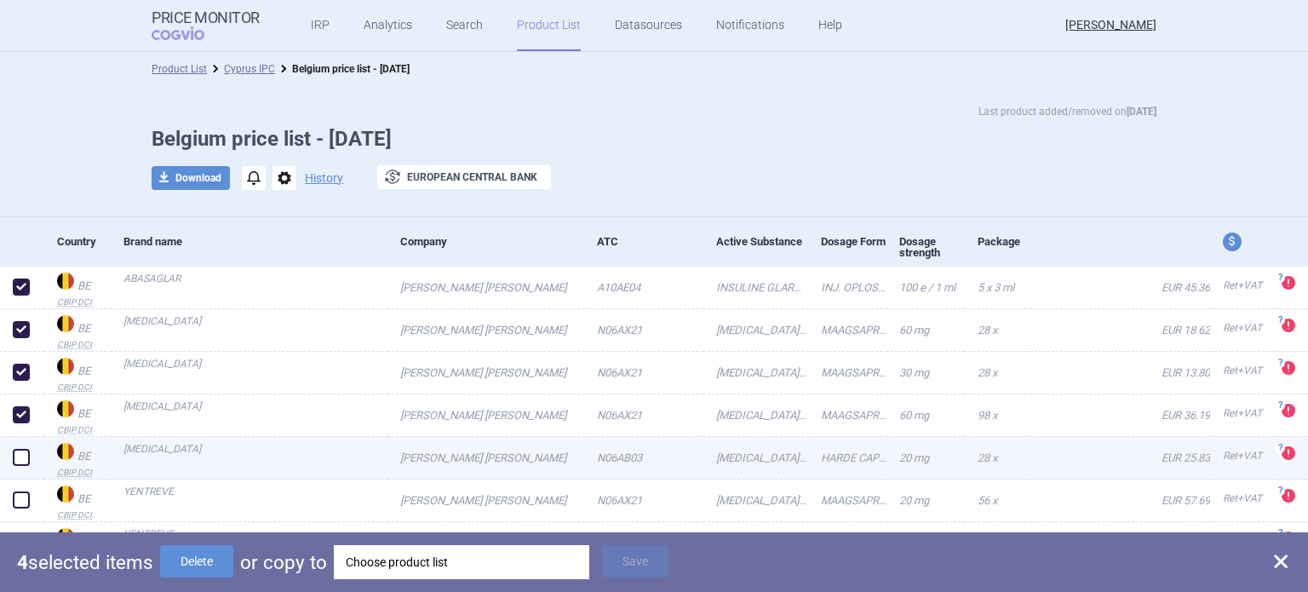
click at [25, 459] on span at bounding box center [21, 457] width 17 height 17
checkbox input "true"
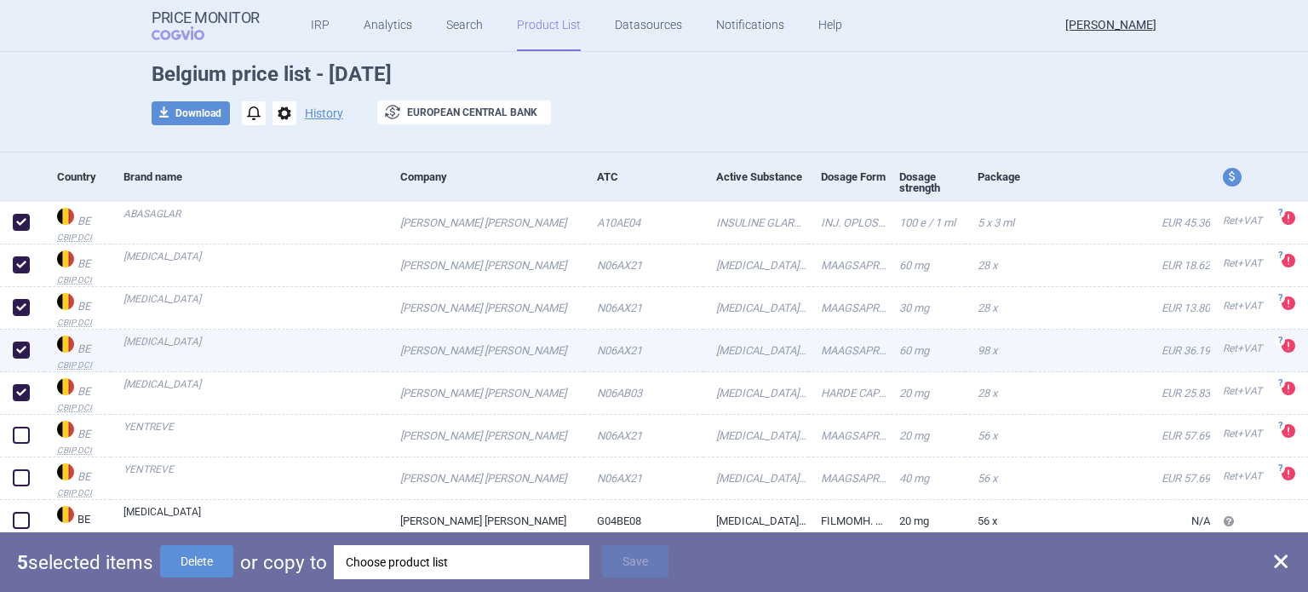
scroll to position [170, 0]
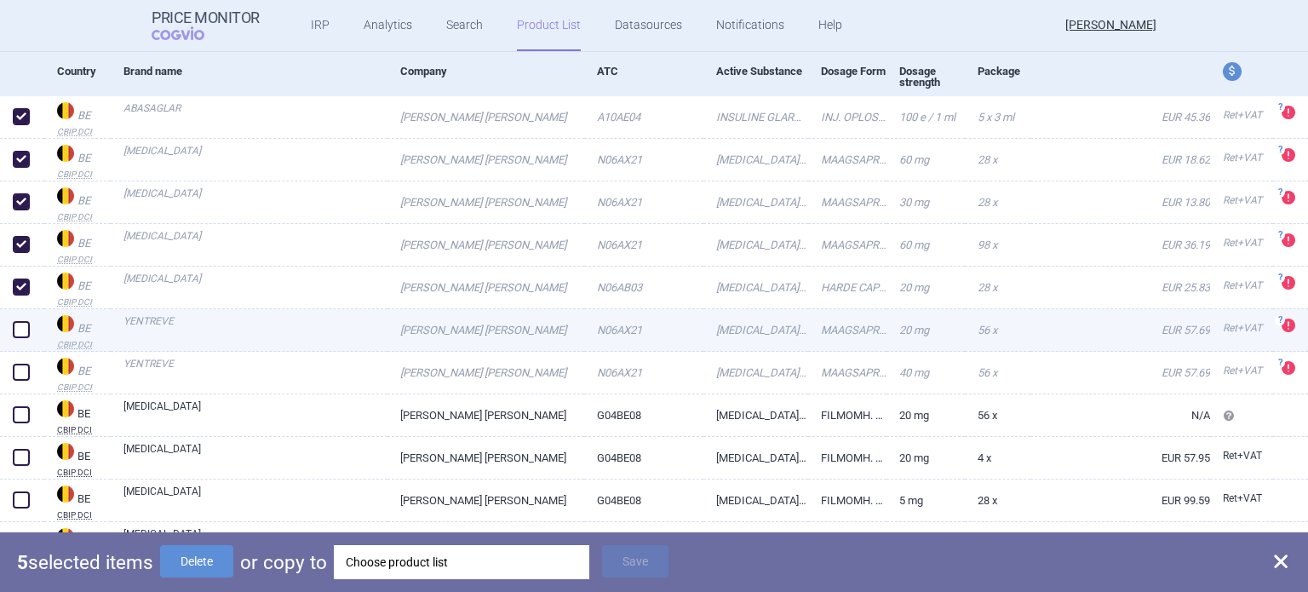
click at [20, 330] on span at bounding box center [21, 329] width 17 height 17
checkbox input "true"
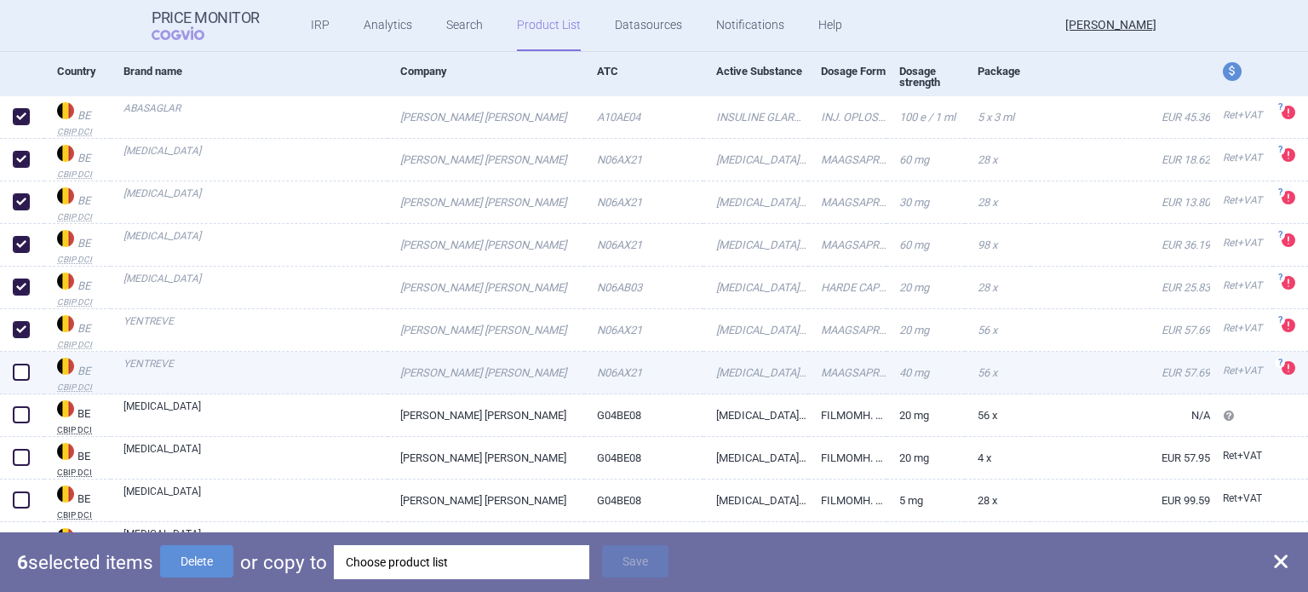
click at [20, 368] on span at bounding box center [21, 372] width 17 height 17
checkbox input "true"
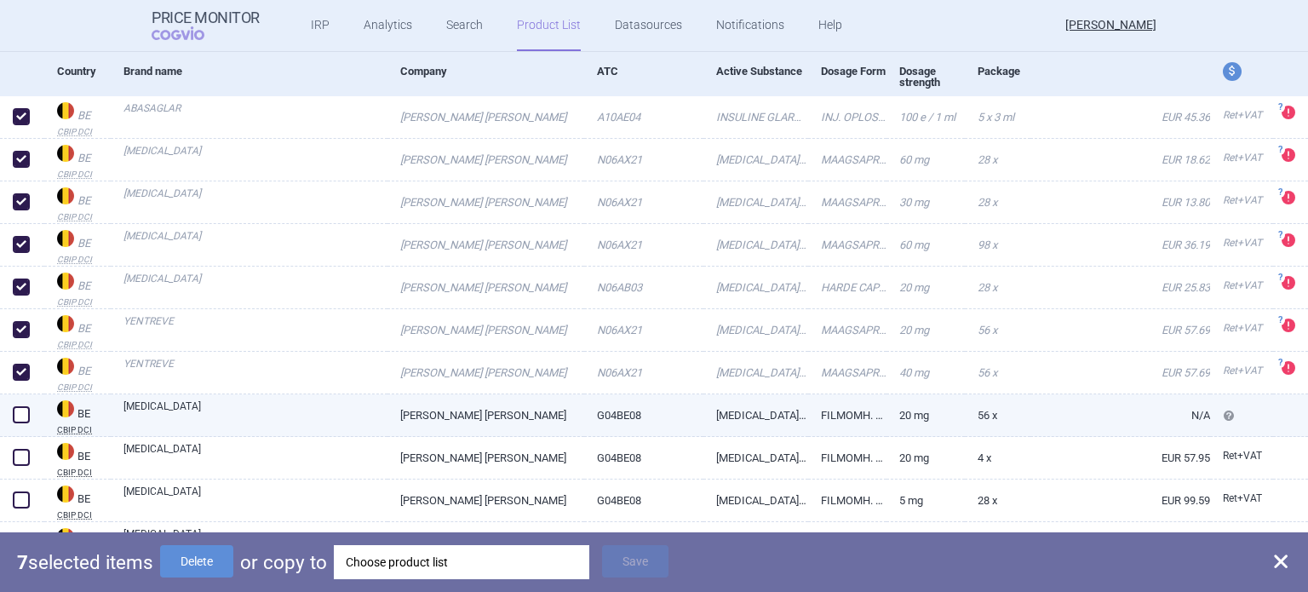
click at [18, 417] on span at bounding box center [21, 414] width 17 height 17
checkbox input "true"
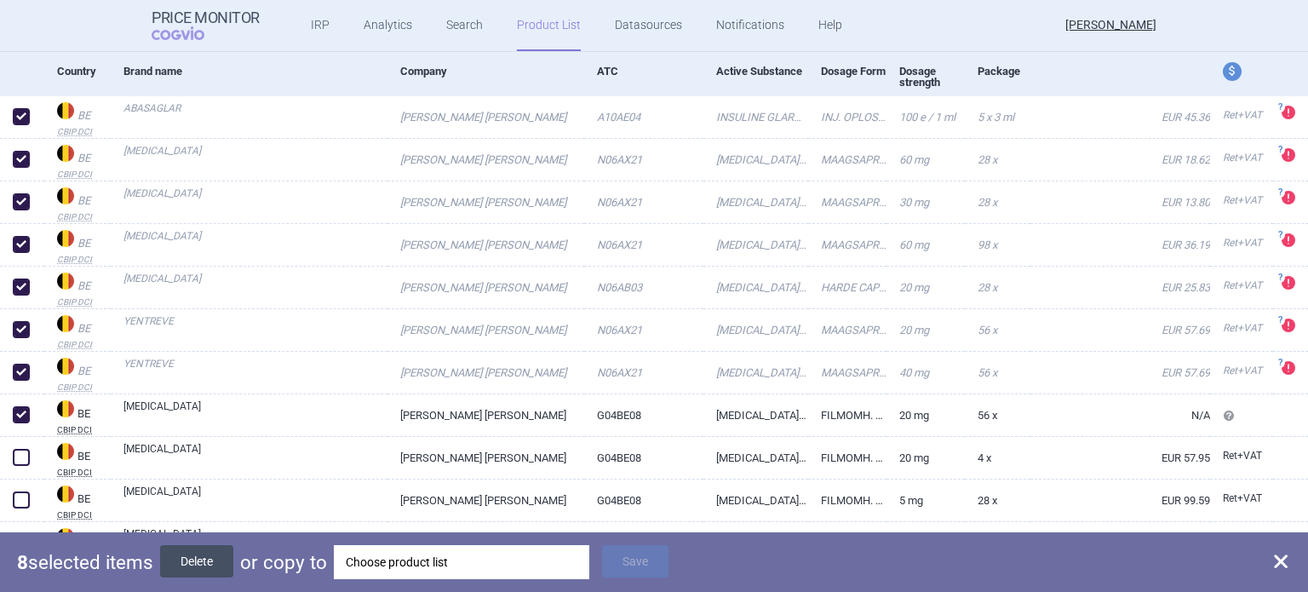
click at [203, 559] on button "Delete" at bounding box center [196, 561] width 73 height 32
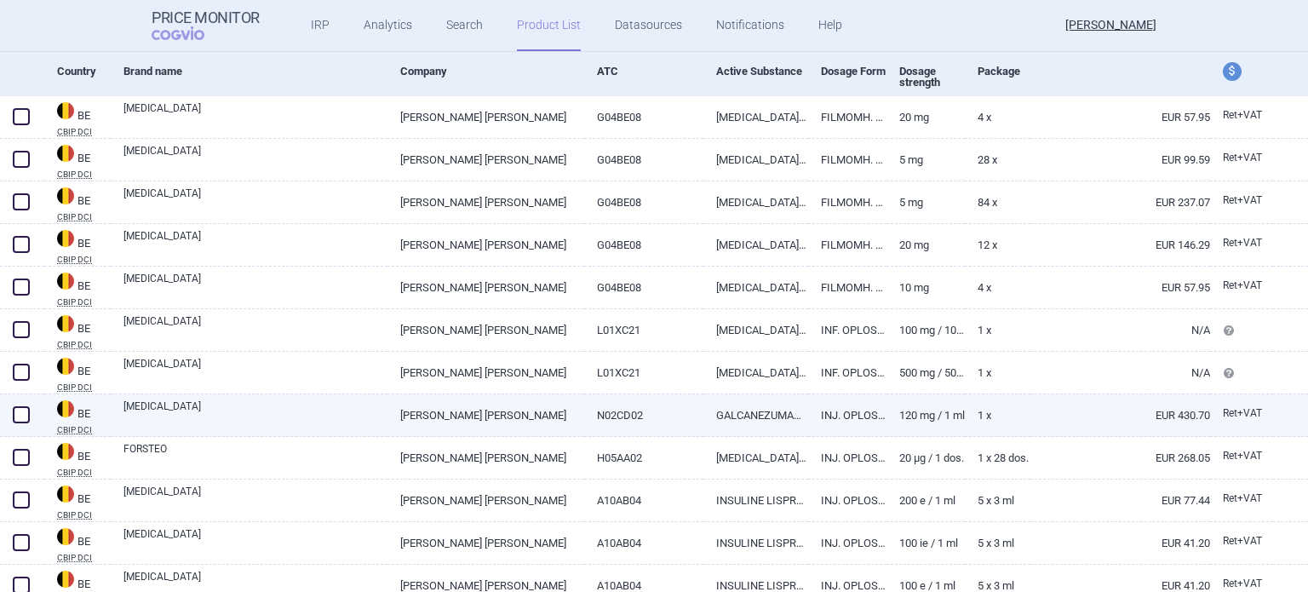
click at [20, 411] on span at bounding box center [21, 414] width 17 height 17
checkbox input "true"
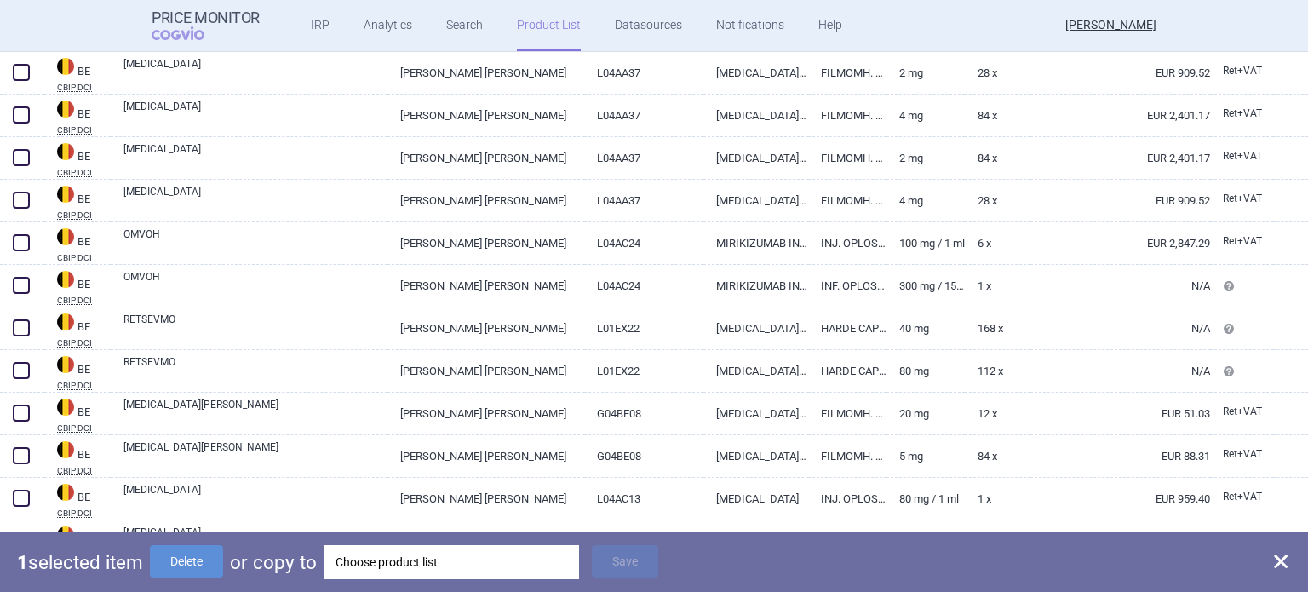
scroll to position [1362, 0]
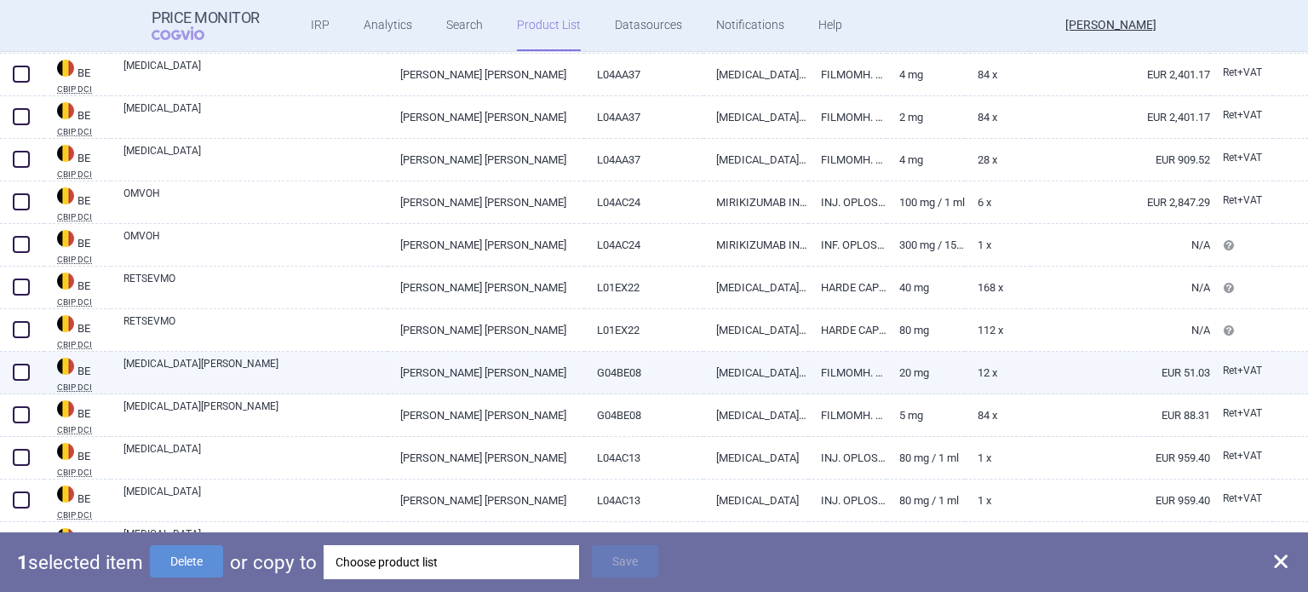
click at [17, 370] on span at bounding box center [21, 372] width 17 height 17
checkbox input "true"
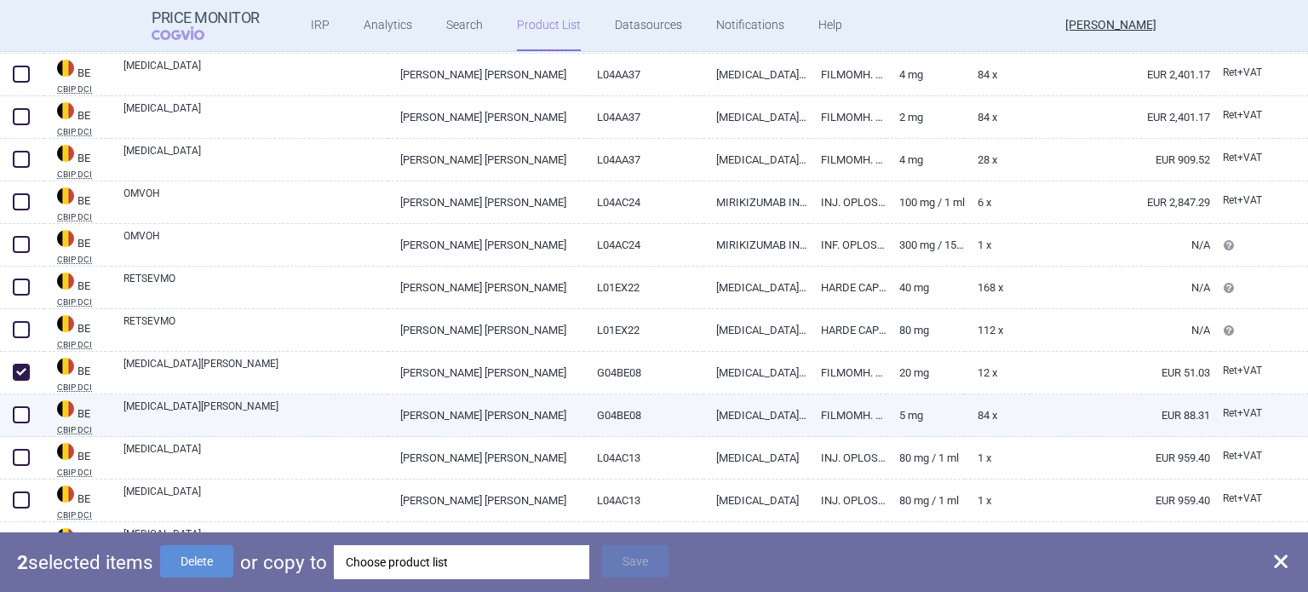
click at [22, 409] on span at bounding box center [21, 414] width 17 height 17
checkbox input "true"
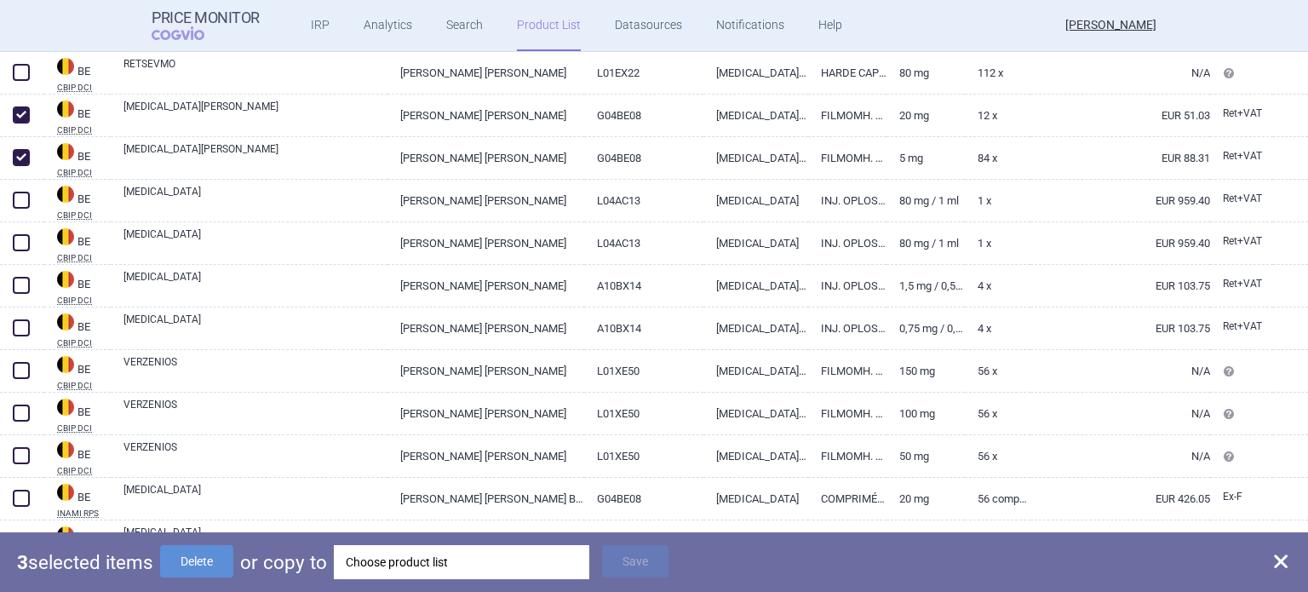
scroll to position [1703, 0]
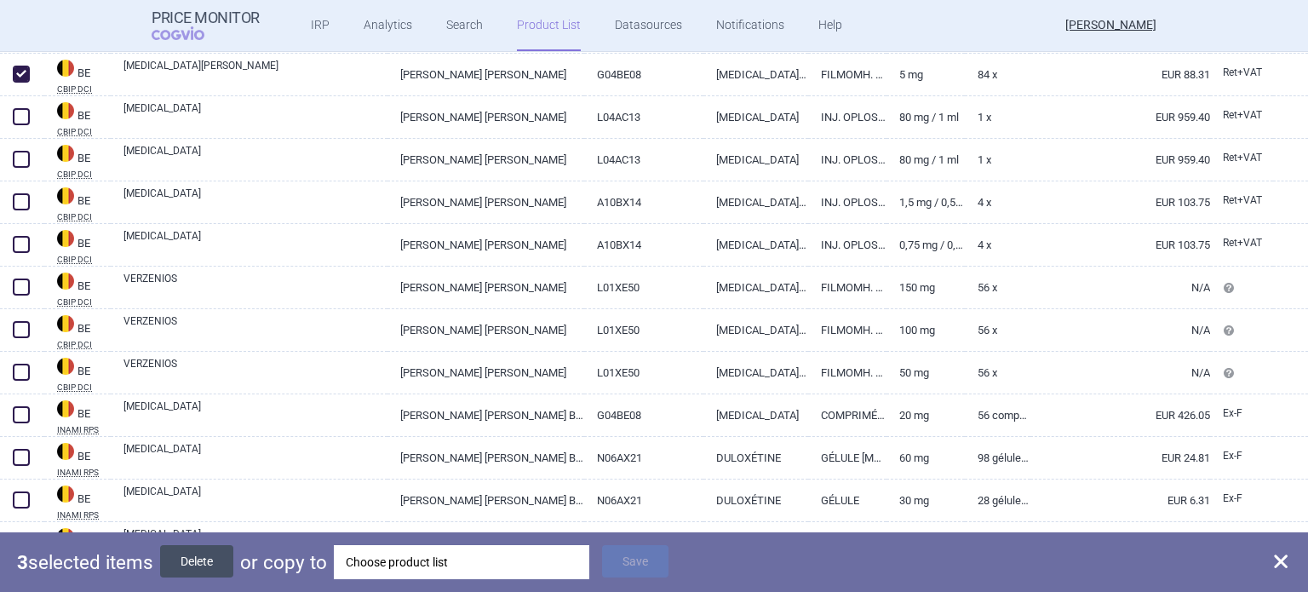
click at [204, 558] on button "Delete" at bounding box center [196, 561] width 73 height 32
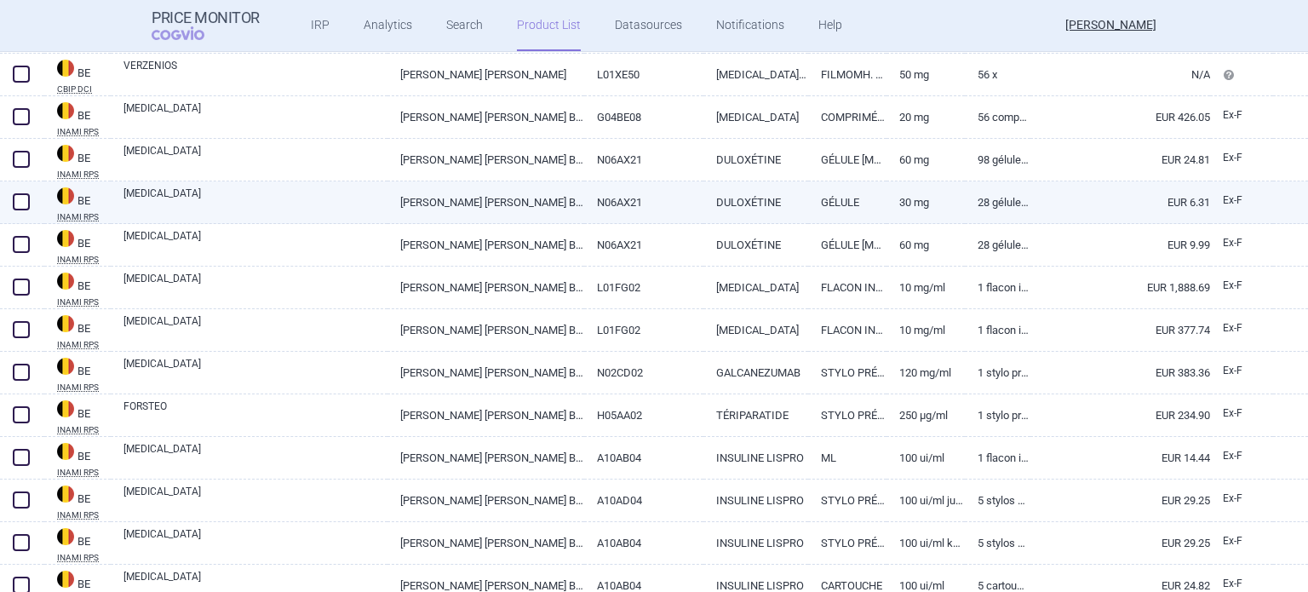
scroll to position [1788, 0]
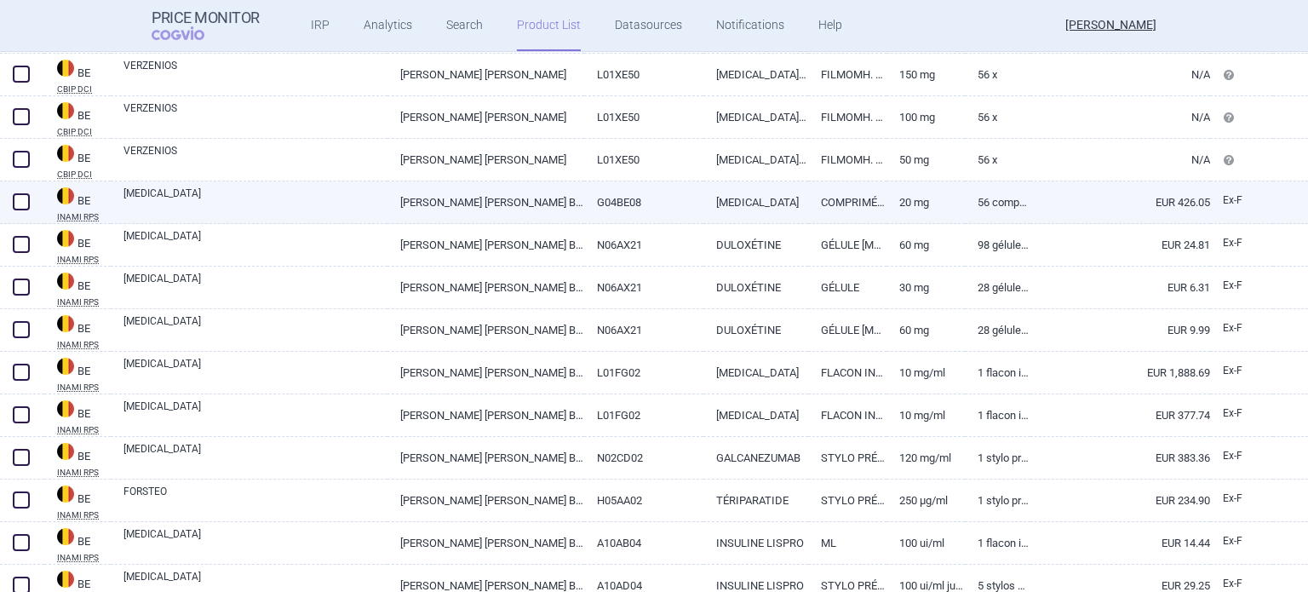
click at [26, 195] on span at bounding box center [21, 201] width 17 height 17
checkbox input "true"
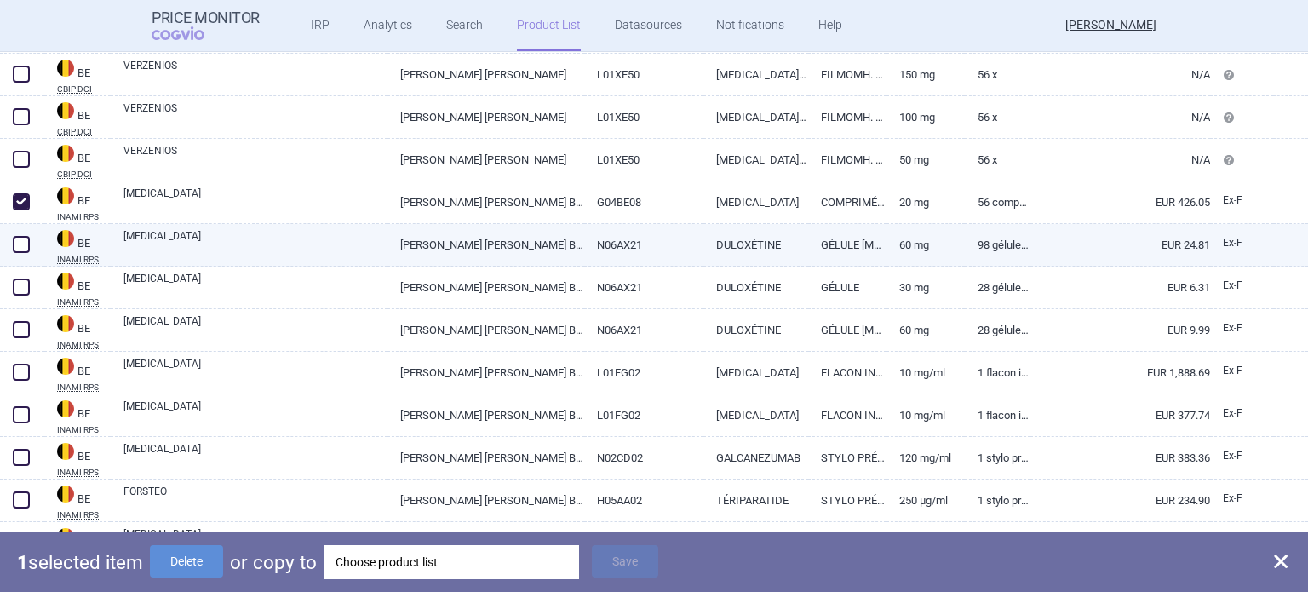
click at [17, 249] on span at bounding box center [21, 244] width 17 height 17
checkbox input "true"
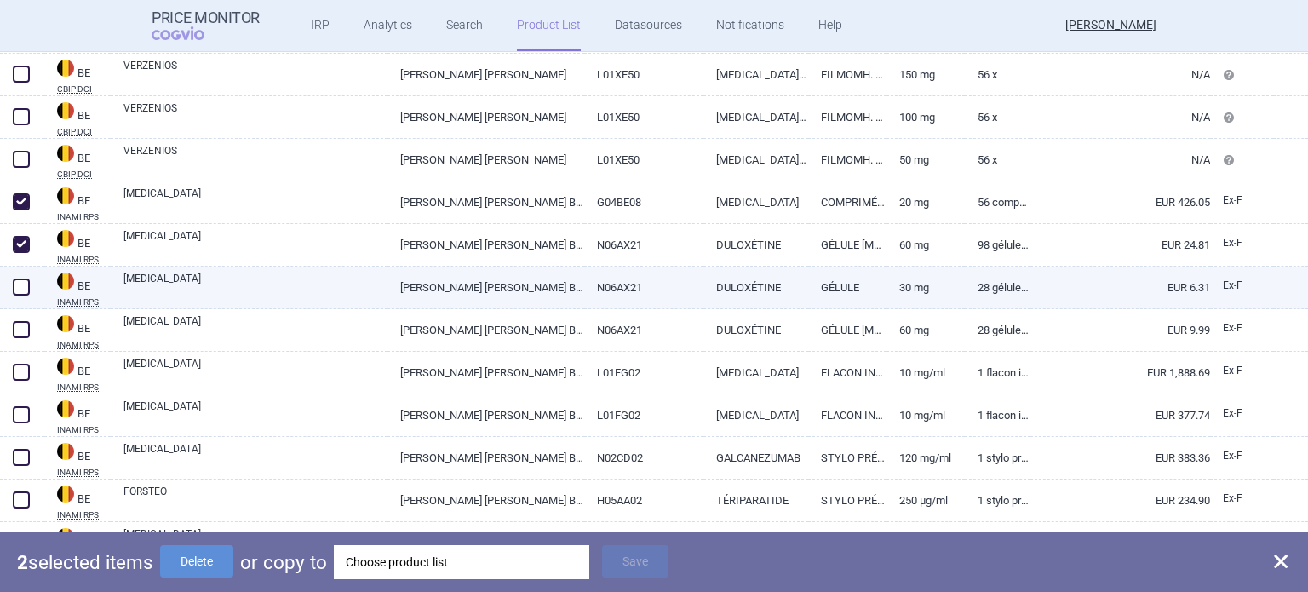
click at [20, 282] on span at bounding box center [21, 286] width 17 height 17
checkbox input "true"
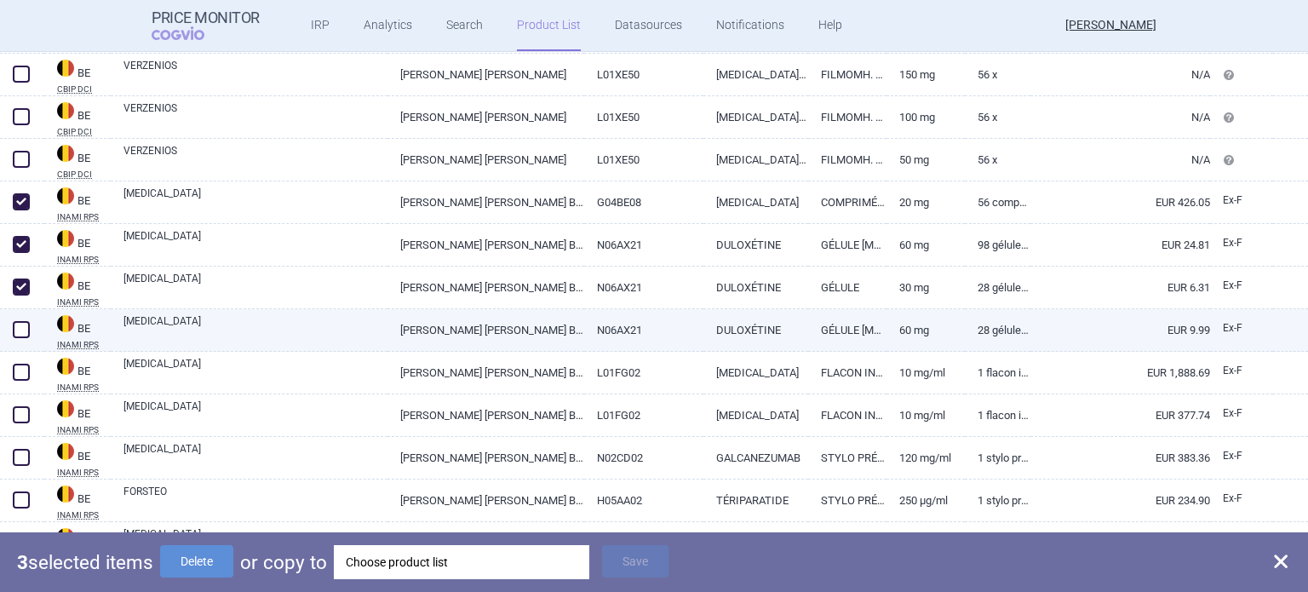
click at [22, 328] on span at bounding box center [21, 329] width 17 height 17
checkbox input "true"
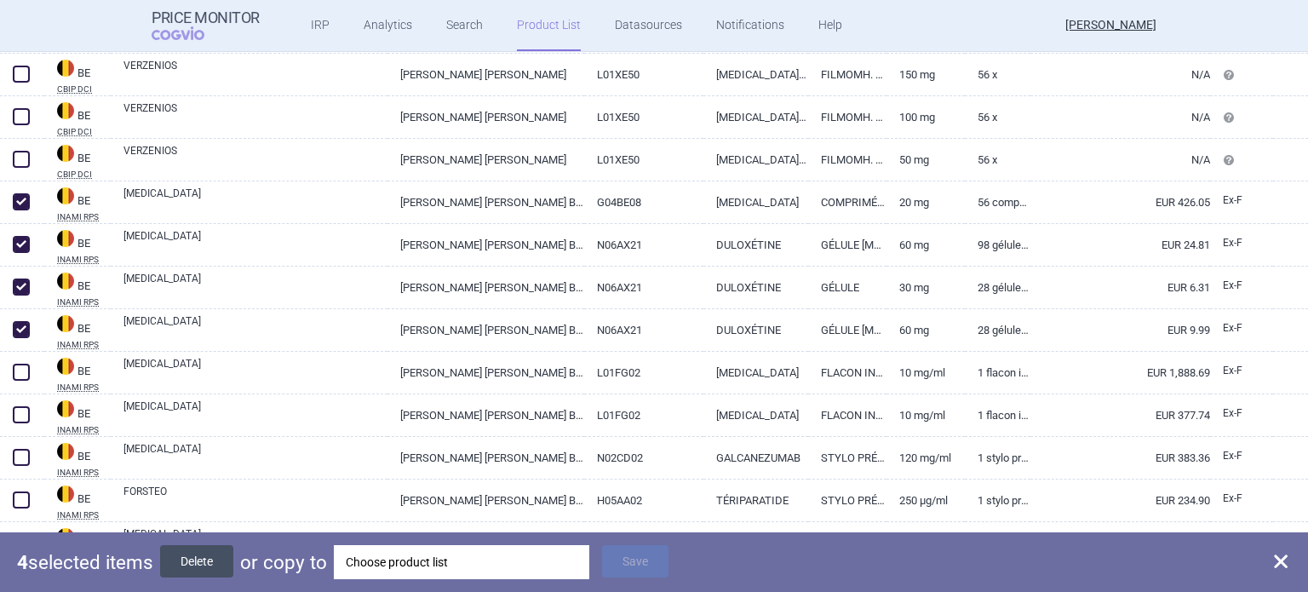
click at [209, 559] on button "Delete" at bounding box center [196, 561] width 73 height 32
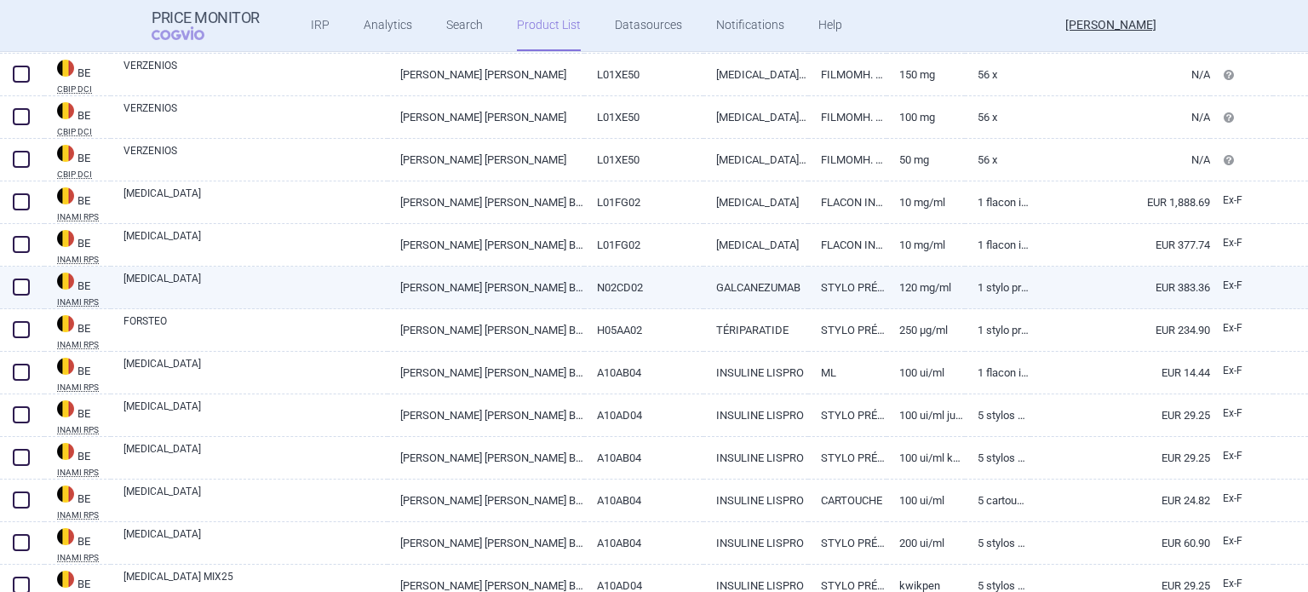
click at [23, 282] on span at bounding box center [21, 286] width 17 height 17
checkbox input "true"
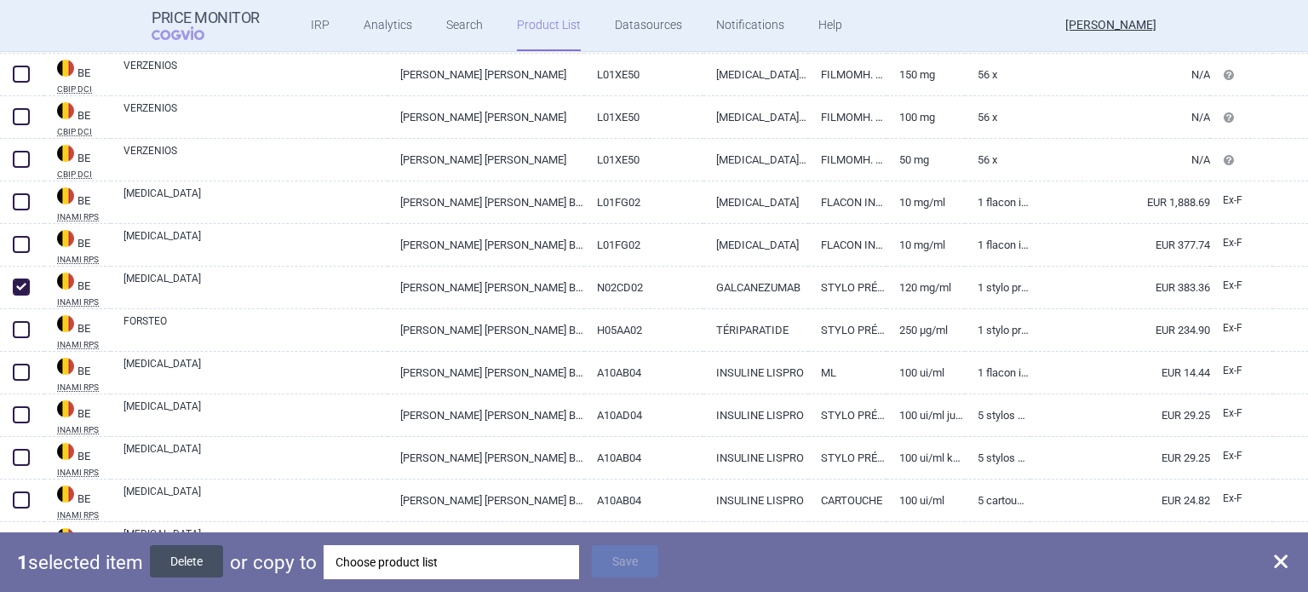
click at [198, 552] on button "Delete" at bounding box center [186, 561] width 73 height 32
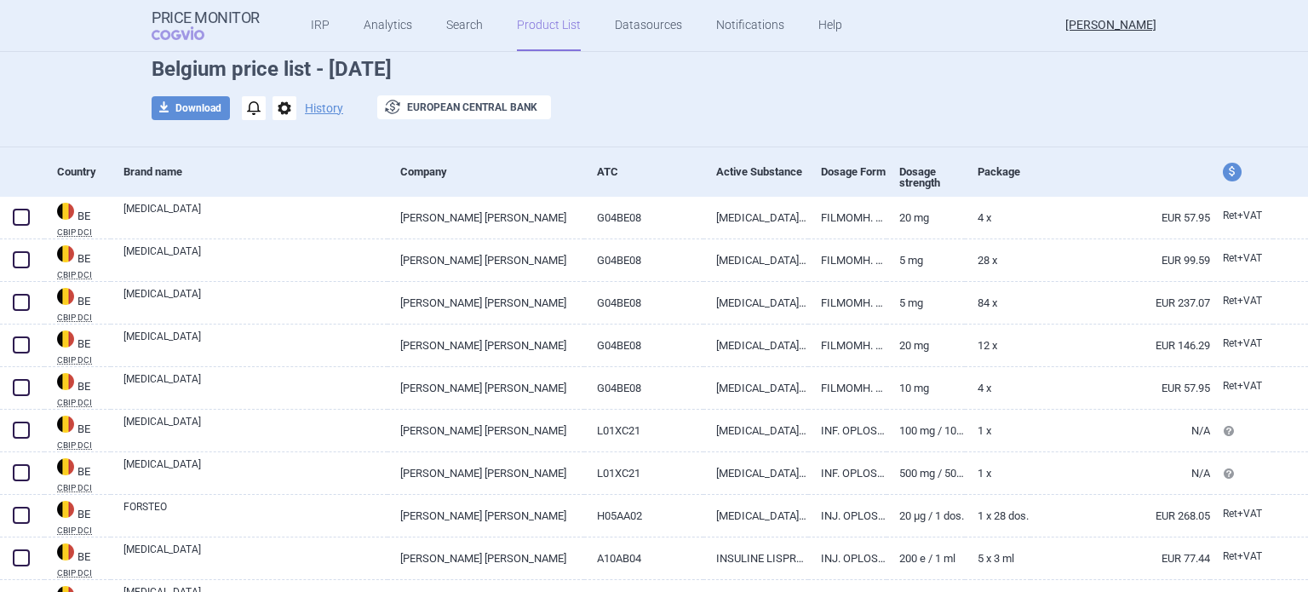
scroll to position [0, 0]
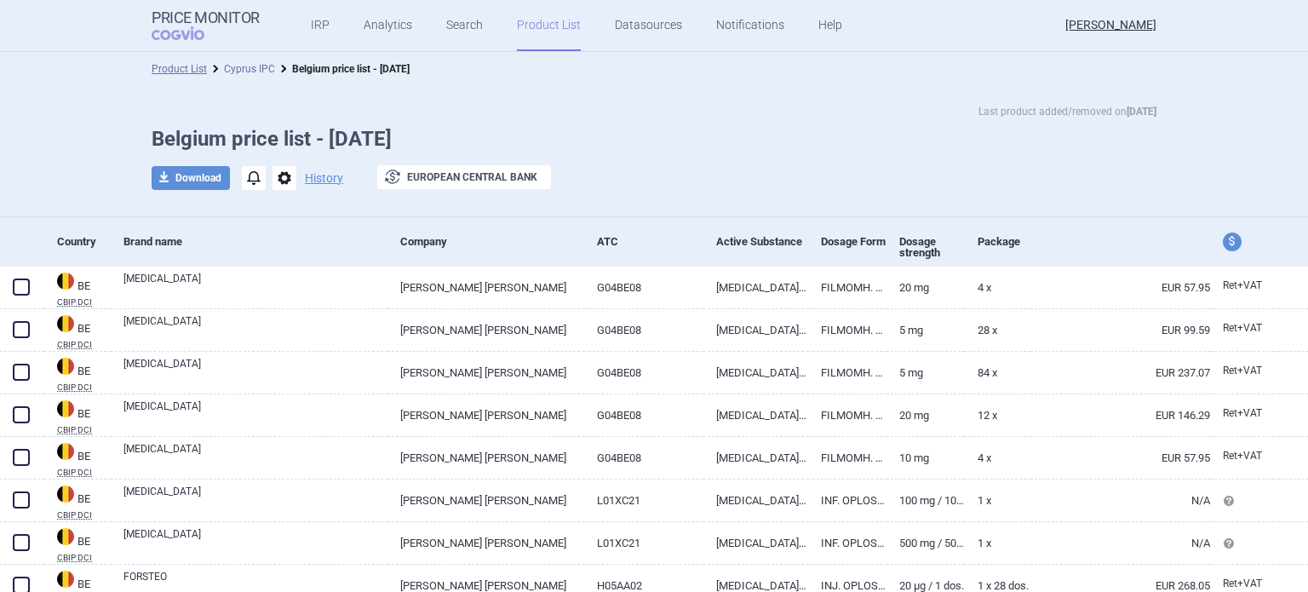
click at [254, 65] on link "Cyprus IPC" at bounding box center [249, 69] width 51 height 12
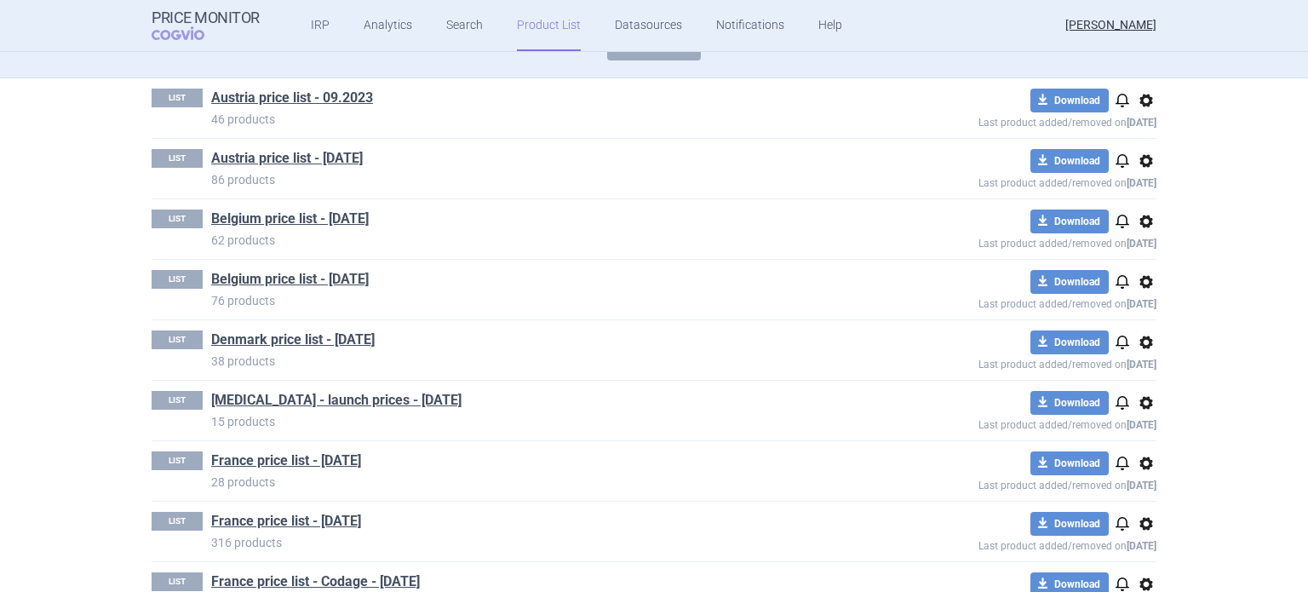
scroll to position [255, 0]
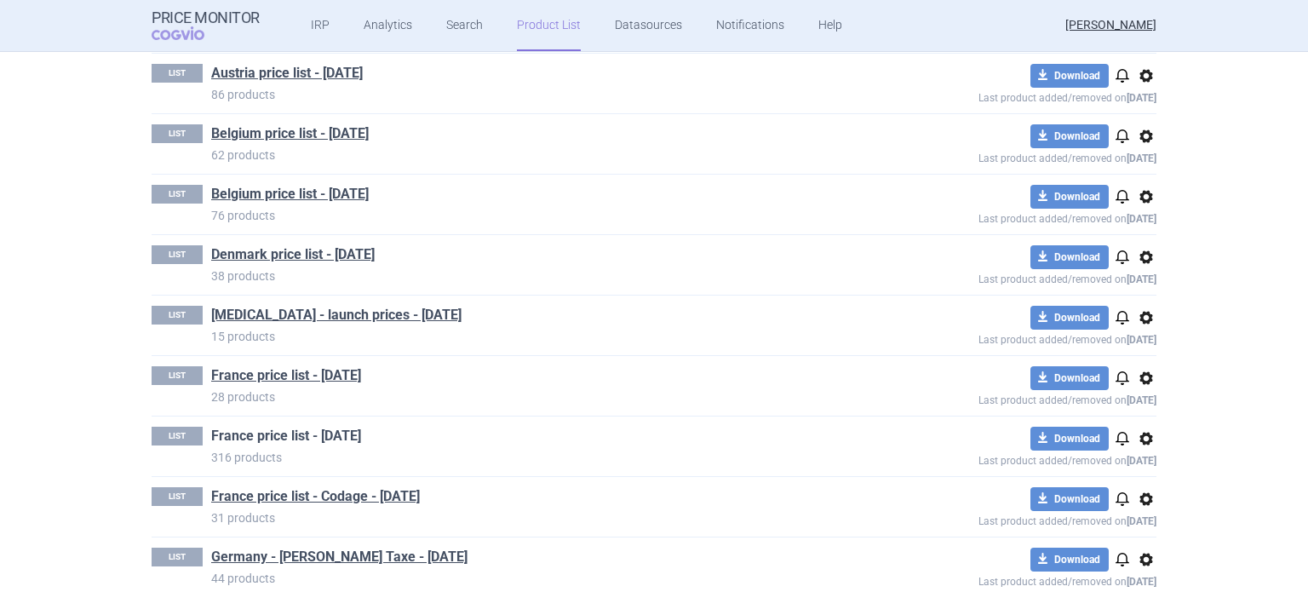
click at [335, 434] on link "France price list - [DATE]" at bounding box center [286, 436] width 150 height 19
